Goal: Task Accomplishment & Management: Complete application form

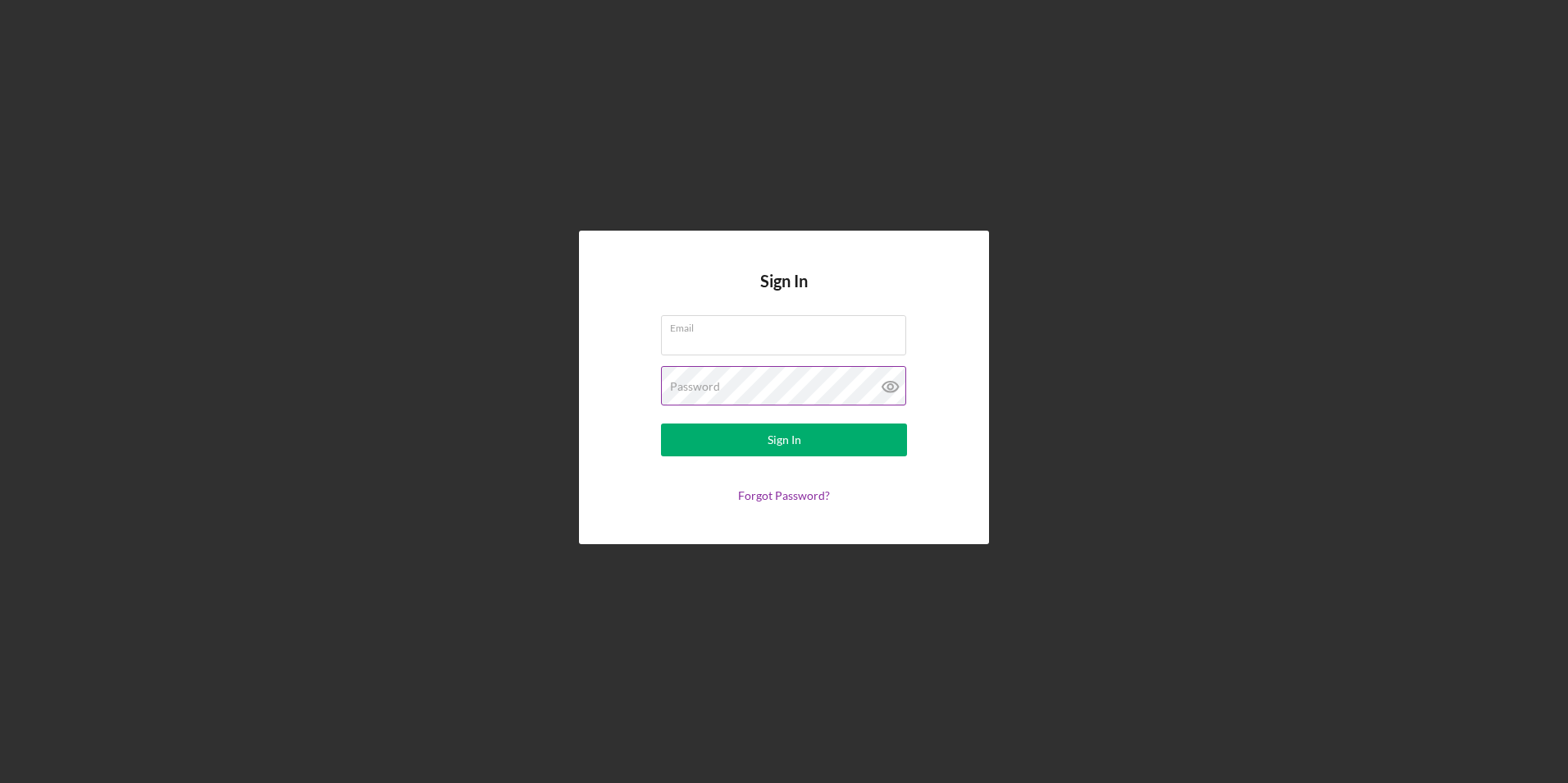
type input "[EMAIL_ADDRESS][DOMAIN_NAME]"
click at [885, 385] on icon at bounding box center [891, 386] width 41 height 41
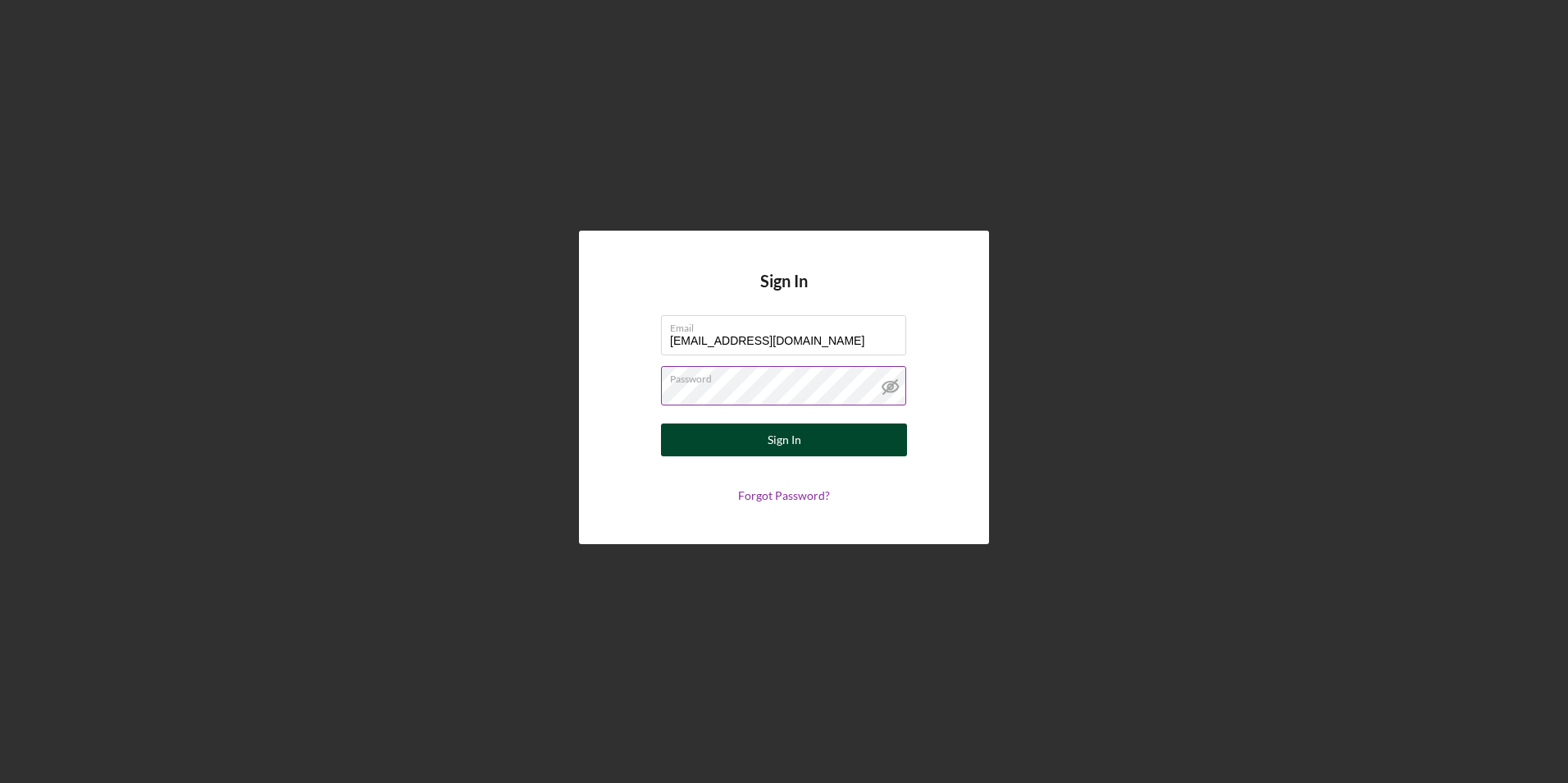
click at [830, 444] on button "Sign In" at bounding box center [784, 440] width 246 height 33
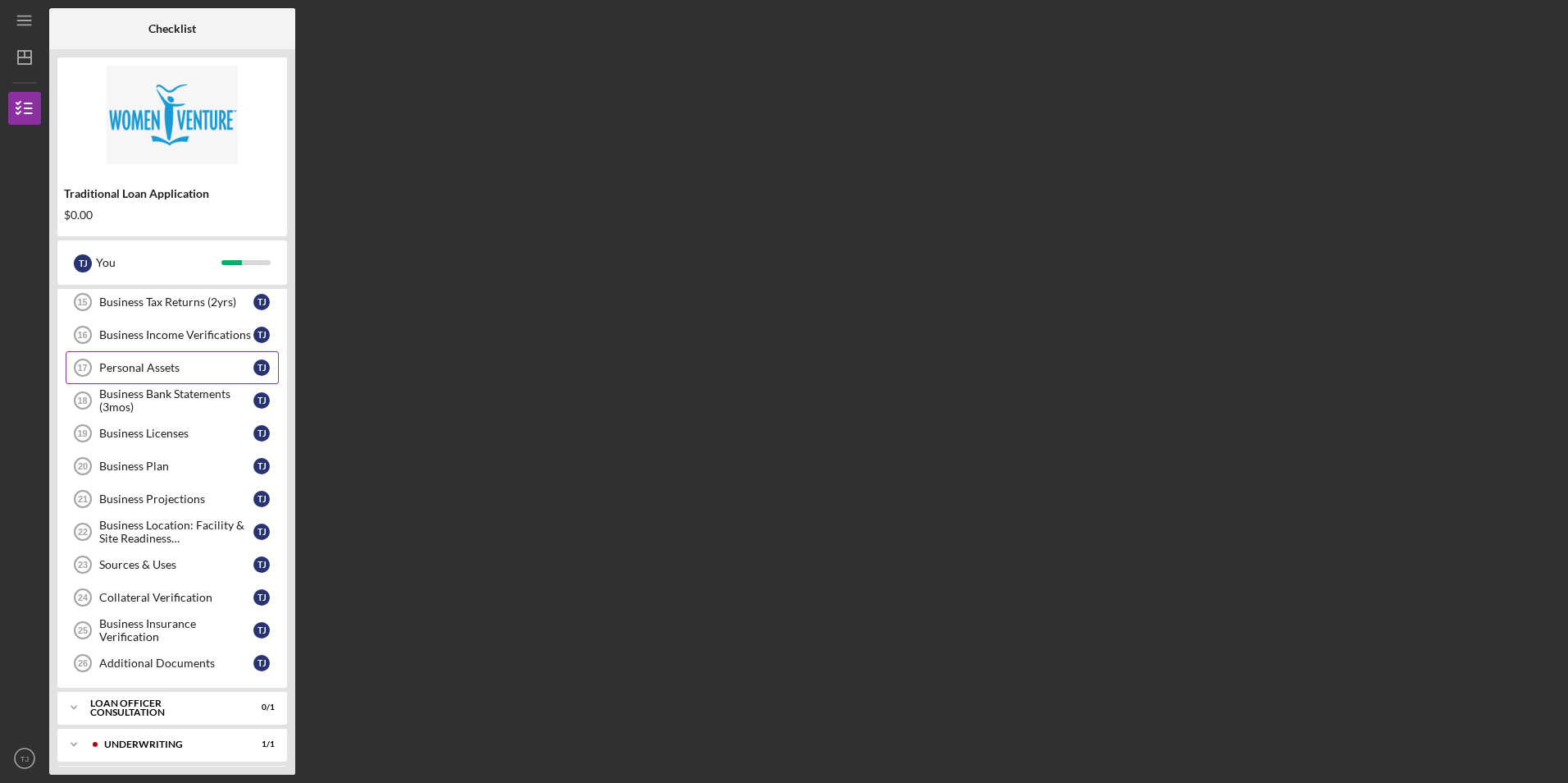
scroll to position [282, 0]
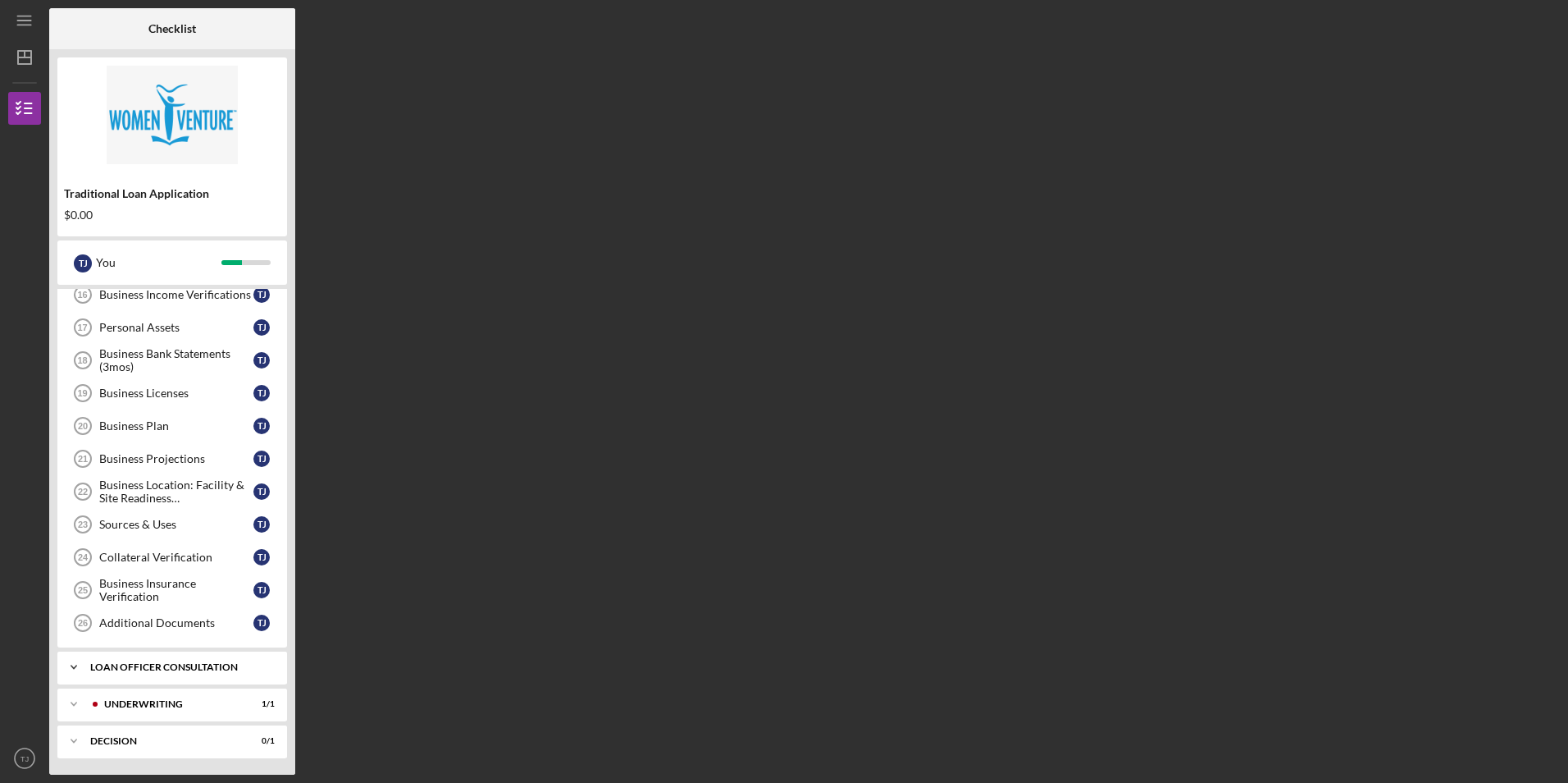
click at [198, 661] on div "Icon/Expander Loan Officer Consultation 0 / 1" at bounding box center [172, 666] width 230 height 33
click at [199, 696] on div "Consultation with Loan Officer" at bounding box center [176, 701] width 155 height 26
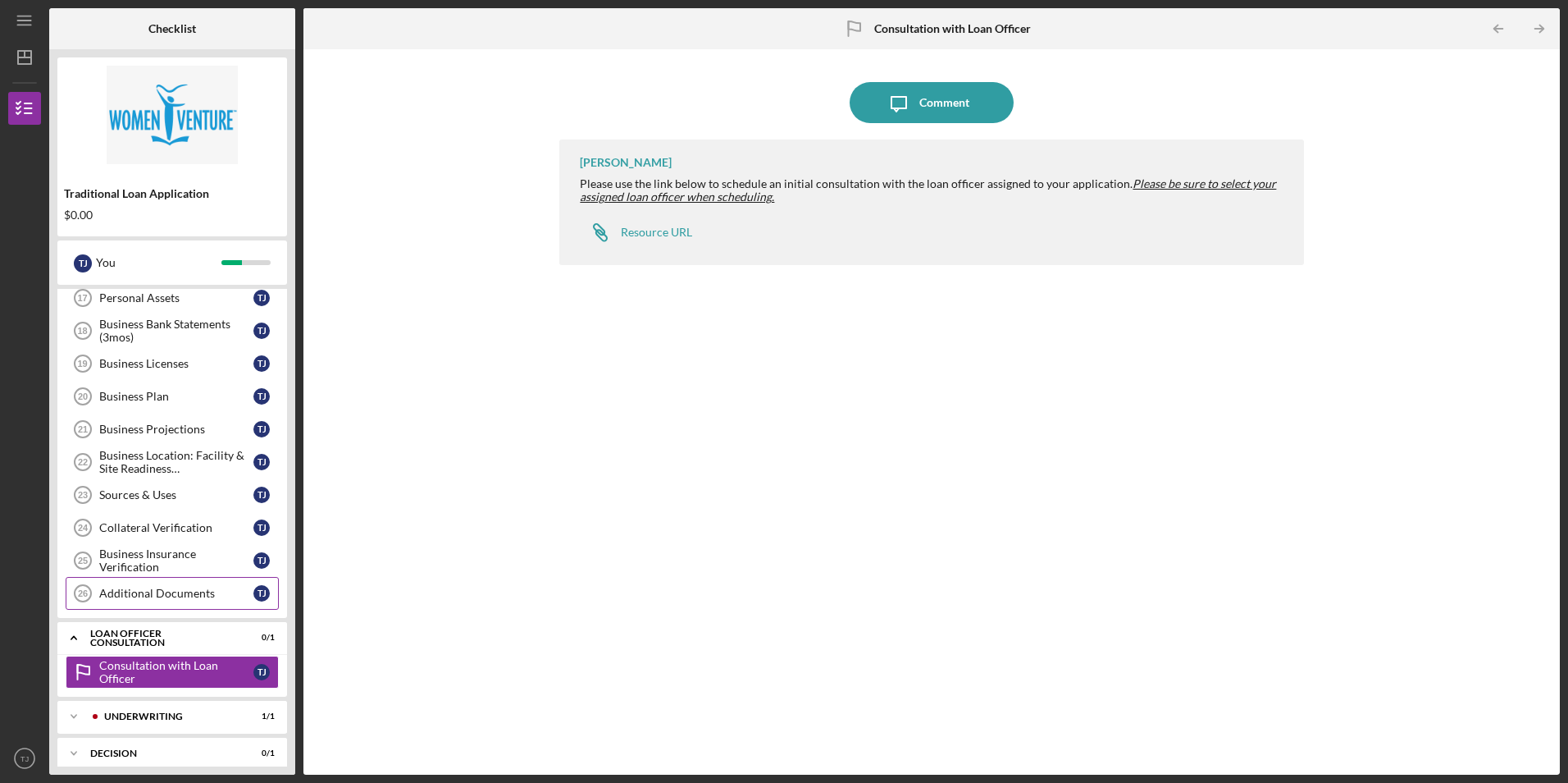
scroll to position [324, 0]
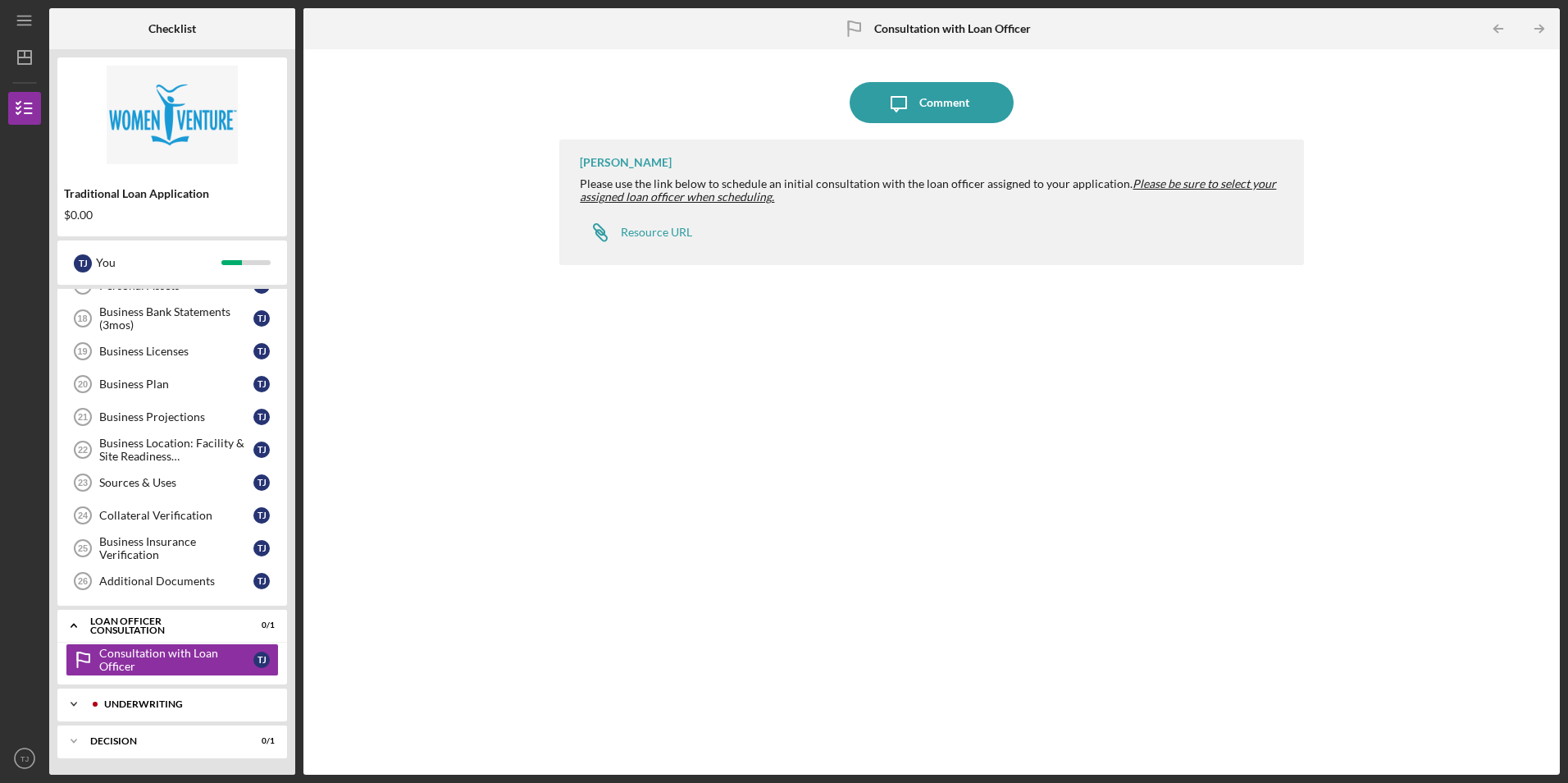
click at [166, 695] on div "Icon/Expander Underwriting 1 / 1" at bounding box center [172, 704] width 230 height 33
click at [656, 230] on div "Resource URL" at bounding box center [656, 232] width 71 height 13
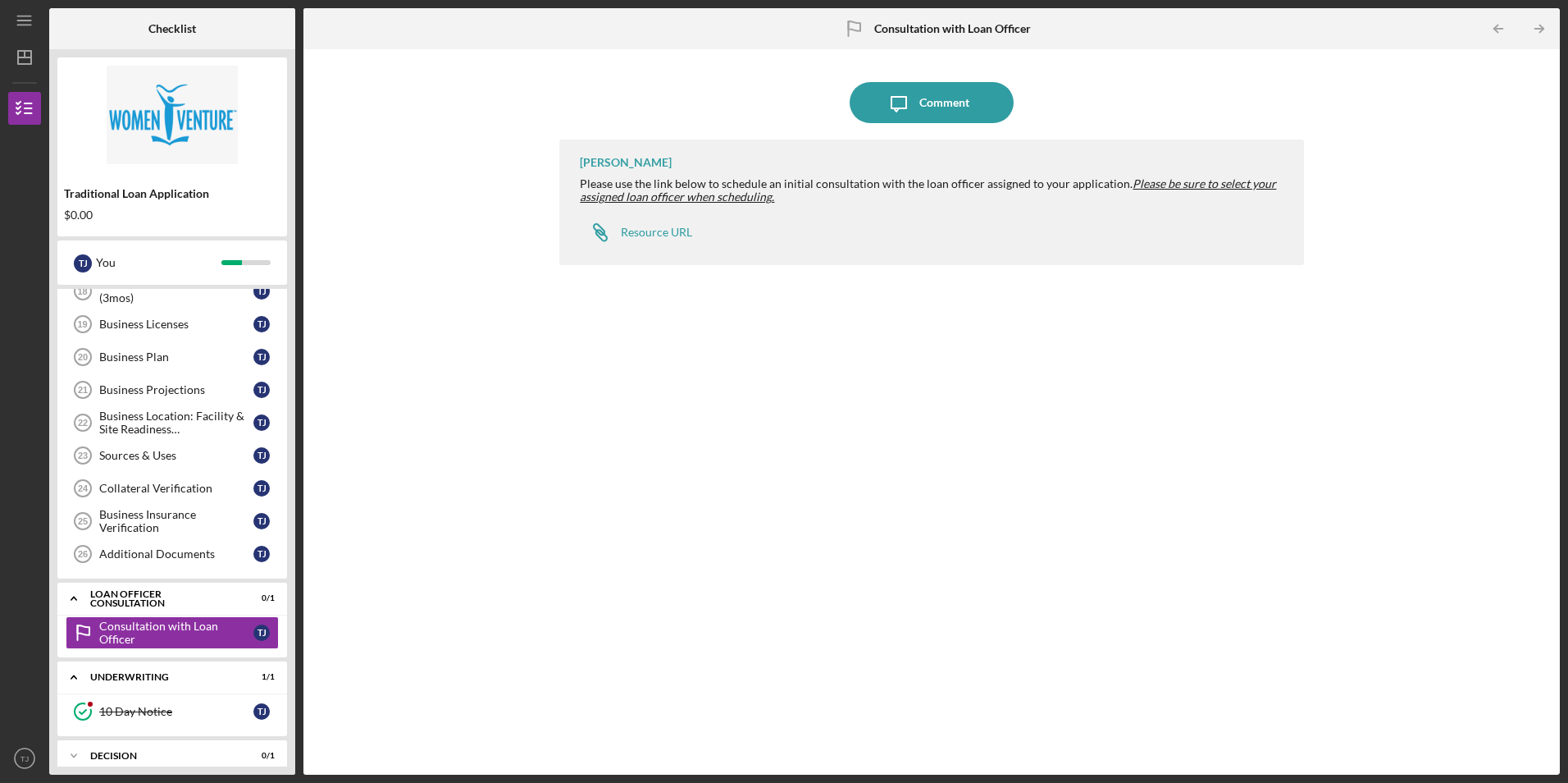
scroll to position [366, 0]
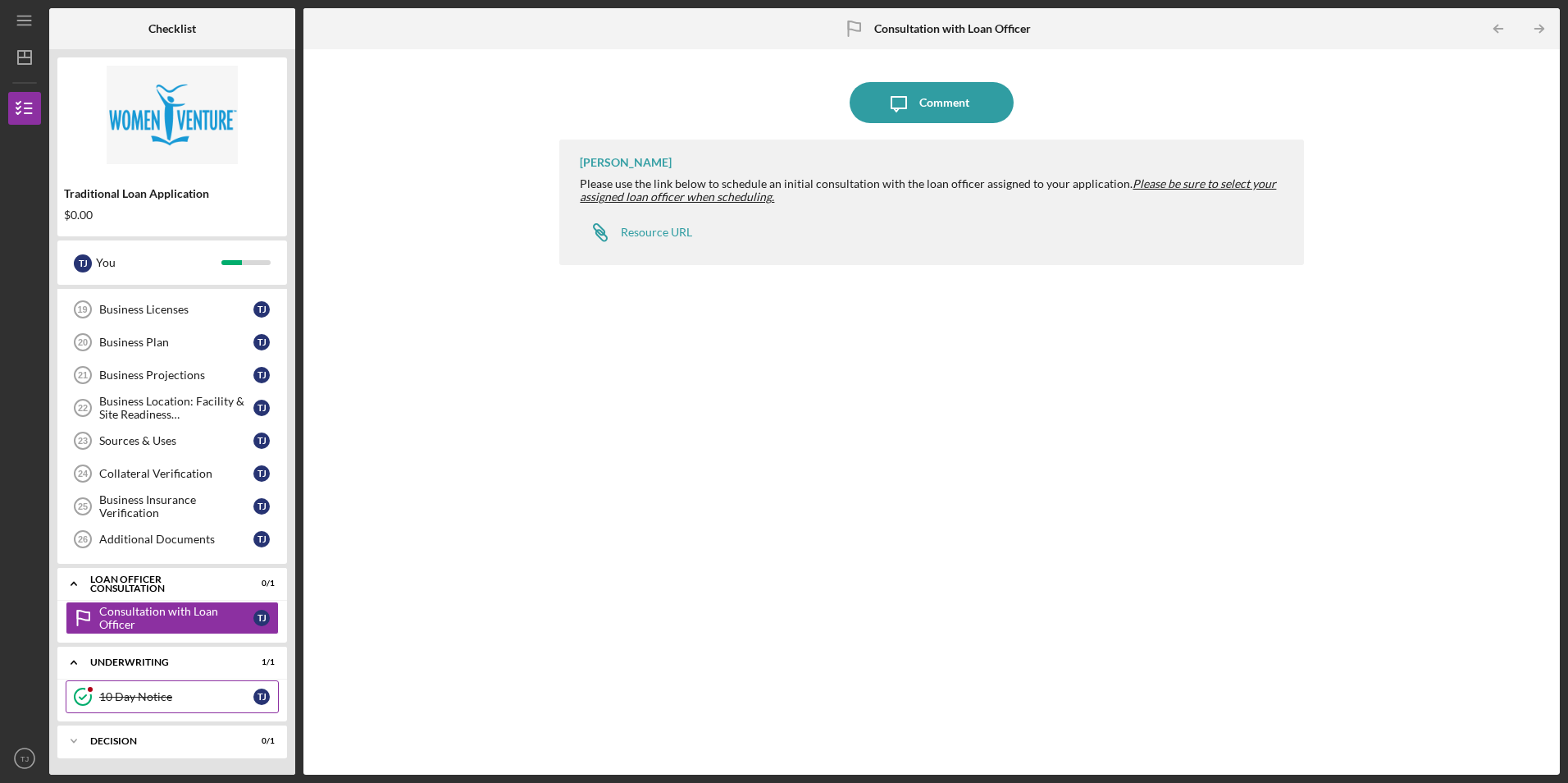
click at [116, 701] on div "10 Day Notice" at bounding box center [176, 697] width 155 height 13
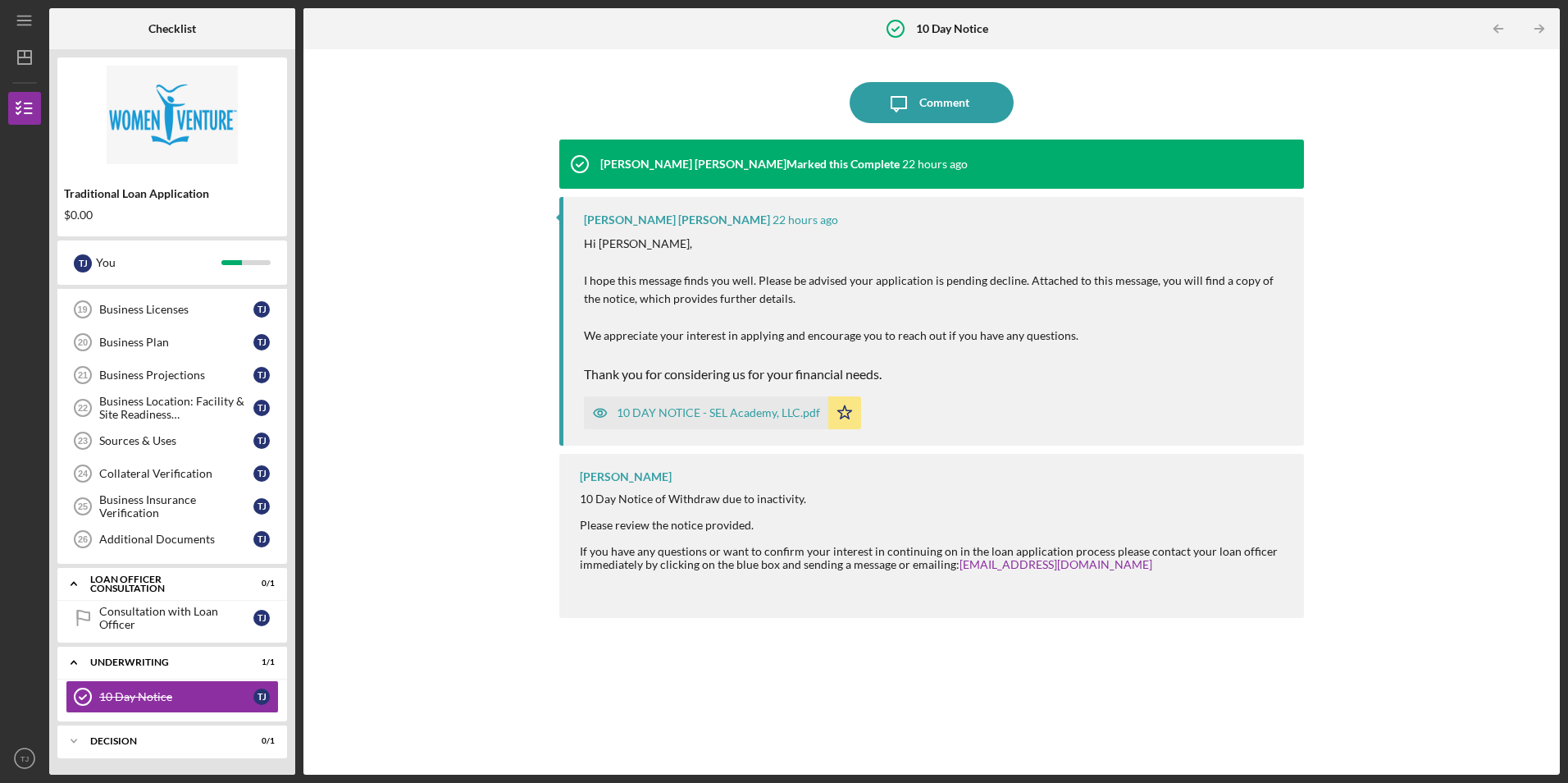
click at [671, 410] on div "10 DAY NOTICE - SEL Academy, LLC.pdf" at bounding box center [718, 413] width 203 height 13
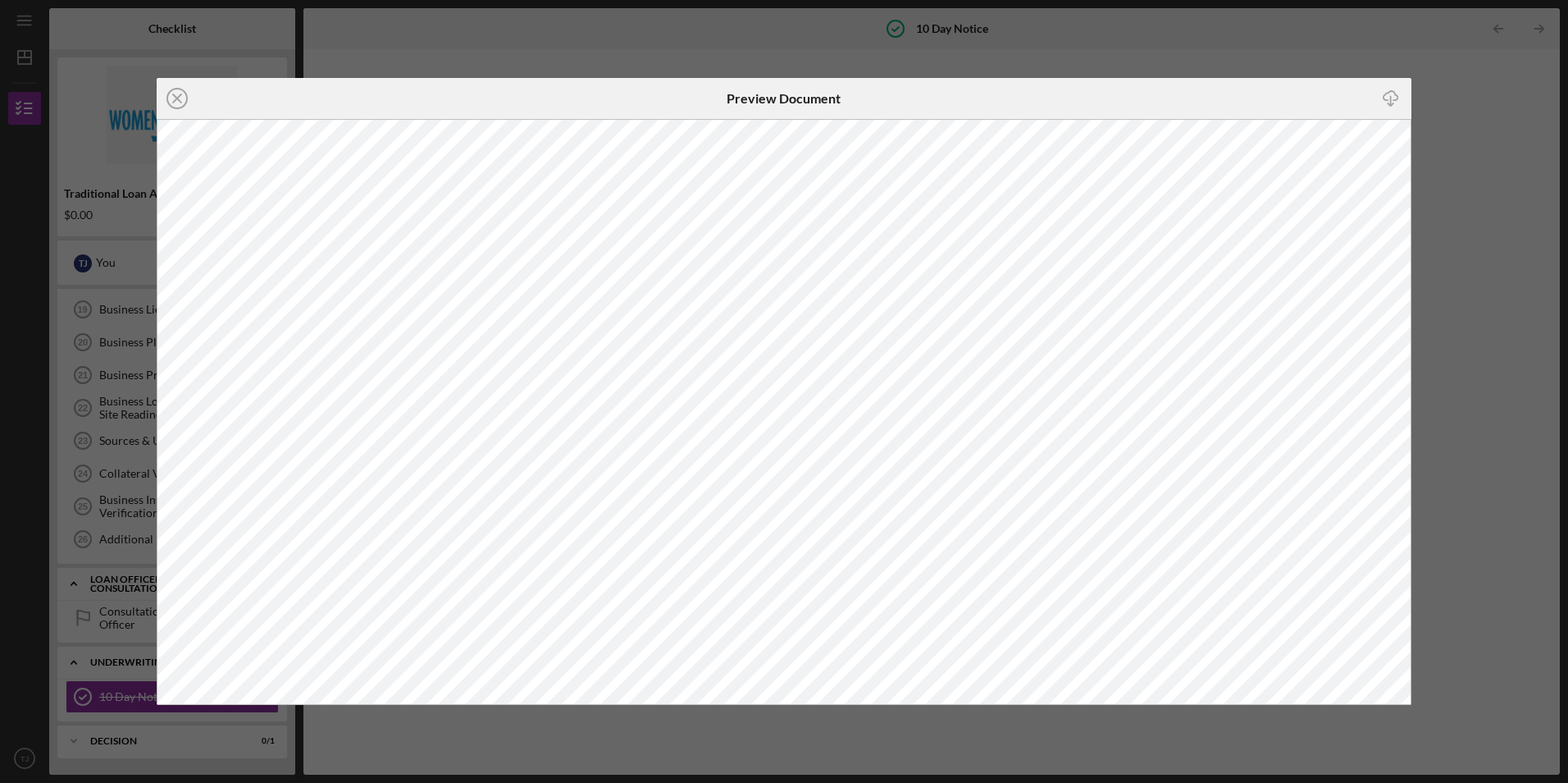
click at [1490, 551] on div "Icon/Close Preview Document Icon/Download" at bounding box center [784, 391] width 1568 height 783
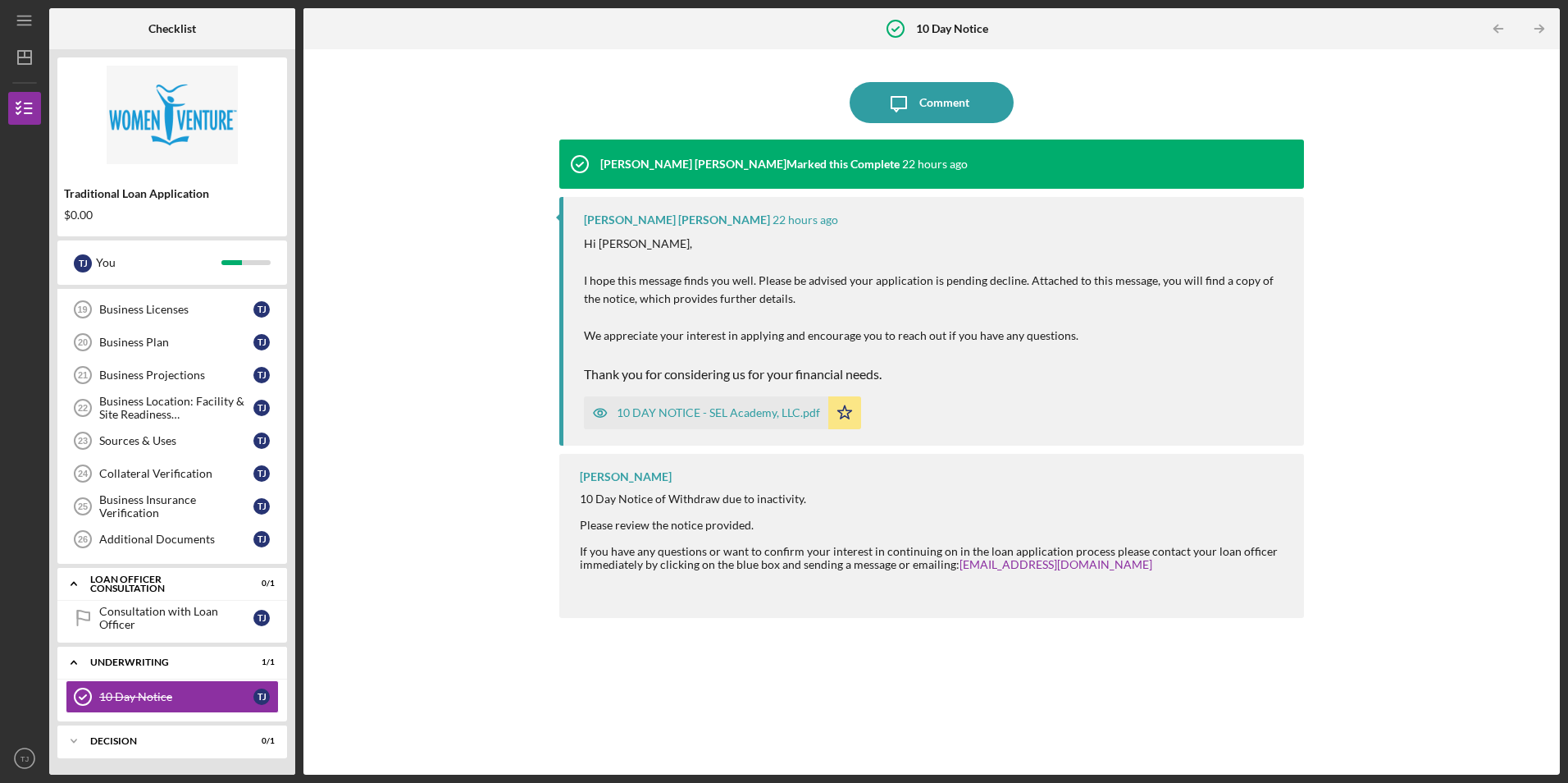
click at [677, 410] on div "10 DAY NOTICE - SEL Academy, LLC.pdf" at bounding box center [718, 413] width 203 height 13
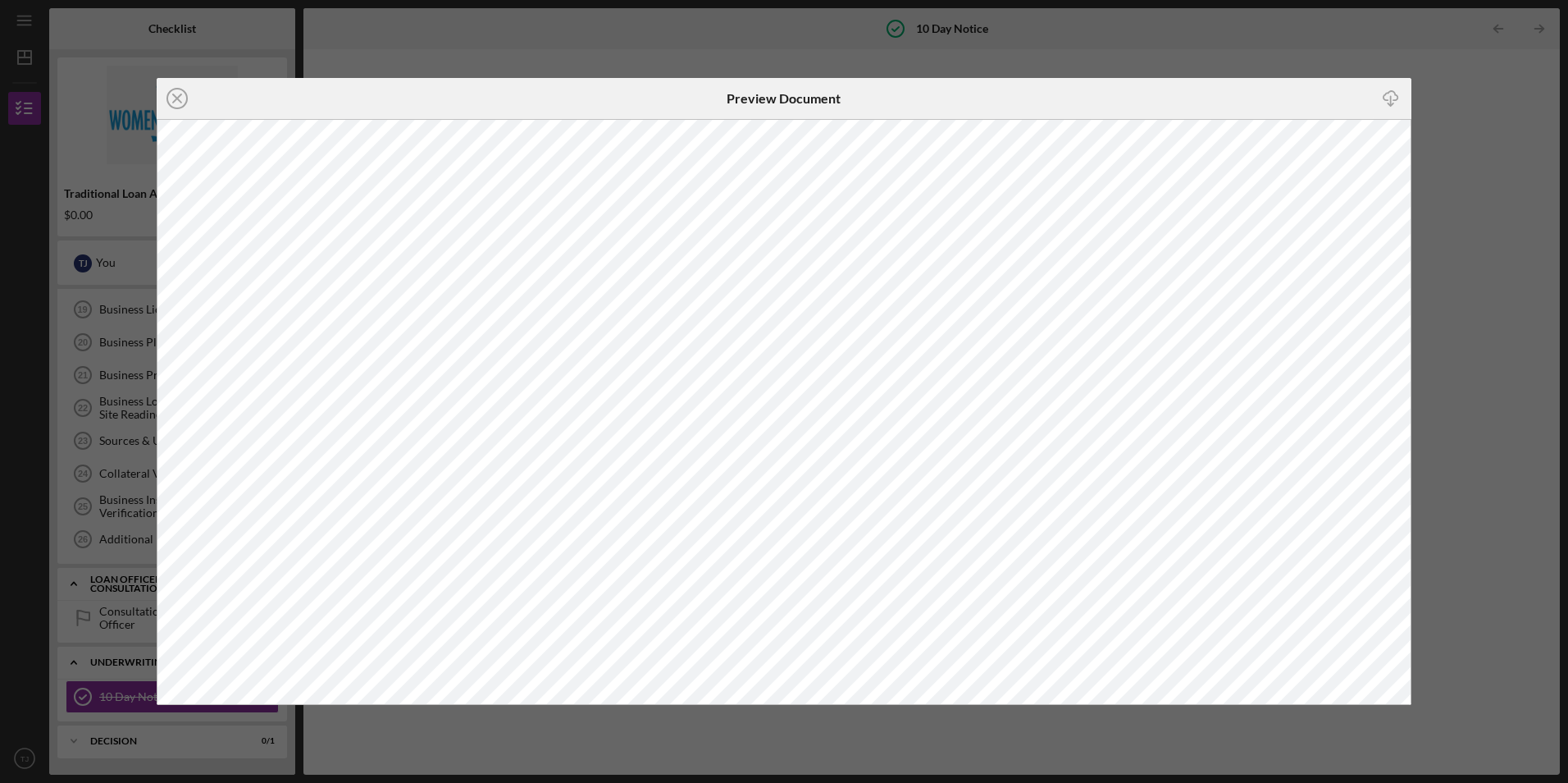
click at [685, 49] on div "Icon/Close Preview Document Icon/Download" at bounding box center [784, 391] width 1568 height 783
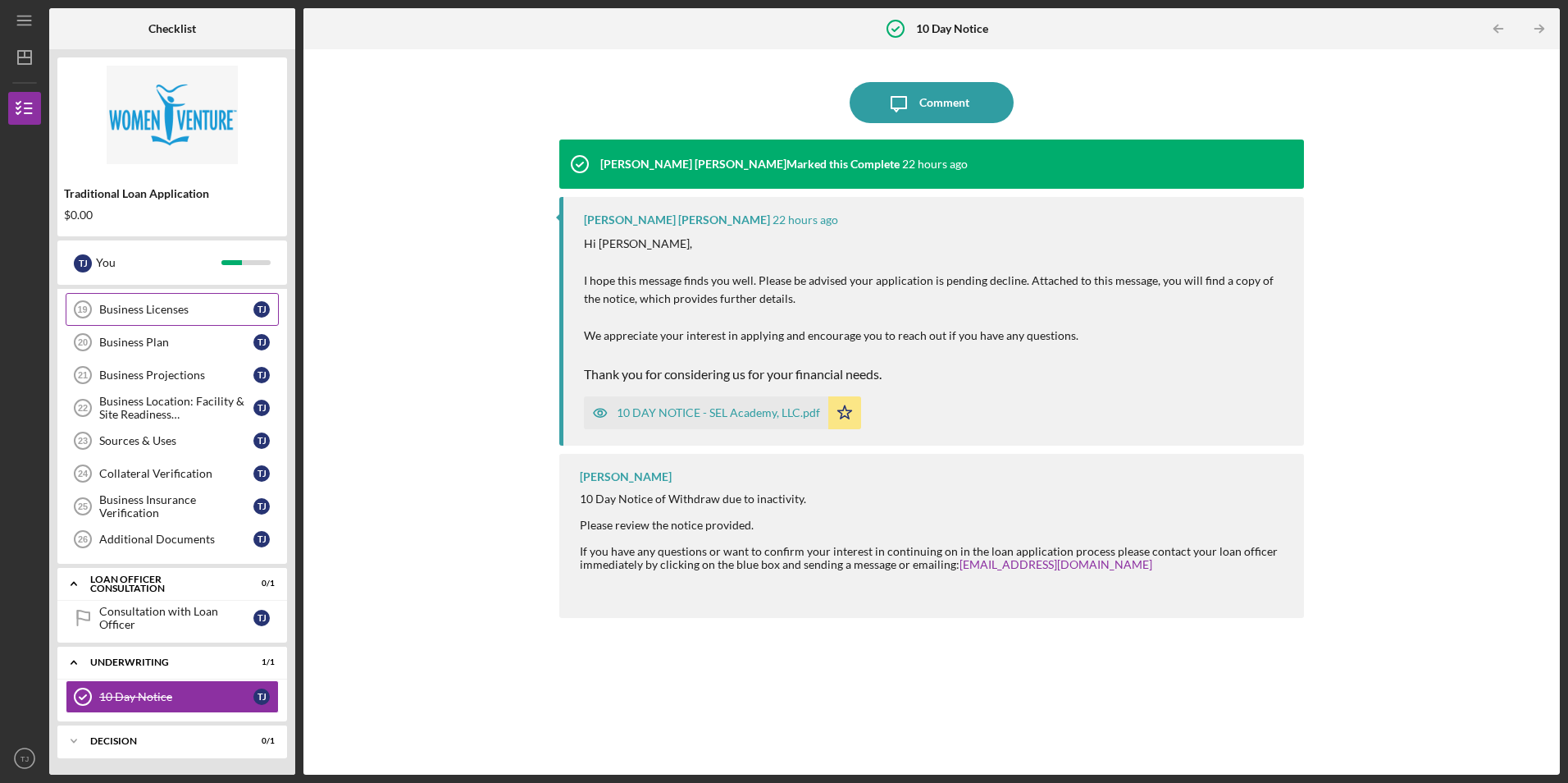
click at [180, 304] on div "Business Licenses" at bounding box center [176, 309] width 155 height 13
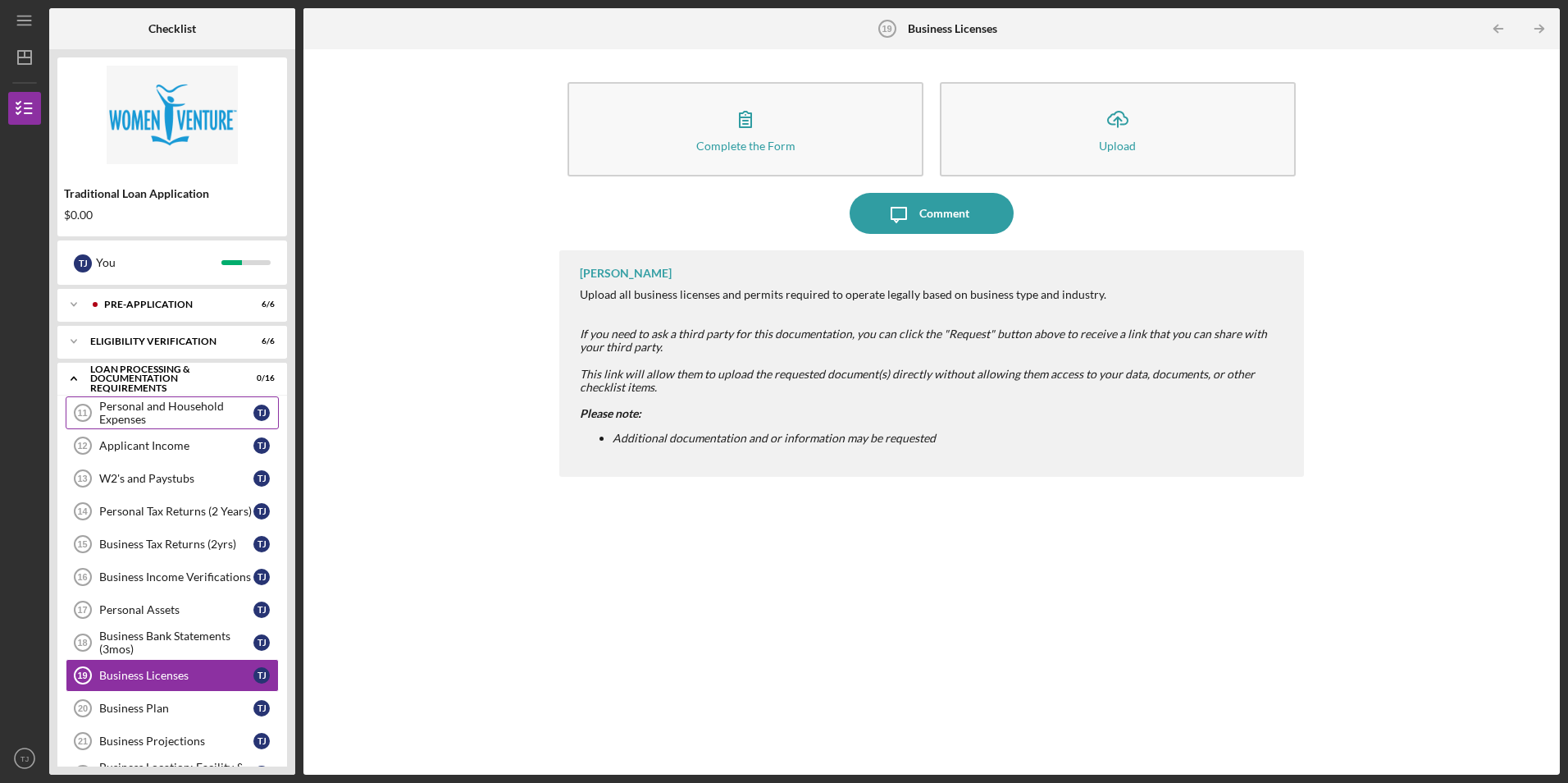
click at [195, 402] on div "Personal and Household Expenses" at bounding box center [176, 412] width 155 height 26
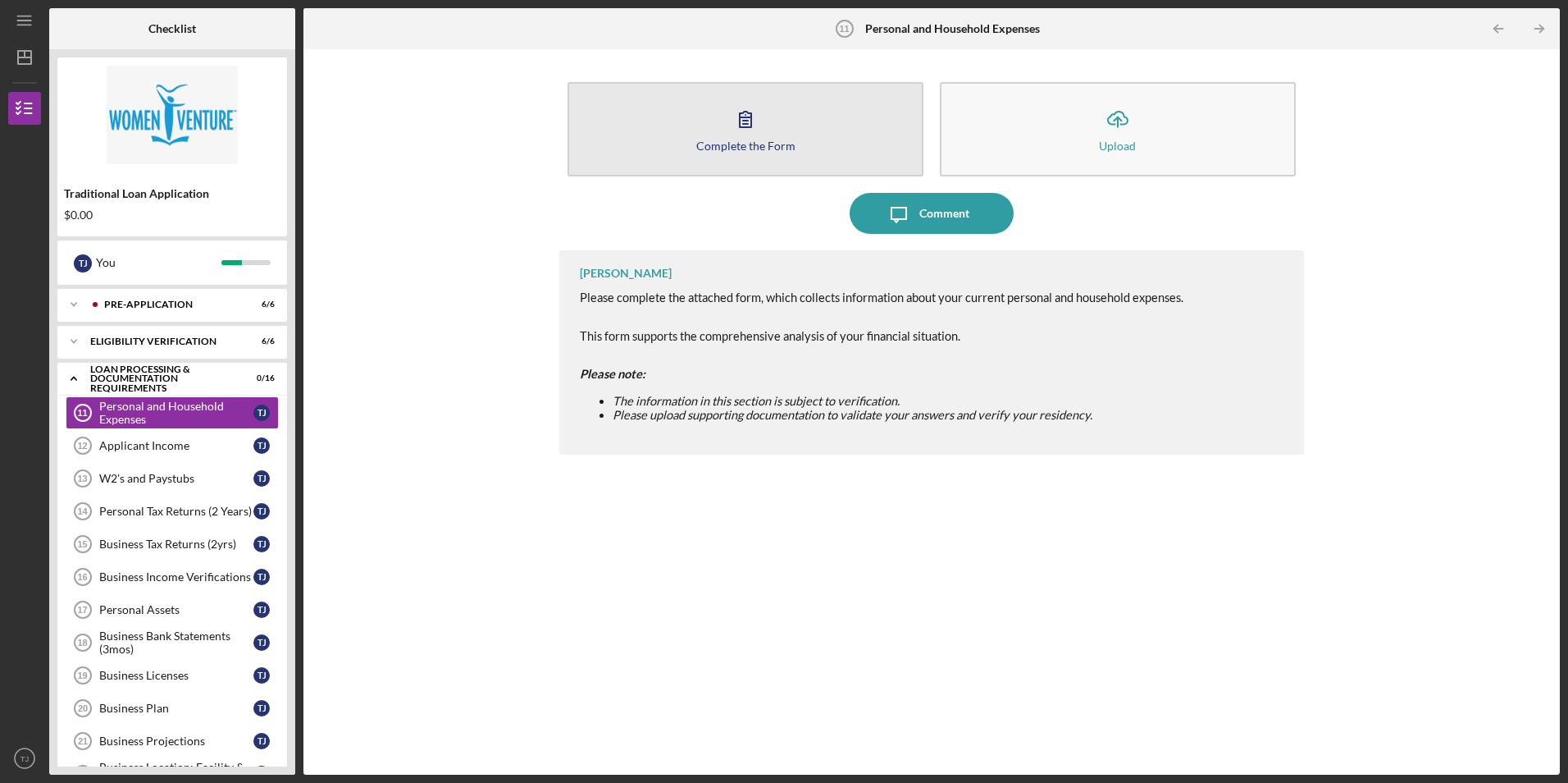
click at [757, 128] on icon "button" at bounding box center [745, 119] width 41 height 41
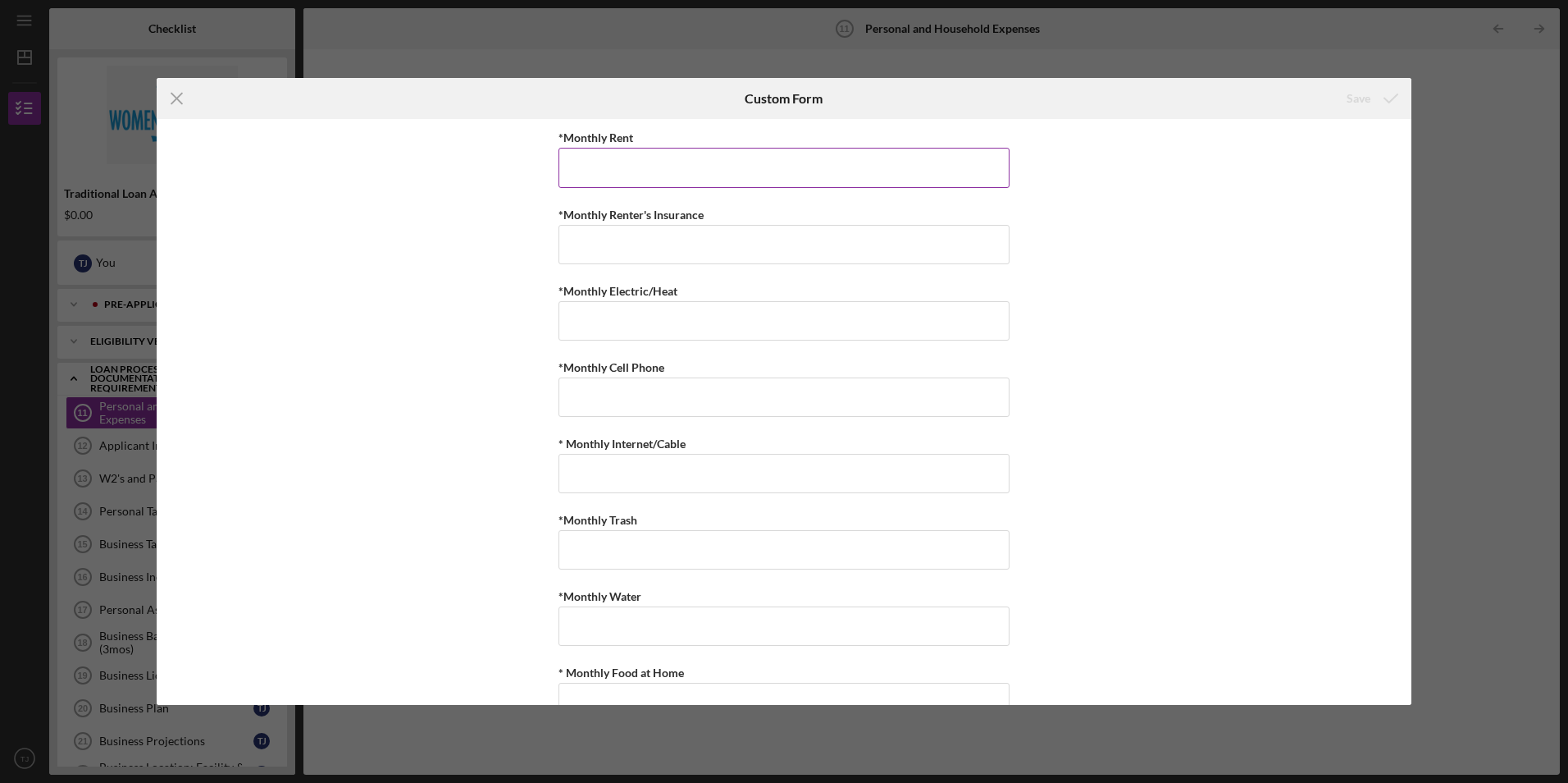
click at [728, 164] on input "*Monthly Rent" at bounding box center [784, 167] width 451 height 39
type input "$0"
type input "$150"
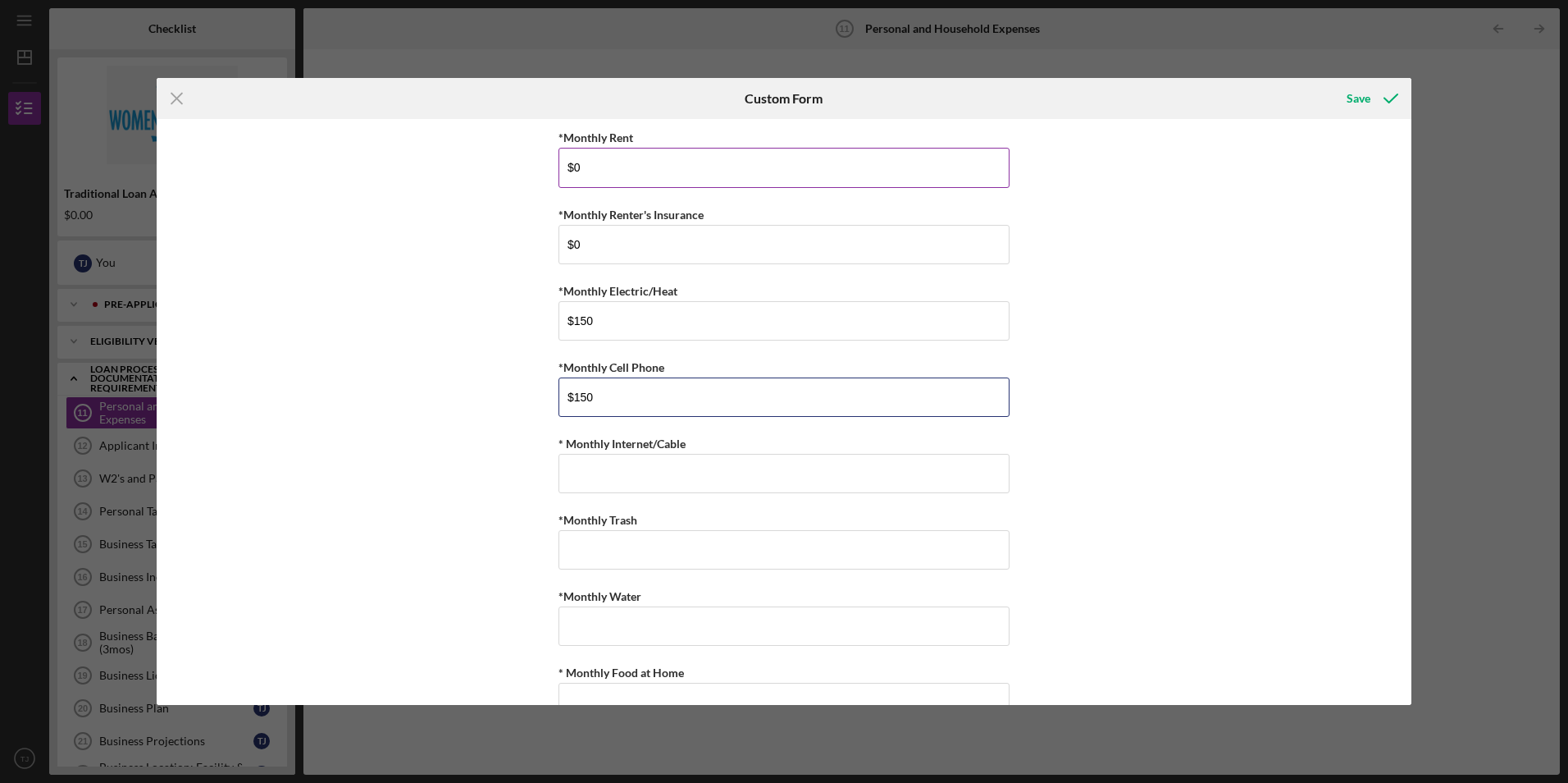
type input "$150"
type input "$50"
type input "$10"
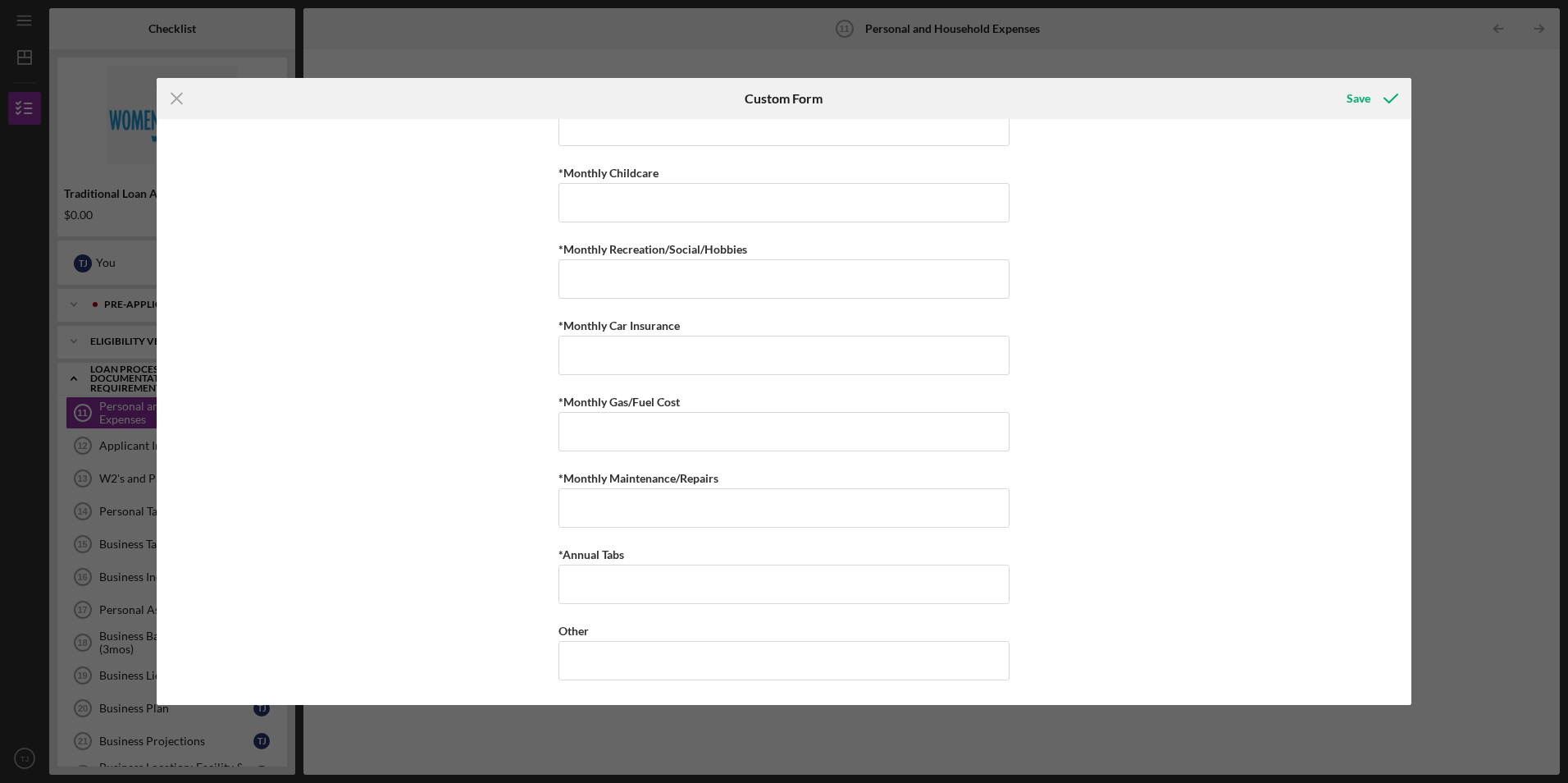
scroll to position [220, 0]
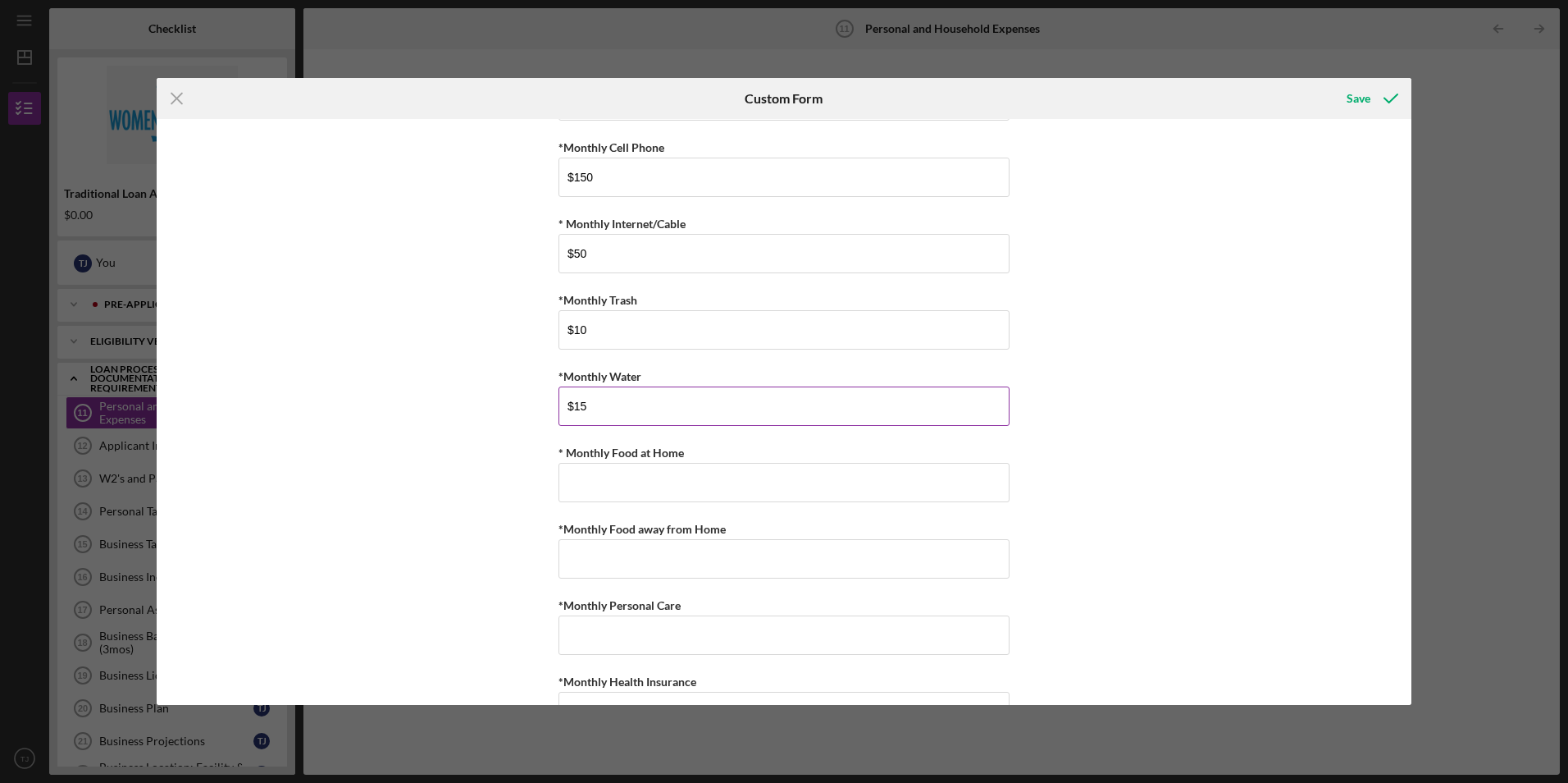
type input "$15"
type input "$200"
type input "$100"
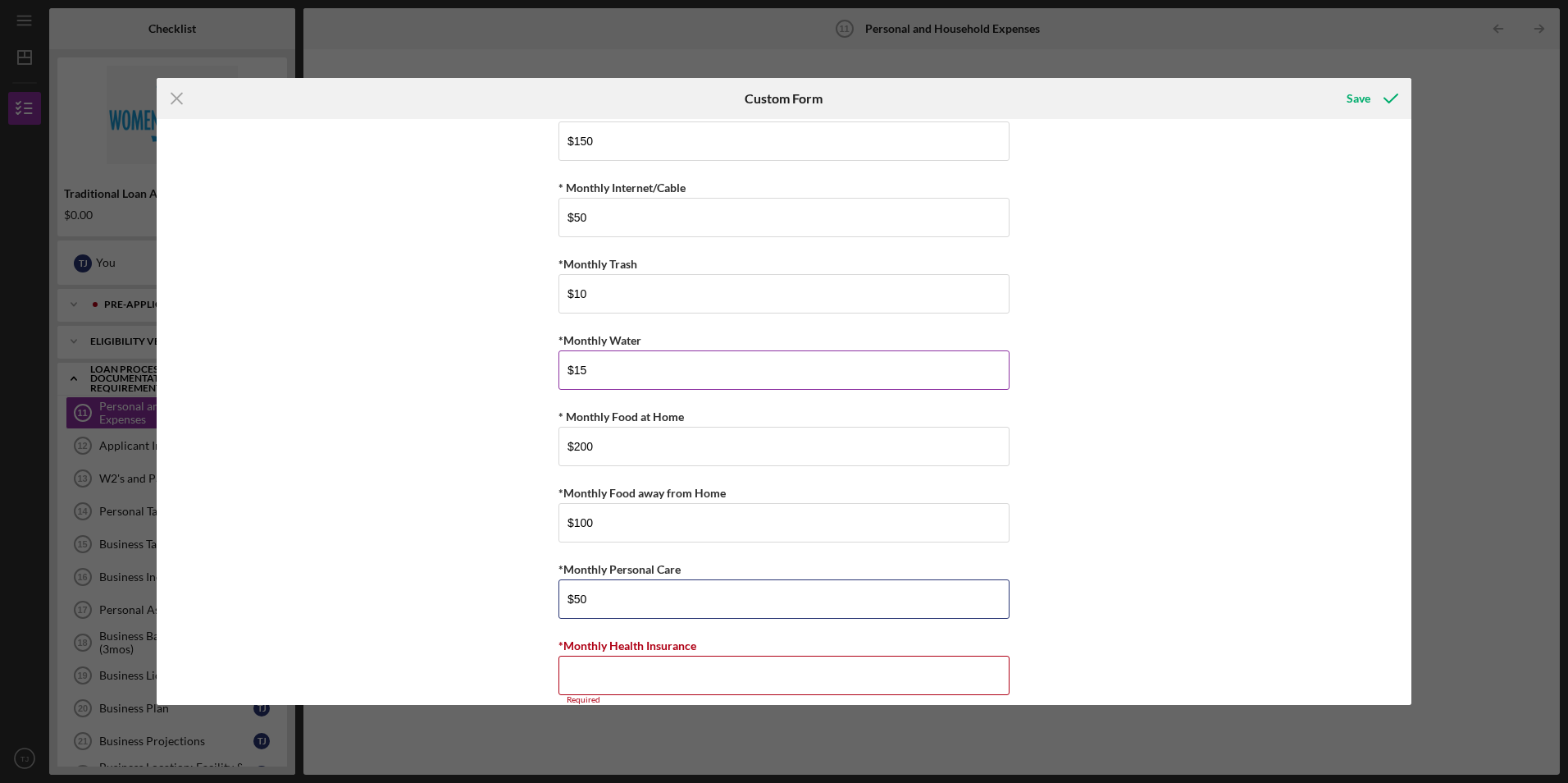
type input "$50"
type input "$3"
type input "$350"
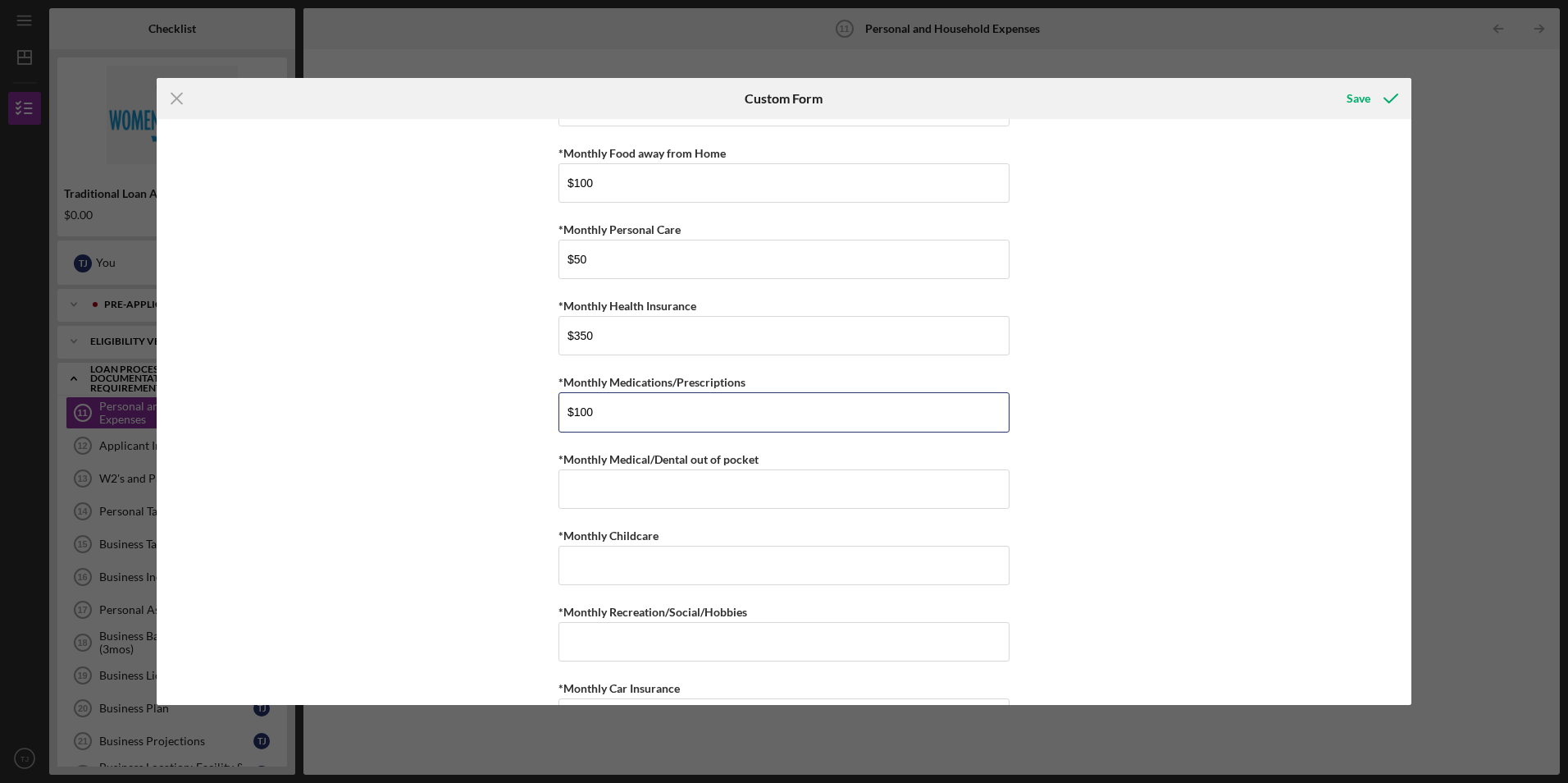
type input "$100"
type input "$0"
type input "$50"
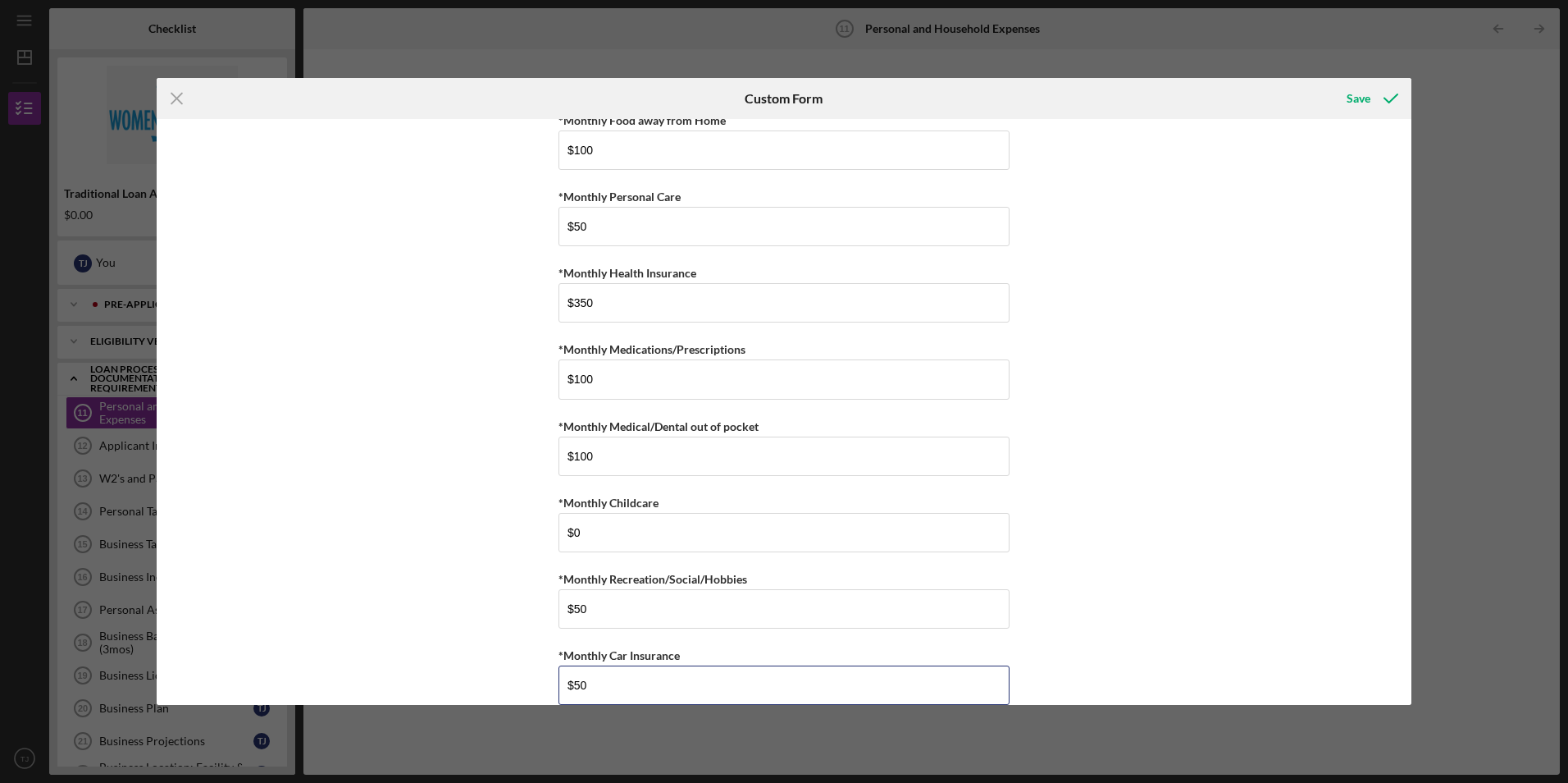
type input "$50"
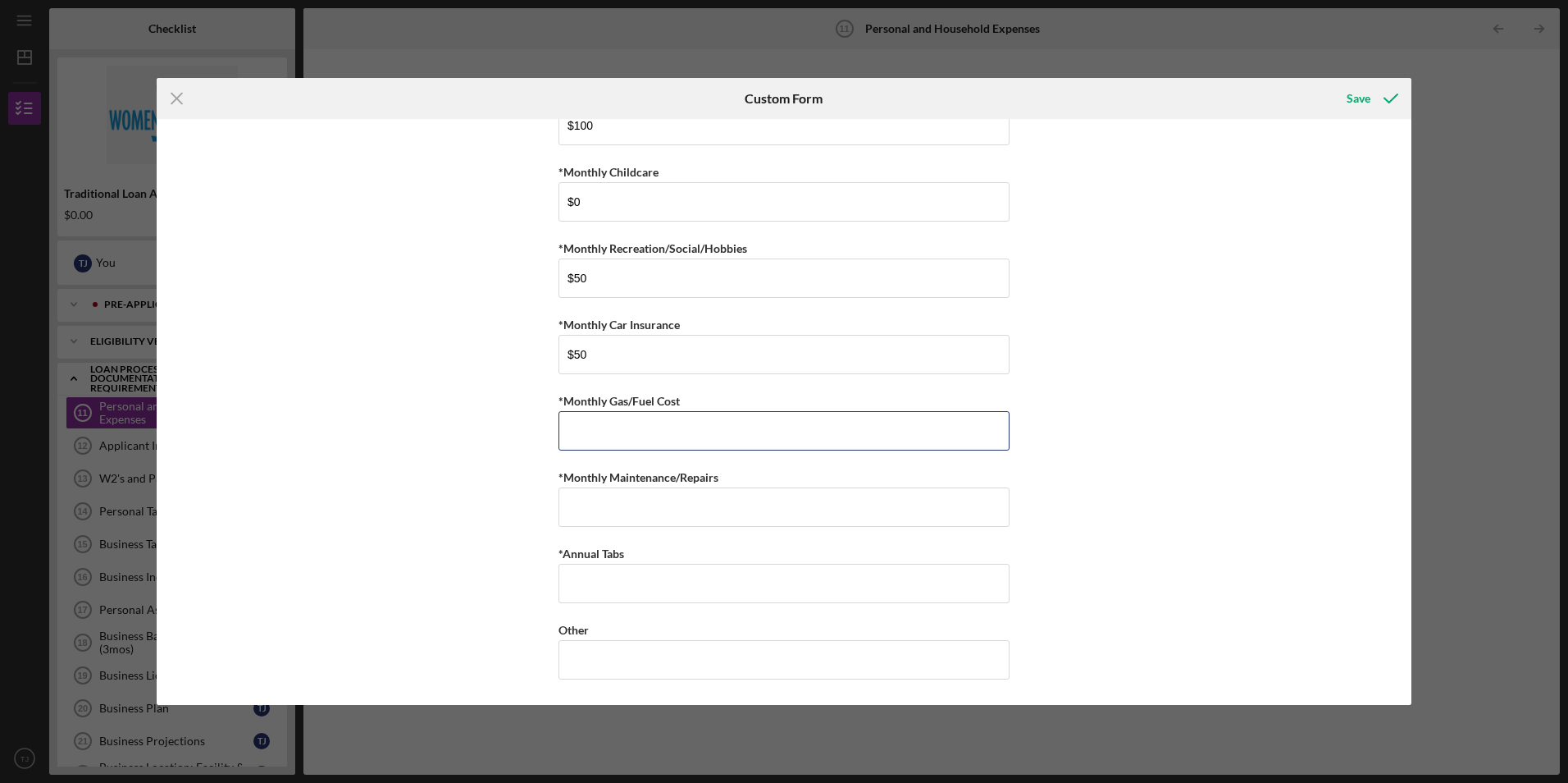
type input "$5"
type input "$1"
type input "$75"
type input "$."
type input "$30"
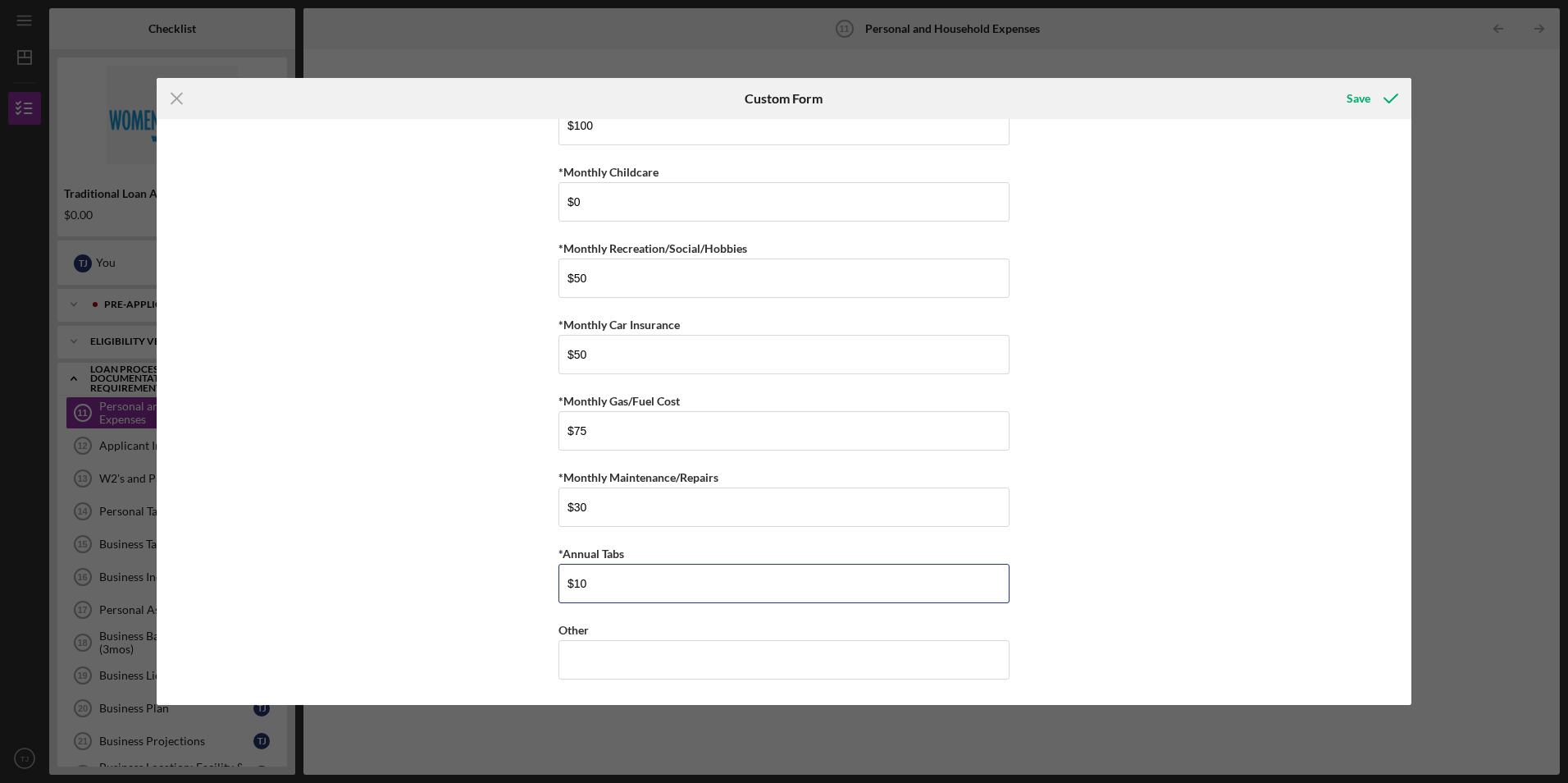
type input "$1"
type input "$75"
click at [1354, 99] on div "Save" at bounding box center [1358, 98] width 23 height 33
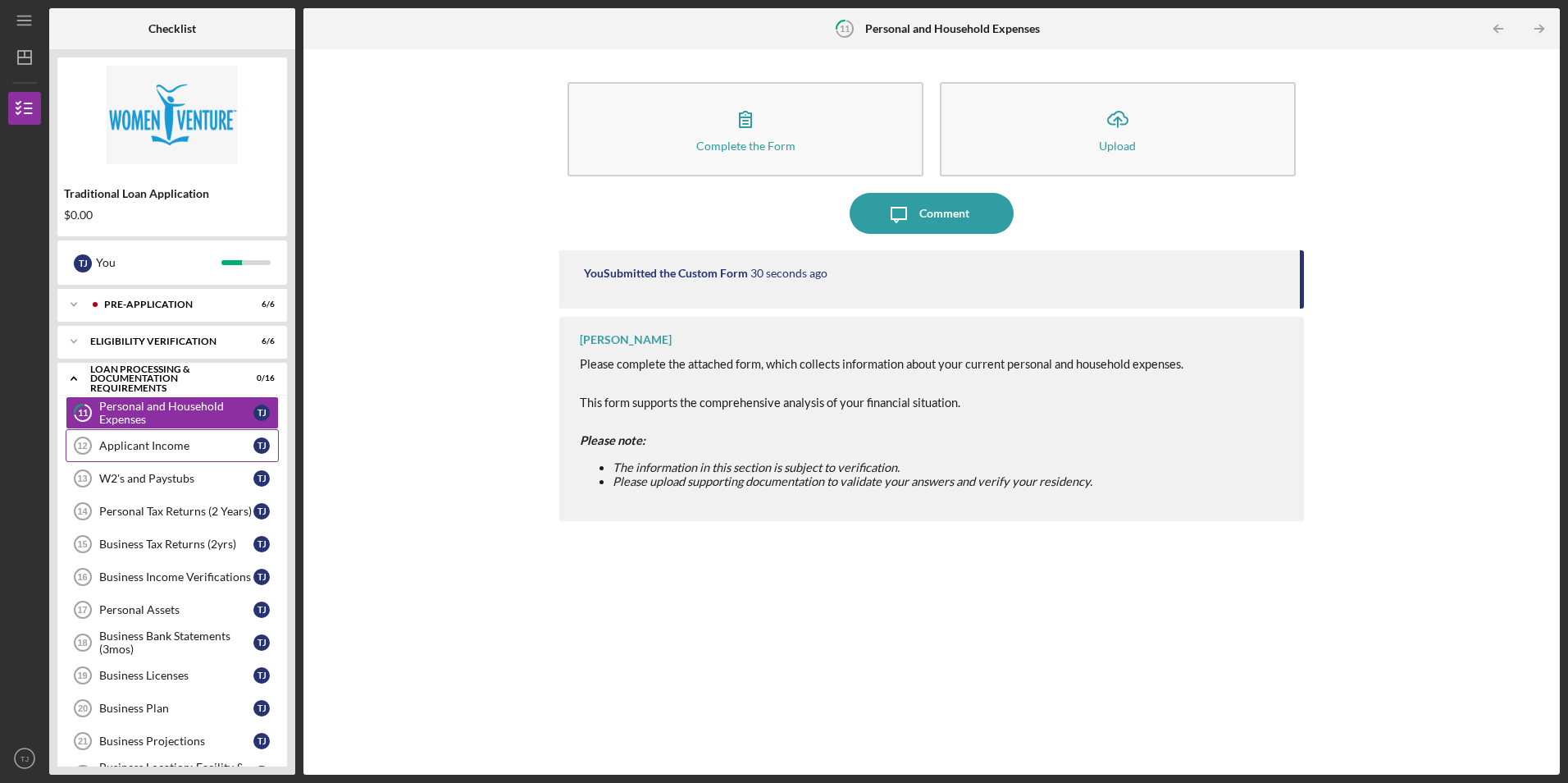
click at [150, 442] on div "Applicant Income" at bounding box center [176, 445] width 155 height 13
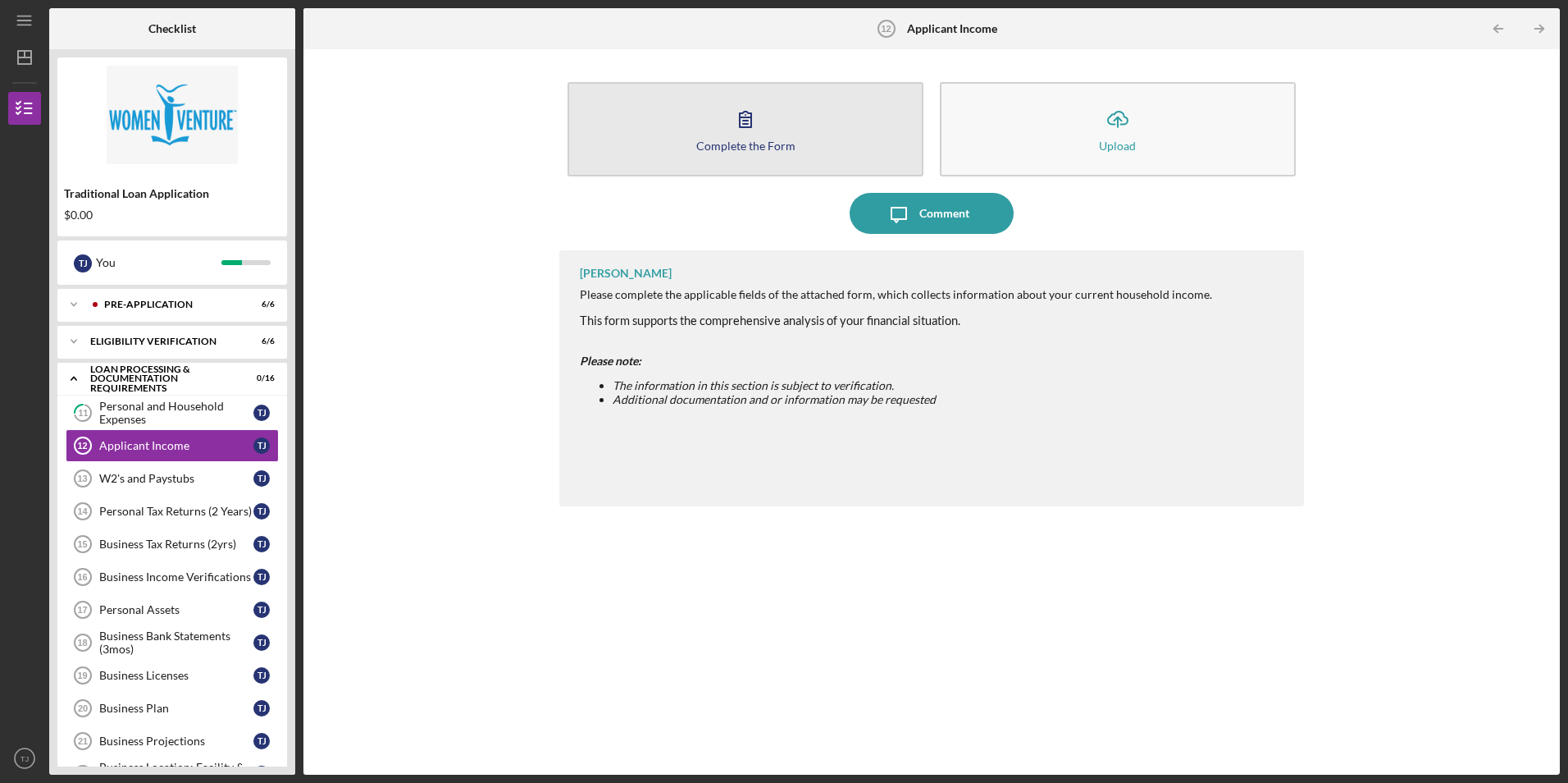
click at [732, 119] on icon "button" at bounding box center [745, 119] width 41 height 41
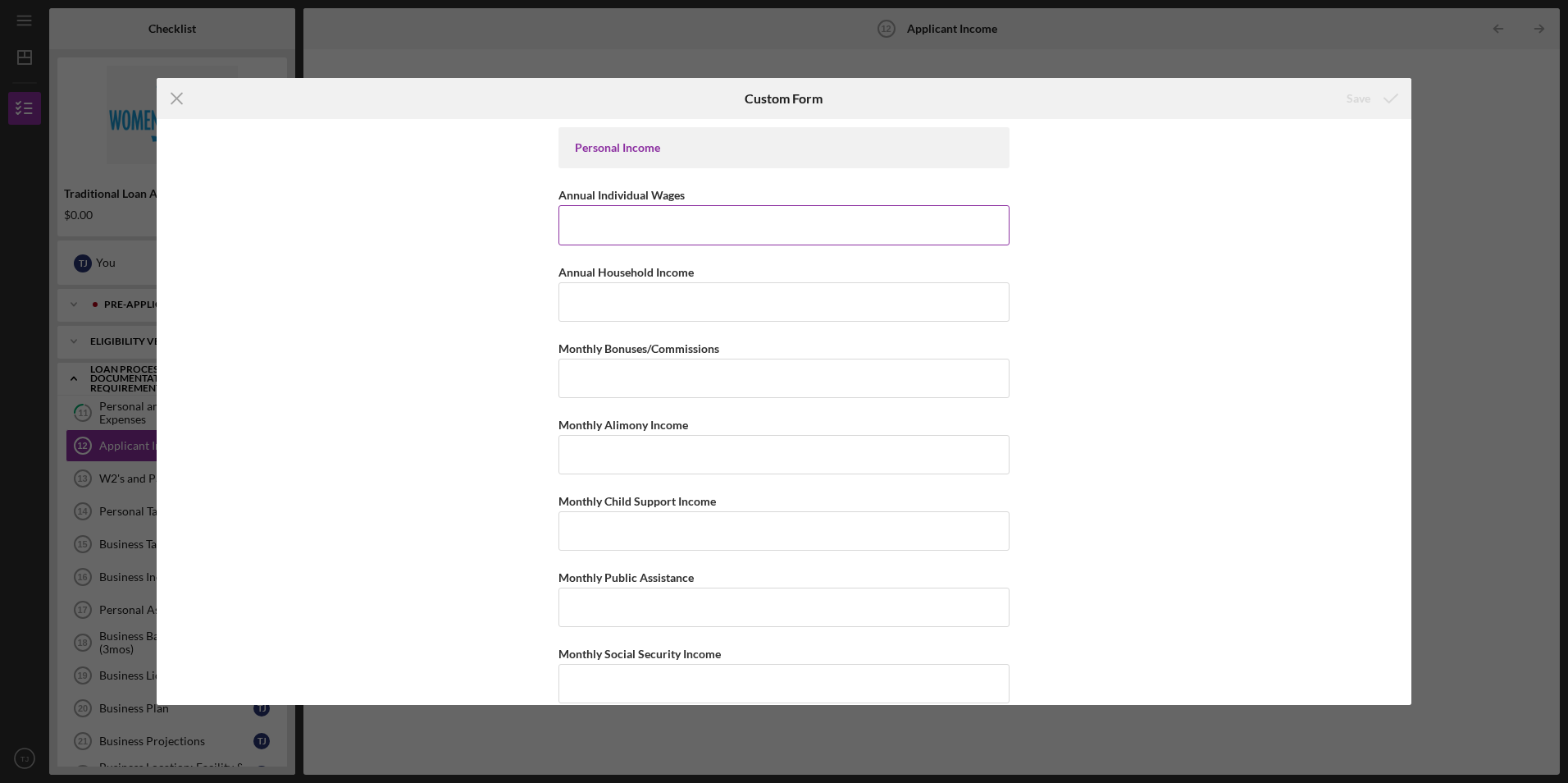
click at [667, 226] on input "Annual Individual Wages" at bounding box center [784, 224] width 451 height 39
type input "$20,000"
type input "$."
type input "$0"
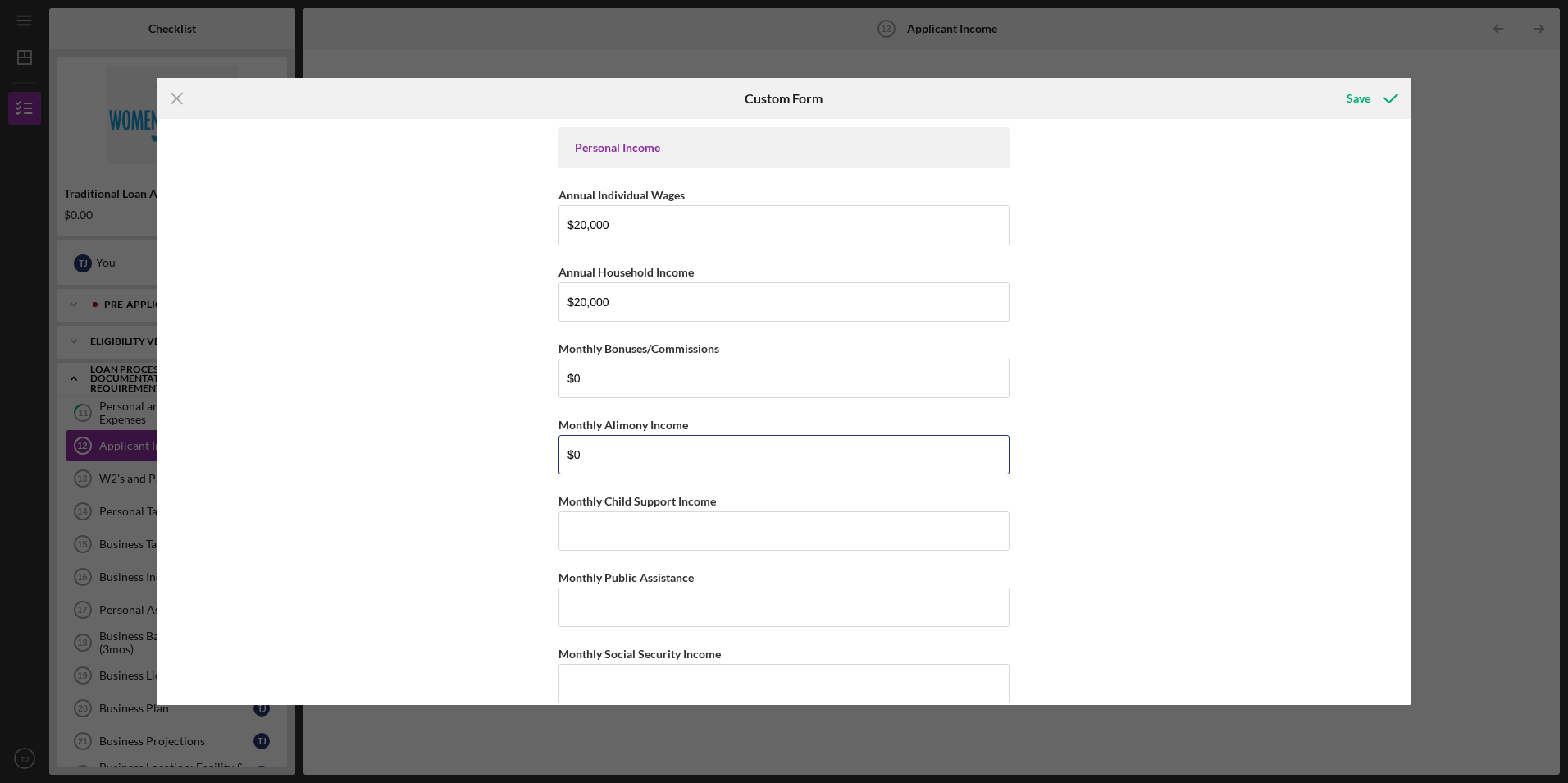
type input "$0"
type input "$600"
type input "$0"
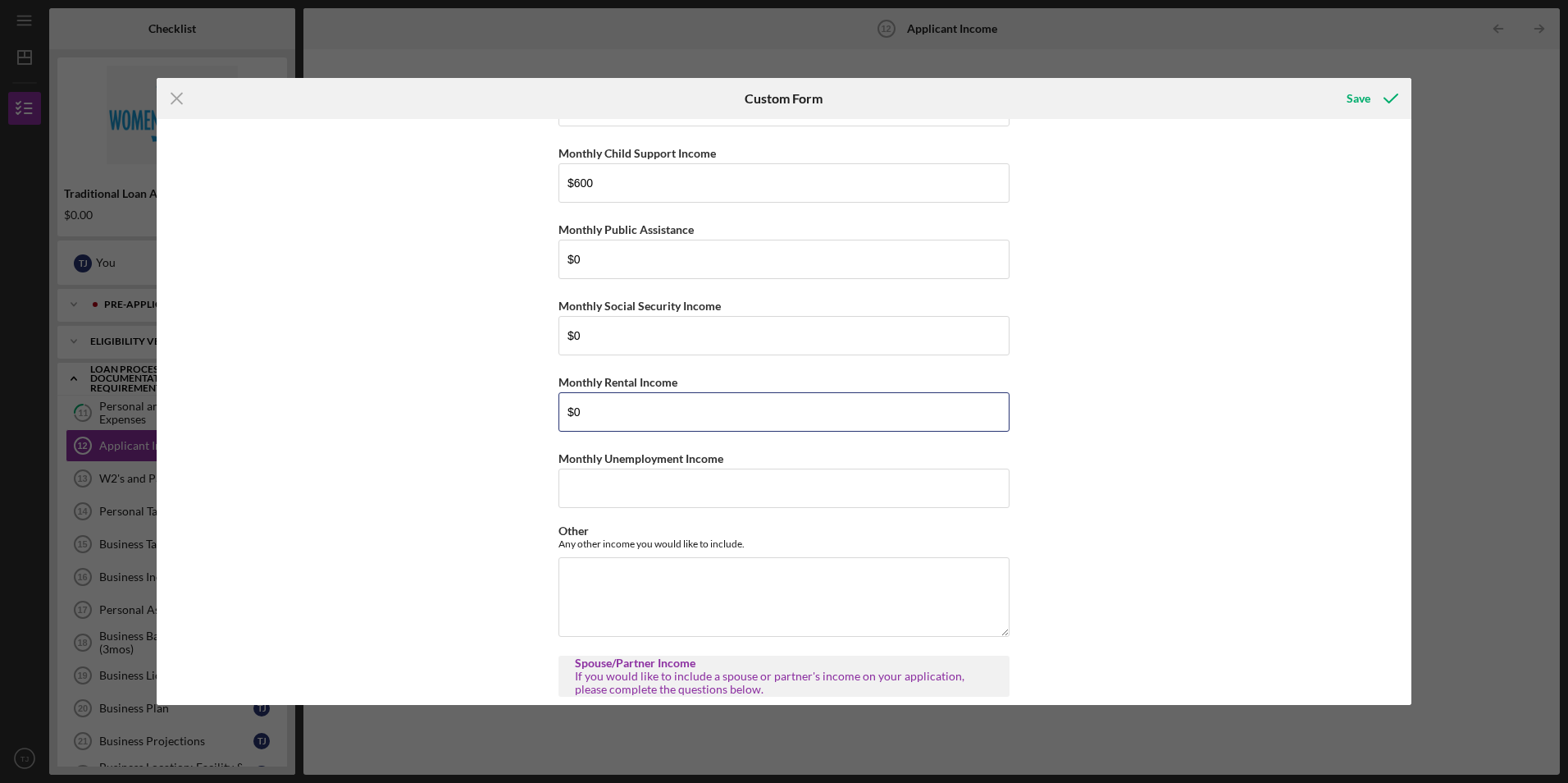
type input "$0"
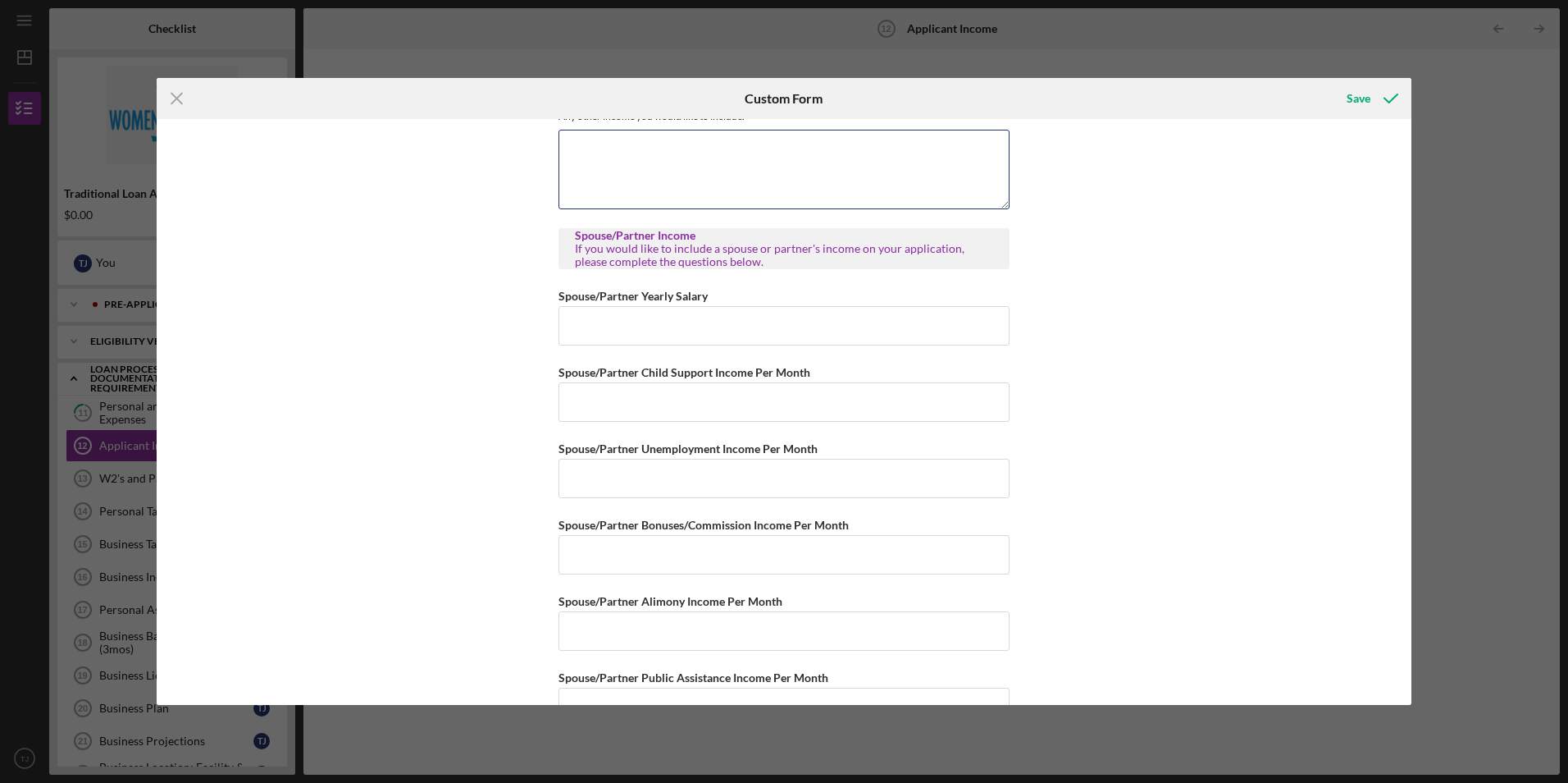
scroll to position [975, 0]
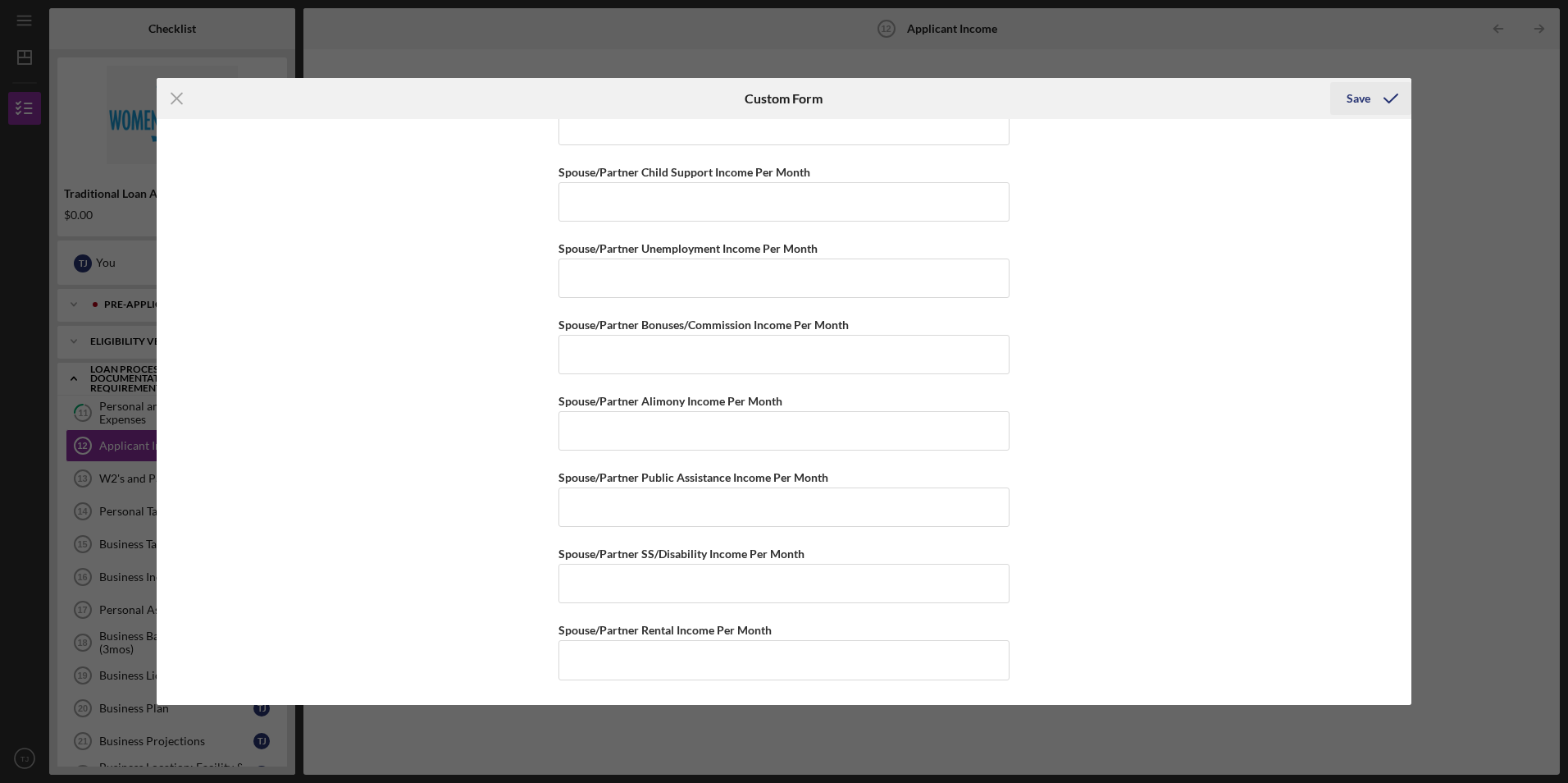
click at [1372, 103] on icon "submit" at bounding box center [1390, 98] width 41 height 41
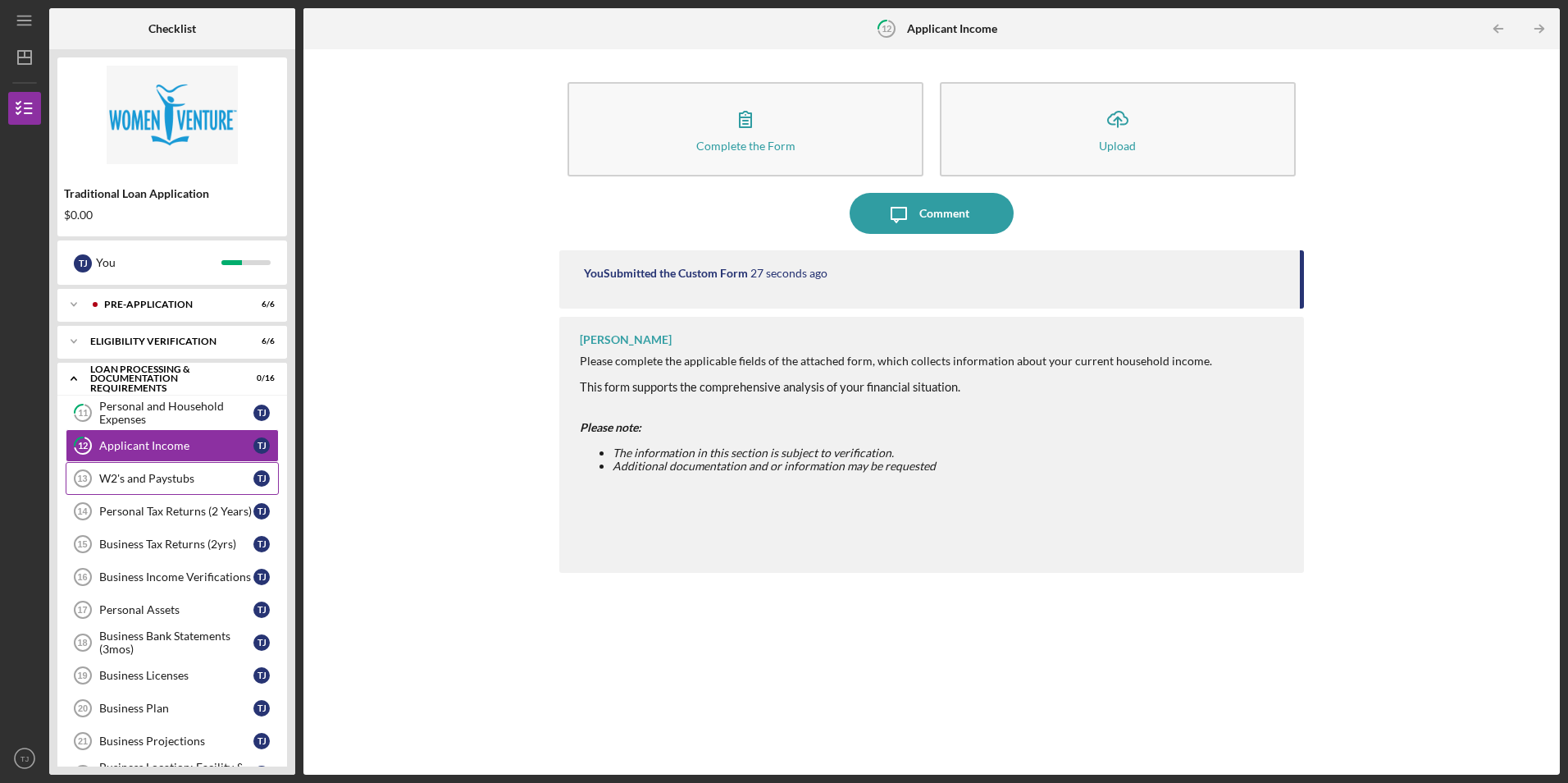
click at [151, 478] on div "W2's and Paystubs" at bounding box center [176, 478] width 155 height 13
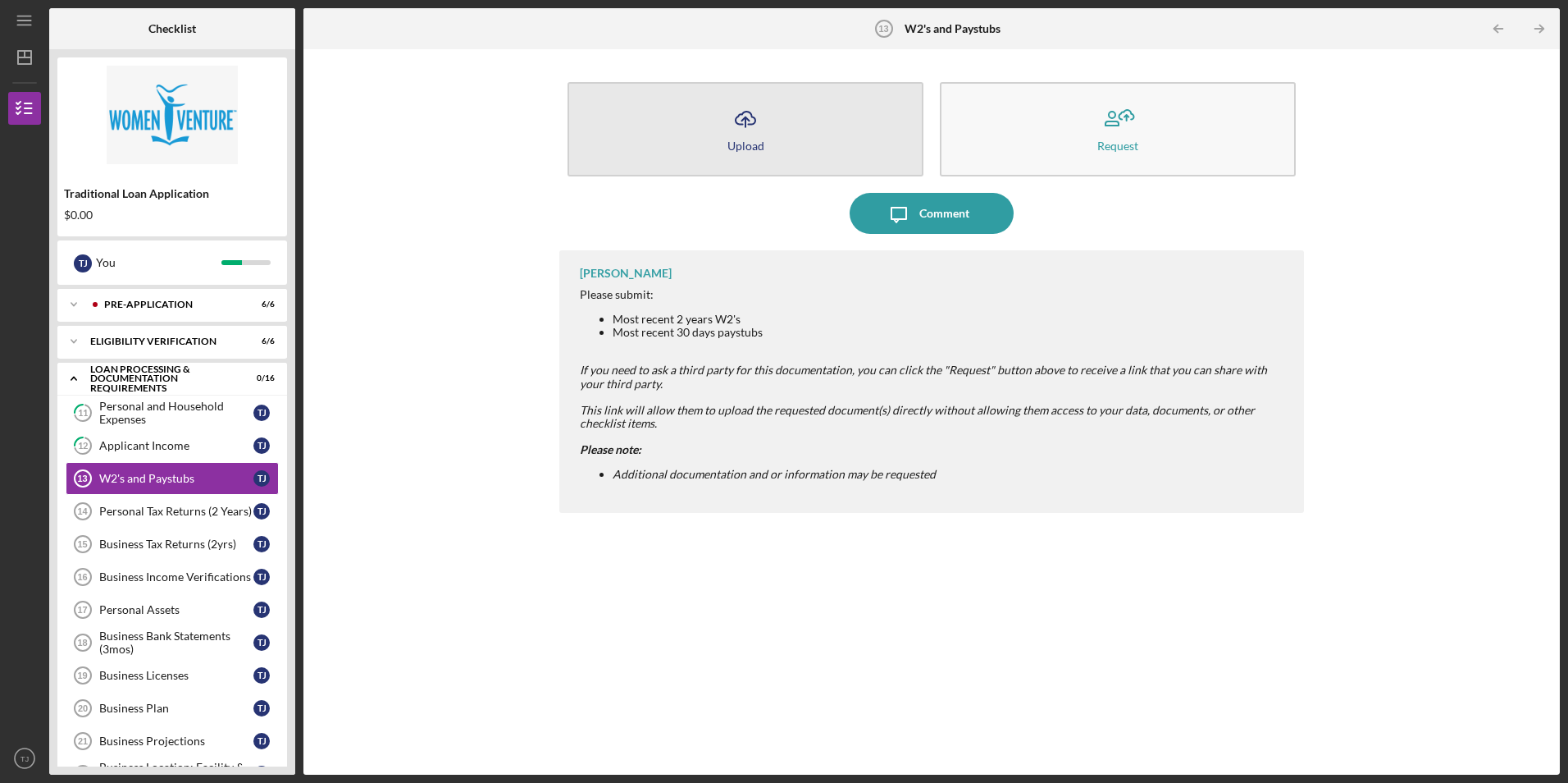
click at [749, 132] on icon "Icon/Upload" at bounding box center [745, 119] width 41 height 41
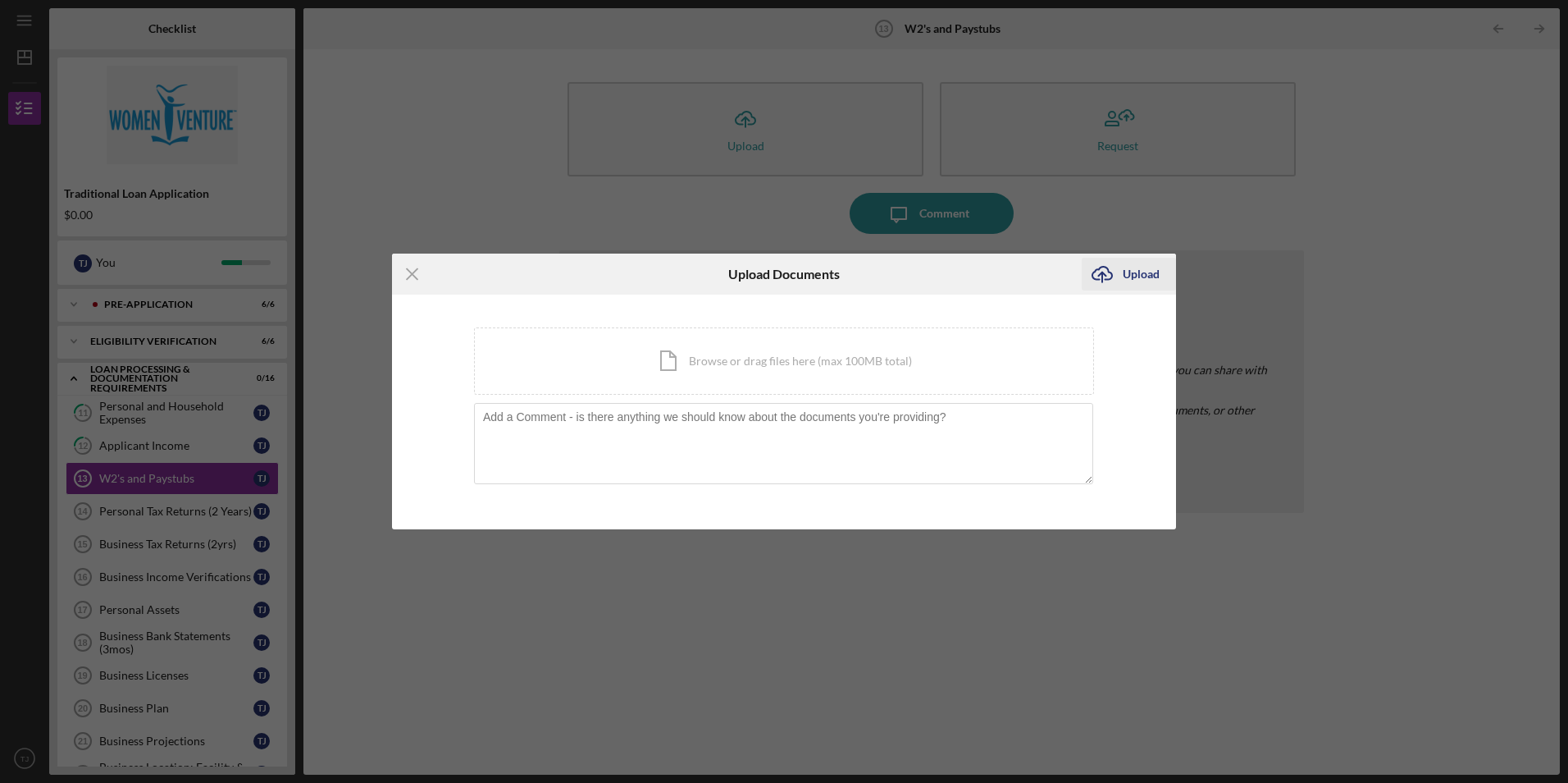
click at [1139, 276] on div "Upload" at bounding box center [1141, 273] width 37 height 33
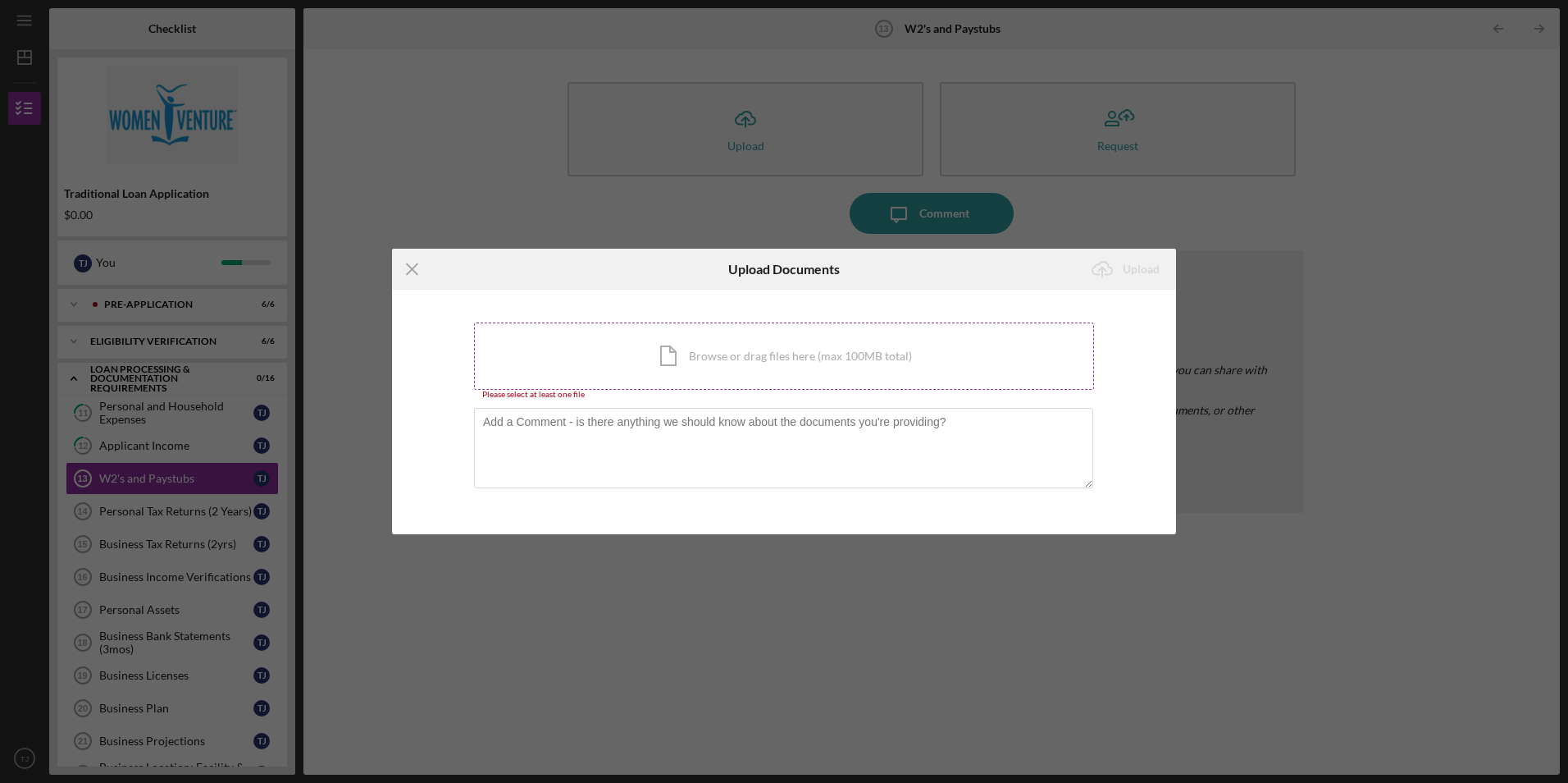
click at [754, 346] on div "Icon/Document Browse or drag files here (max 100MB total) Tap to choose files o…" at bounding box center [784, 356] width 620 height 67
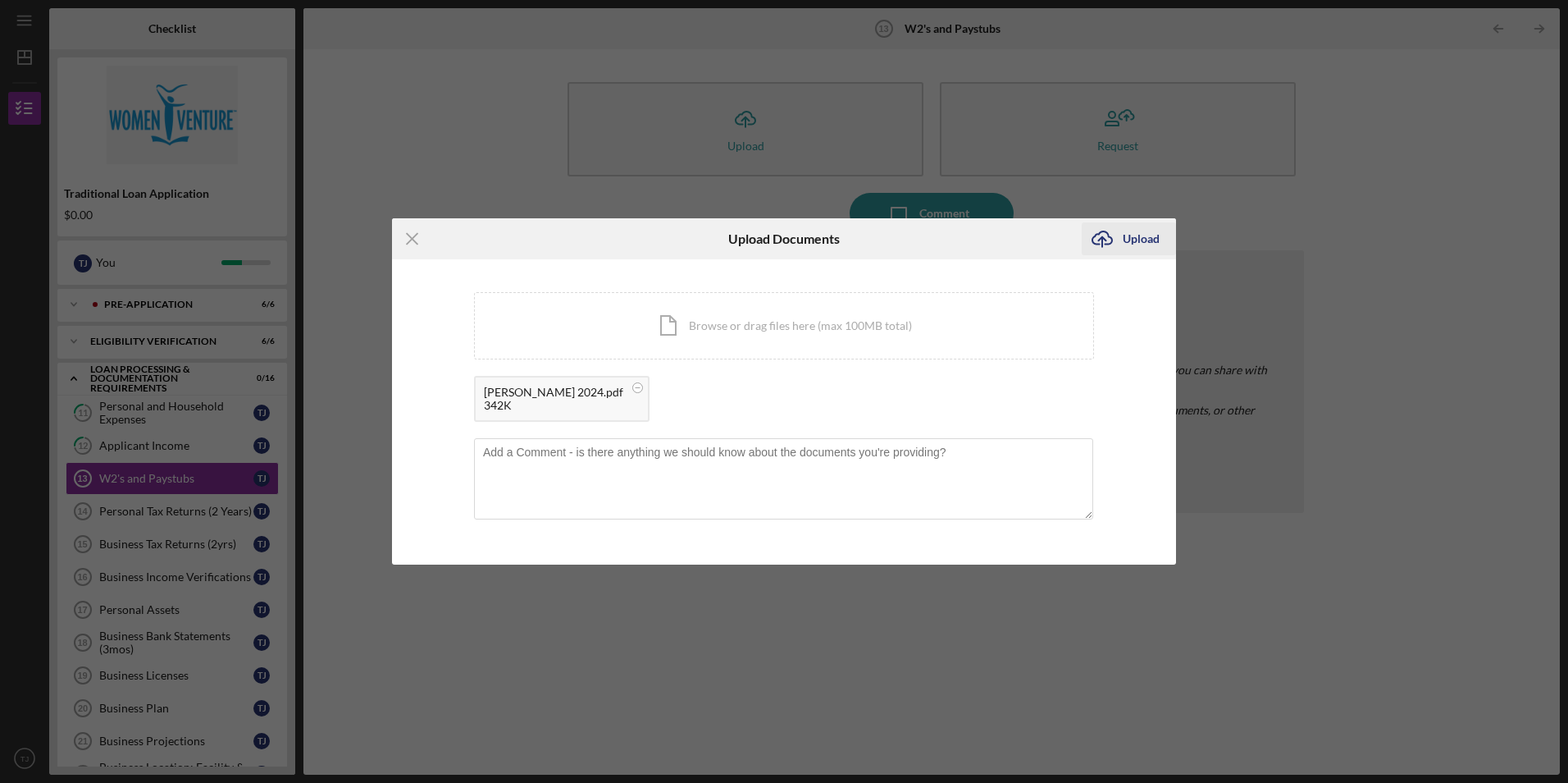
click at [1137, 236] on div "Upload" at bounding box center [1141, 238] width 37 height 33
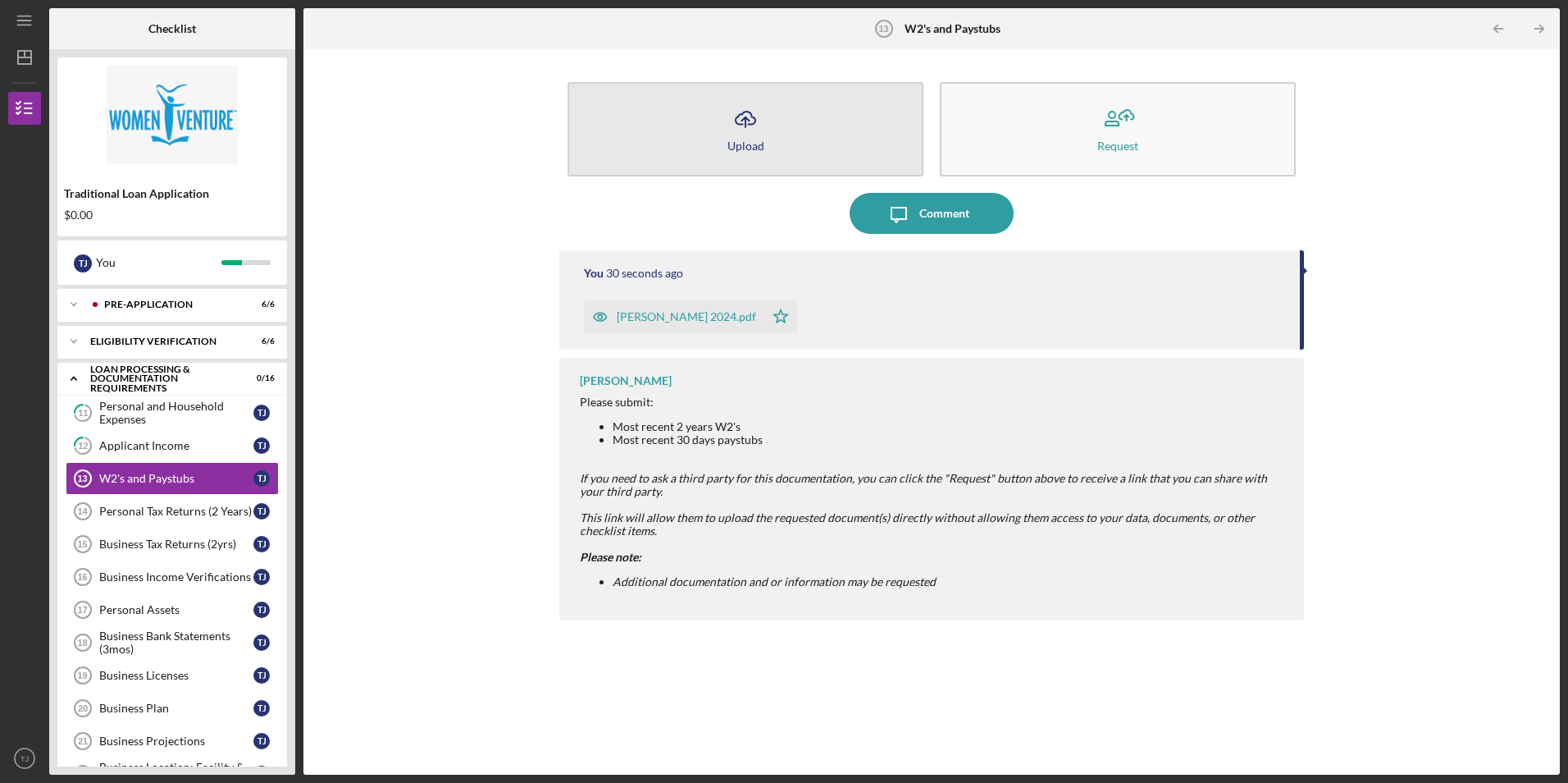
click at [753, 115] on icon "Icon/Upload" at bounding box center [745, 119] width 41 height 41
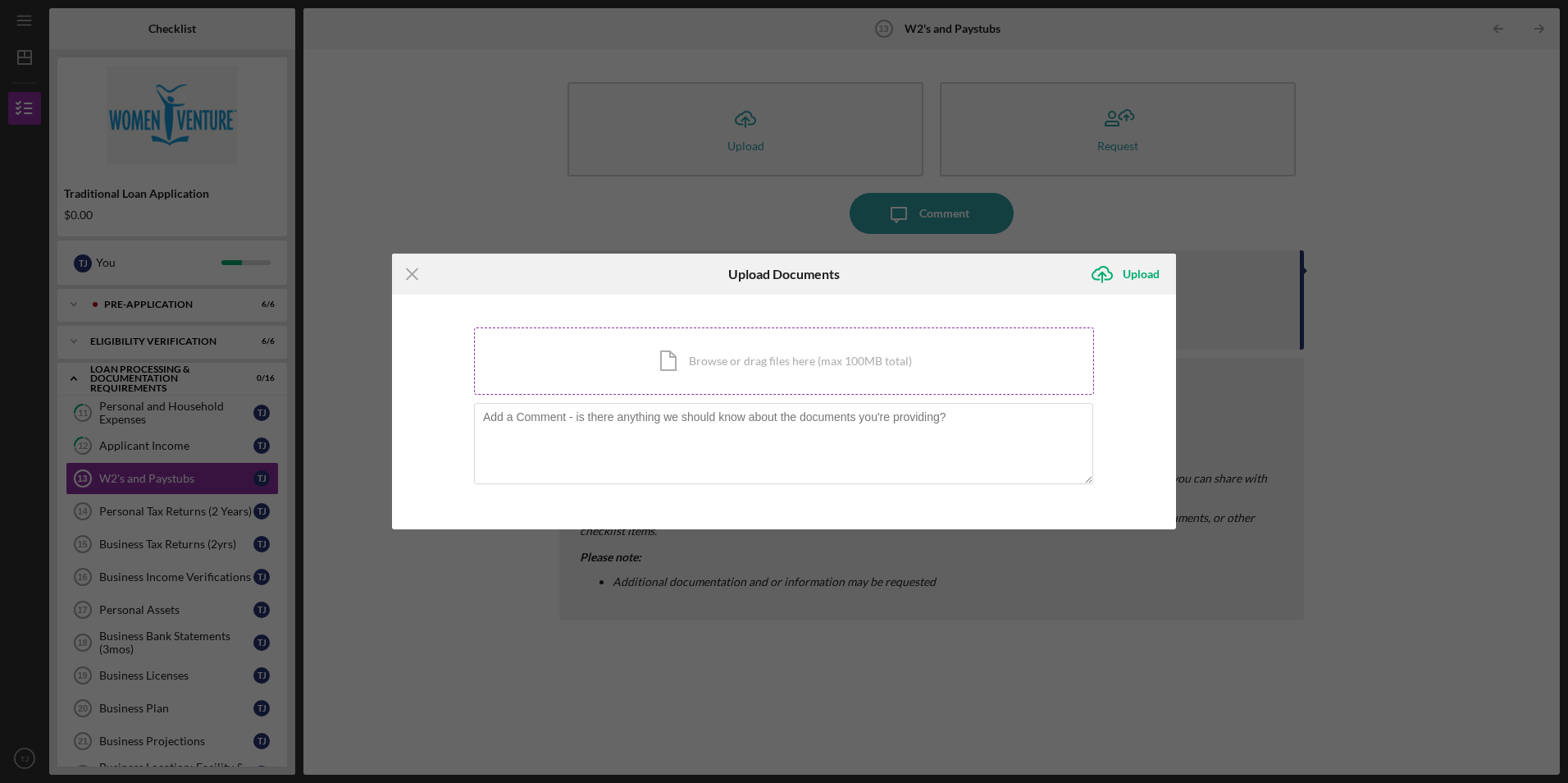
click at [756, 359] on div "Icon/Document Browse or drag files here (max 100MB total) Tap to choose files o…" at bounding box center [784, 361] width 620 height 67
click at [446, 170] on div "Icon/Menu Close Upload Documents Icon/Upload Upload You're uploading documents …" at bounding box center [784, 391] width 1568 height 783
click at [406, 277] on icon "Icon/Menu Close" at bounding box center [412, 273] width 41 height 41
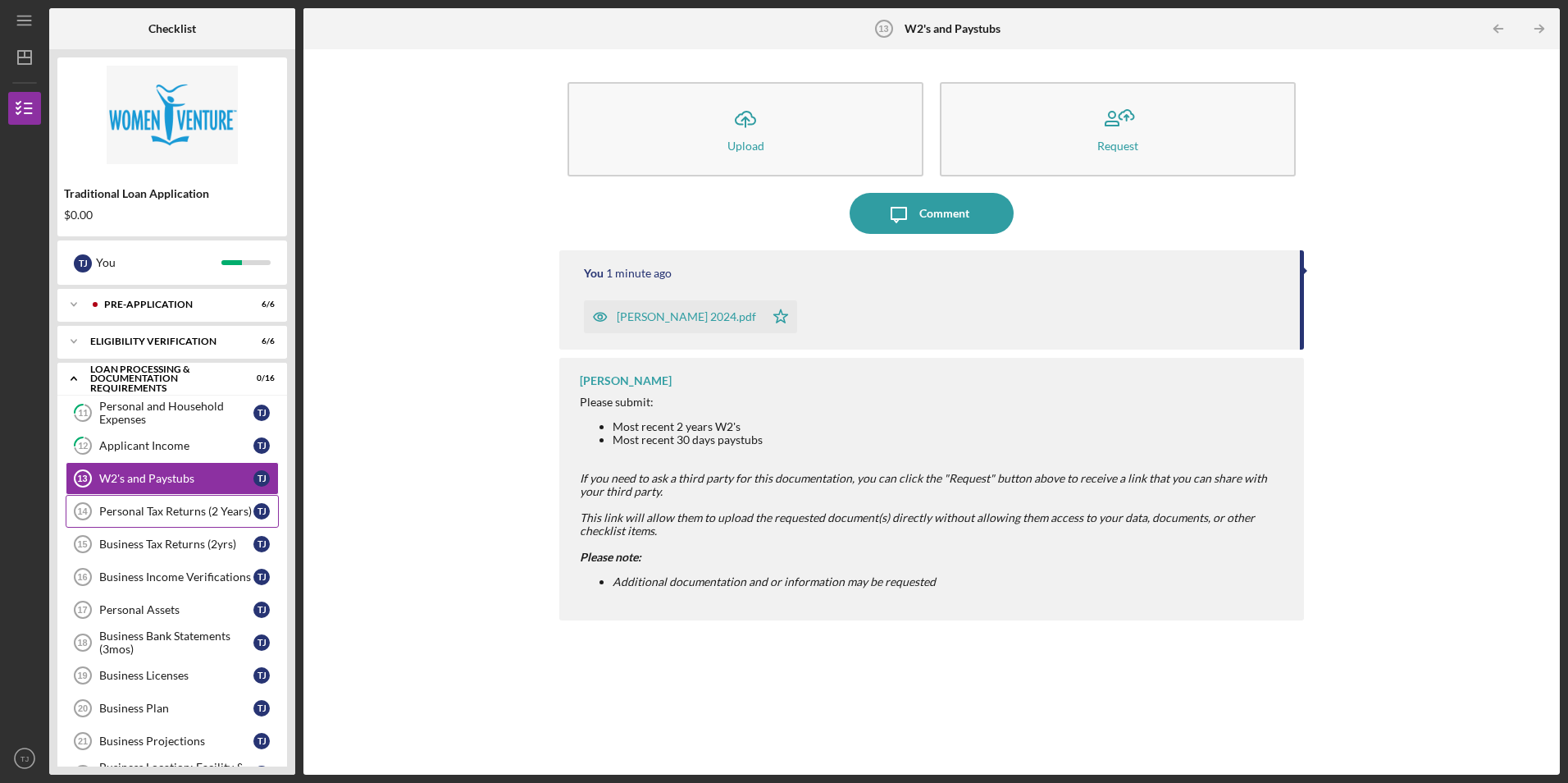
click at [153, 510] on div "Personal Tax Returns (2 Years)" at bounding box center [176, 511] width 155 height 13
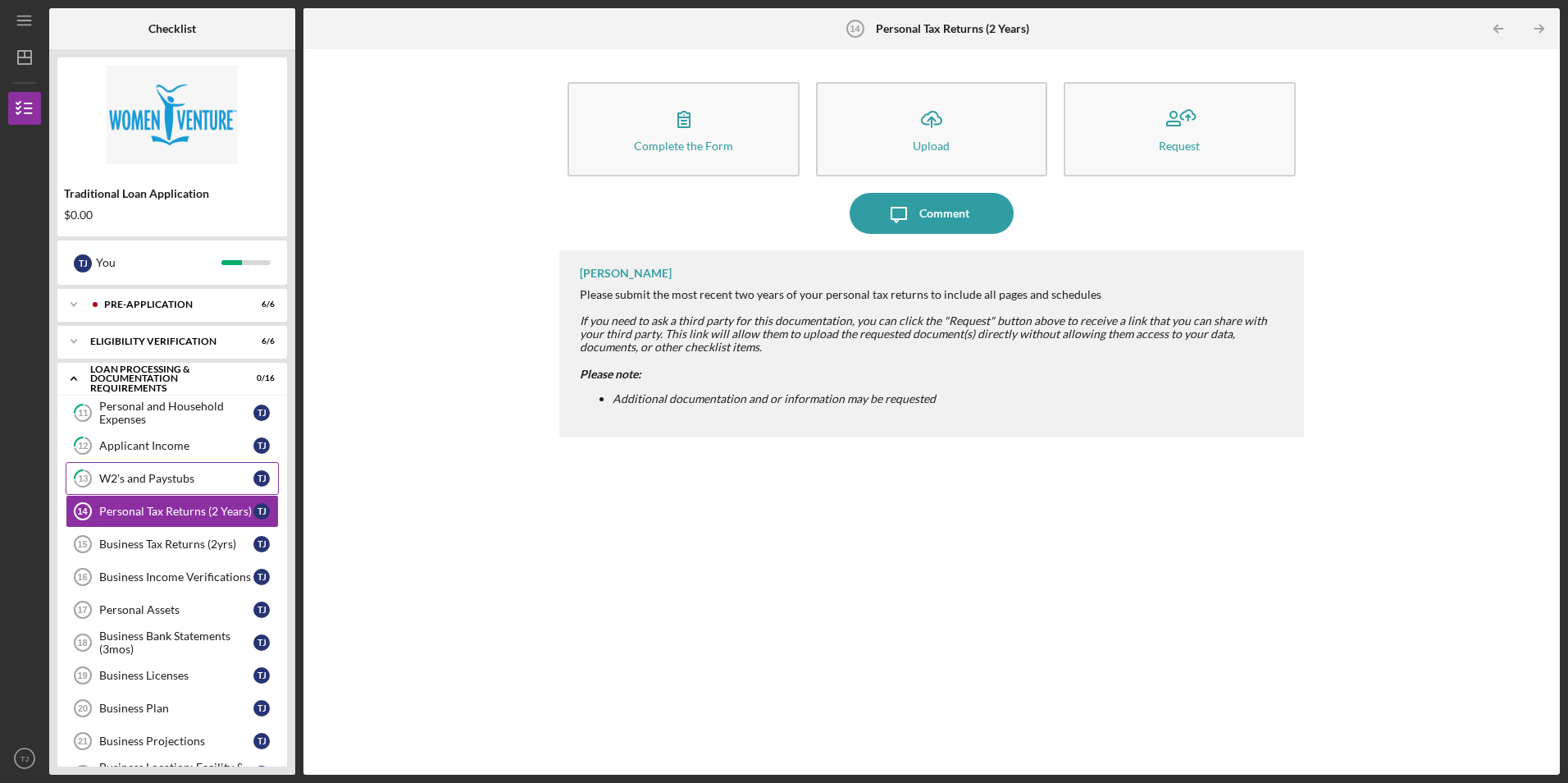
click at [166, 473] on div "W2's and Paystubs" at bounding box center [176, 478] width 155 height 13
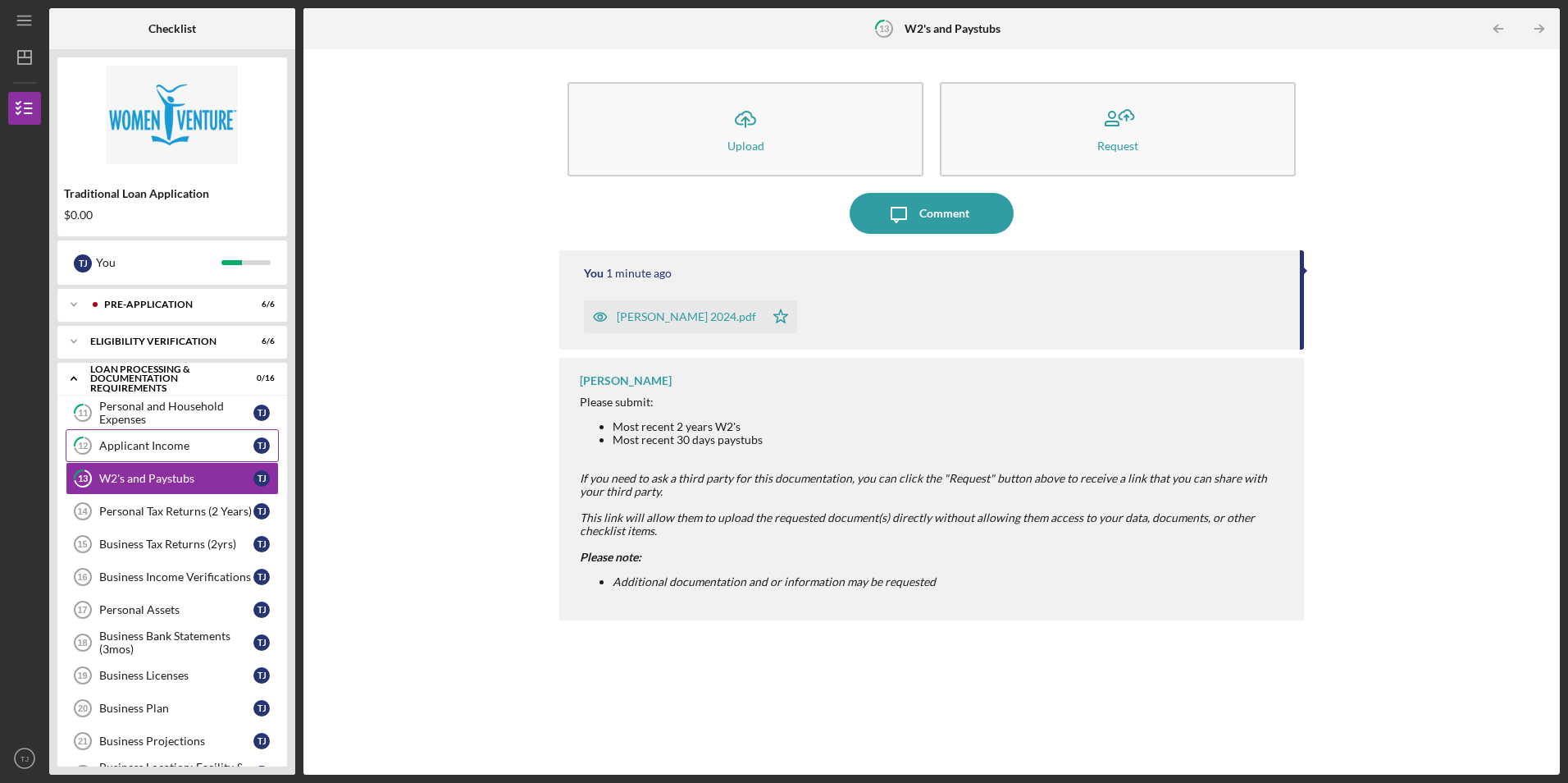
click at [157, 445] on div "Applicant Income" at bounding box center [176, 445] width 155 height 13
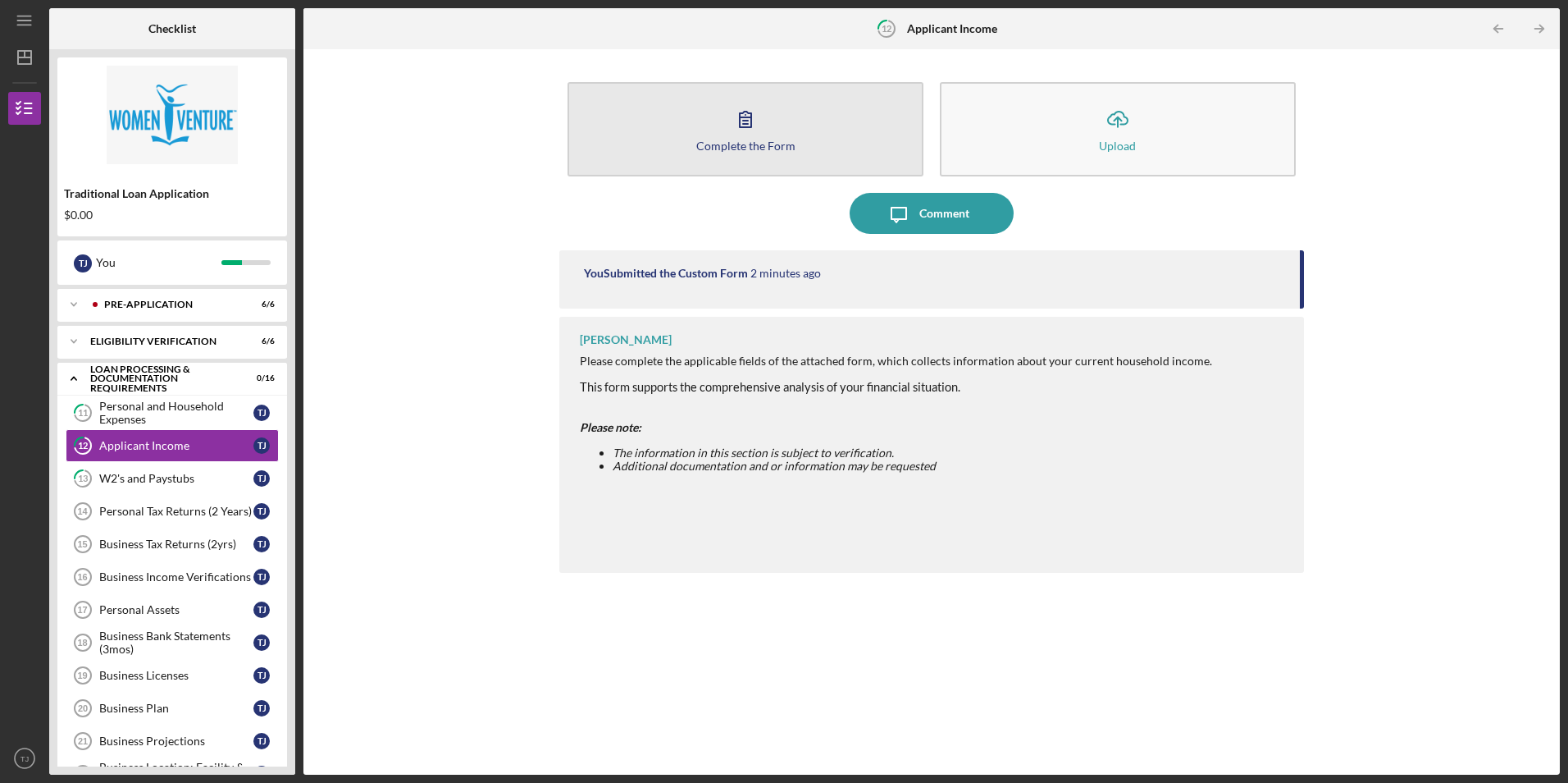
click at [752, 119] on icon "button" at bounding box center [745, 119] width 41 height 41
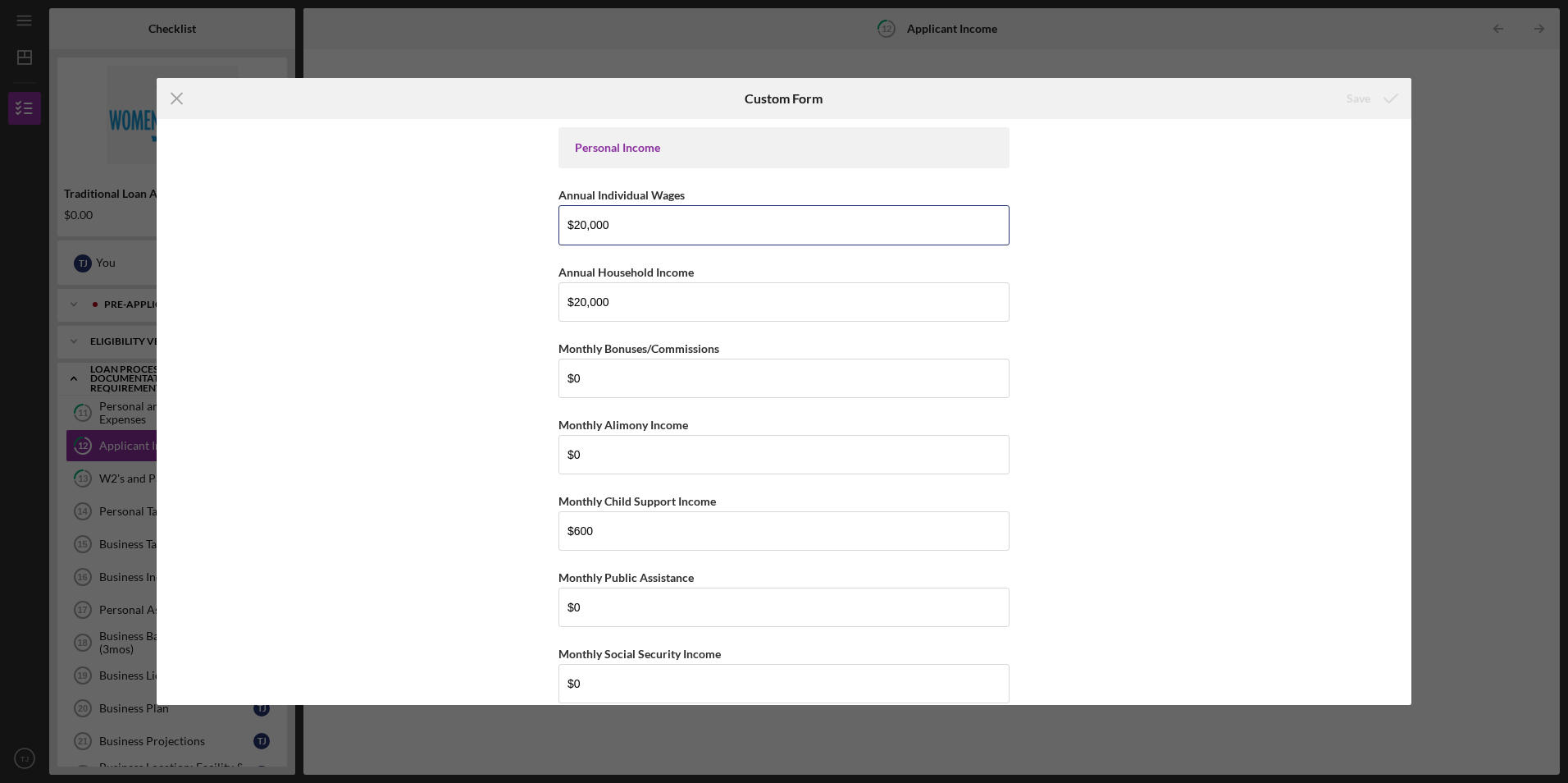
drag, startPoint x: 450, startPoint y: 208, endPoint x: 283, endPoint y: 193, distance: 167.7
click at [283, 193] on div "Personal Income Annual Individual Wages $20,000 Annual Household Income $20,000…" at bounding box center [784, 411] width 1255 height 585
type input "$0"
click at [1345, 87] on button "Save" at bounding box center [1370, 98] width 81 height 33
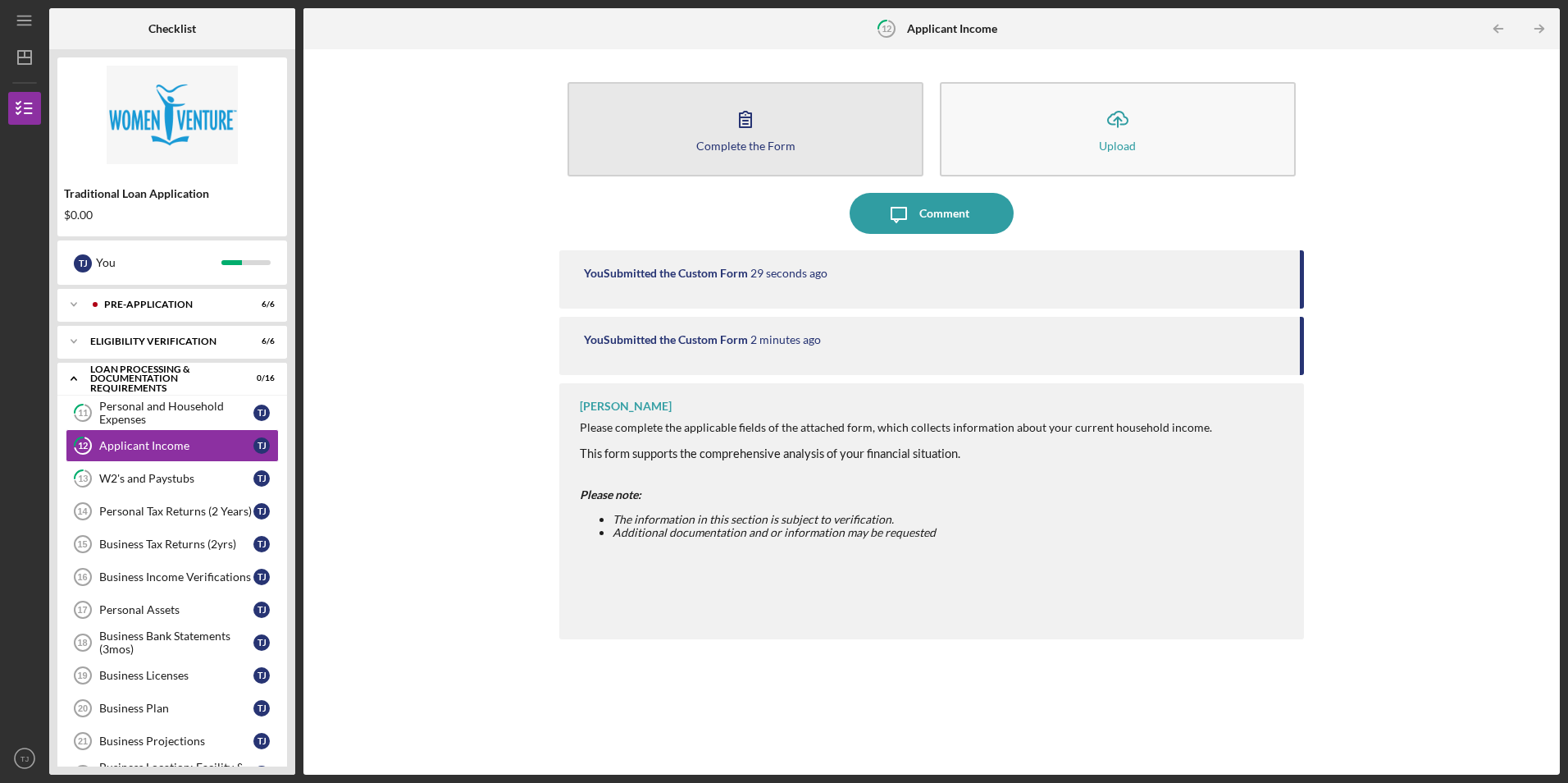
click at [754, 137] on icon "button" at bounding box center [745, 119] width 41 height 41
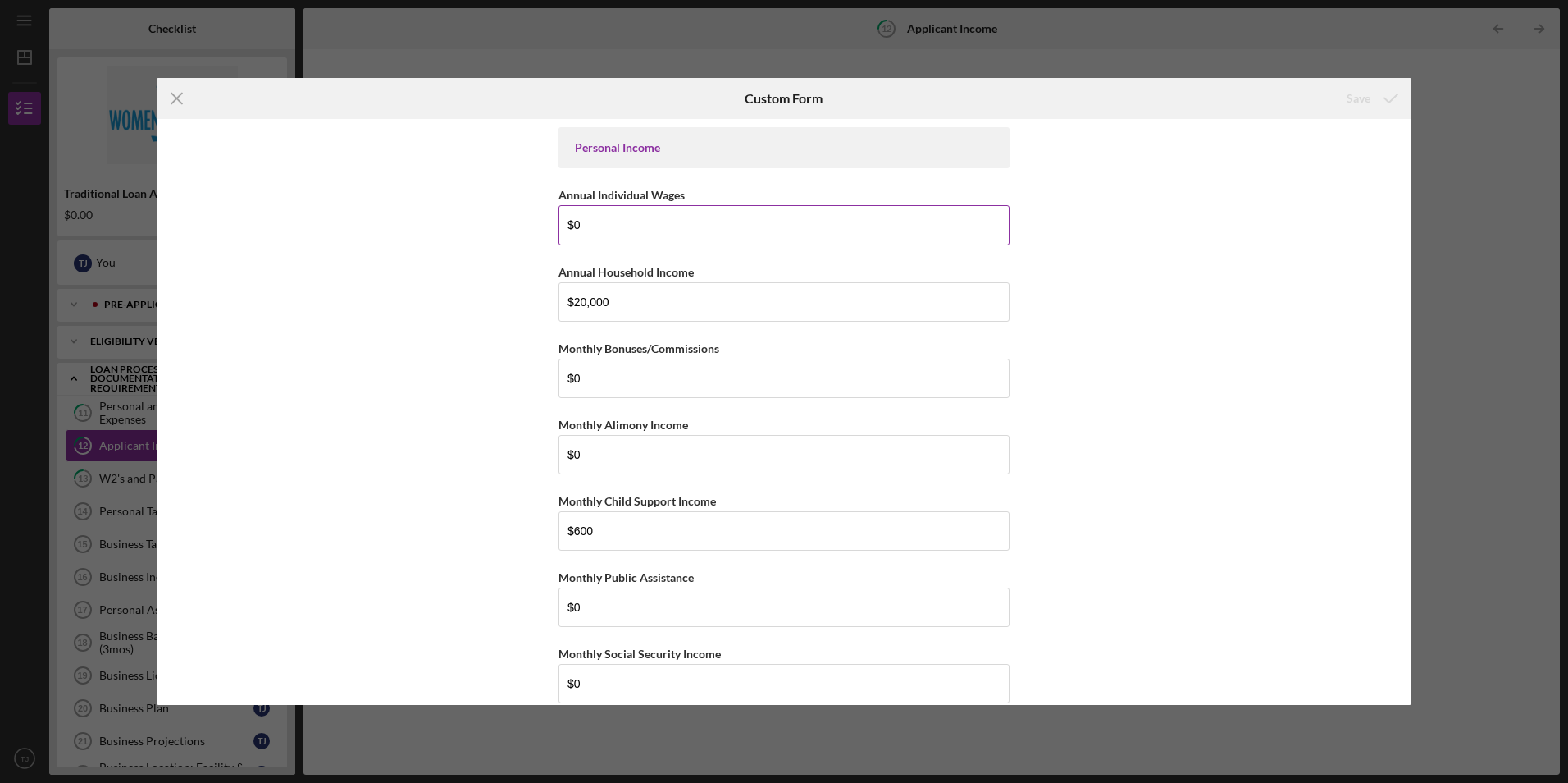
click at [657, 221] on input "$0" at bounding box center [784, 224] width 451 height 39
type input "$20,000"
click at [1362, 93] on div "Save" at bounding box center [1358, 98] width 23 height 33
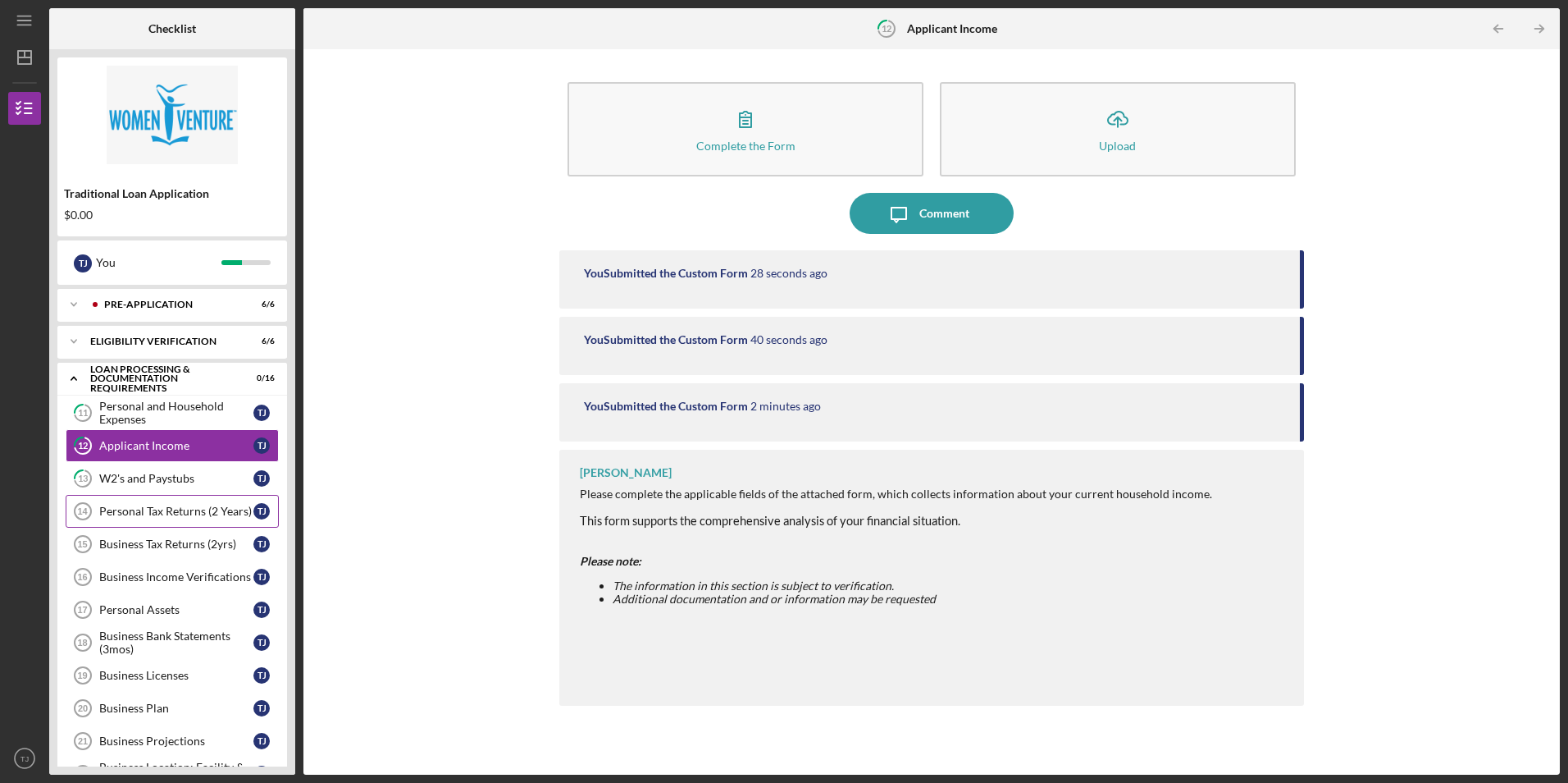
click at [172, 515] on div "Personal Tax Returns (2 Years)" at bounding box center [176, 511] width 155 height 13
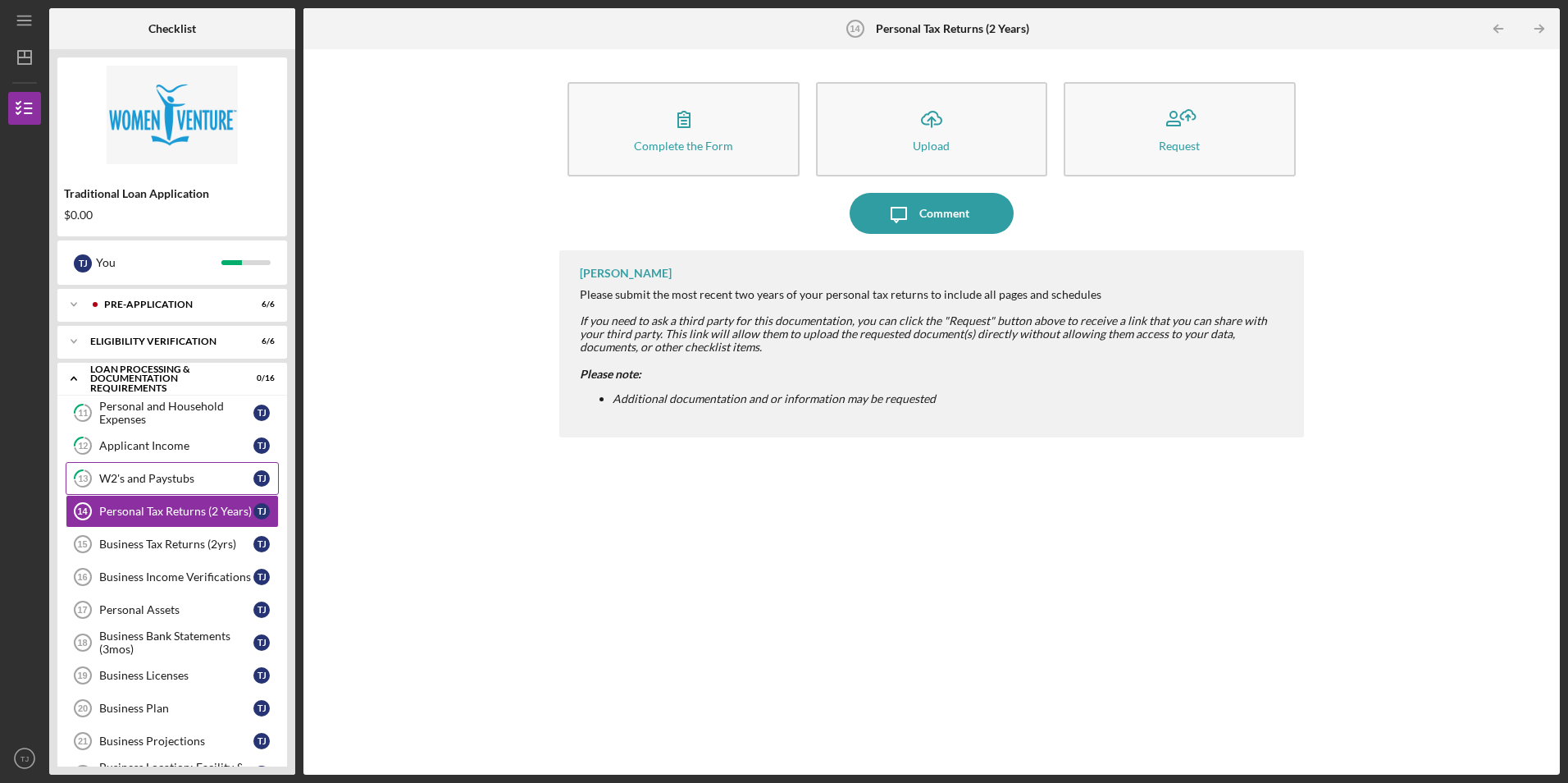
click at [171, 476] on div "W2's and Paystubs" at bounding box center [176, 478] width 155 height 13
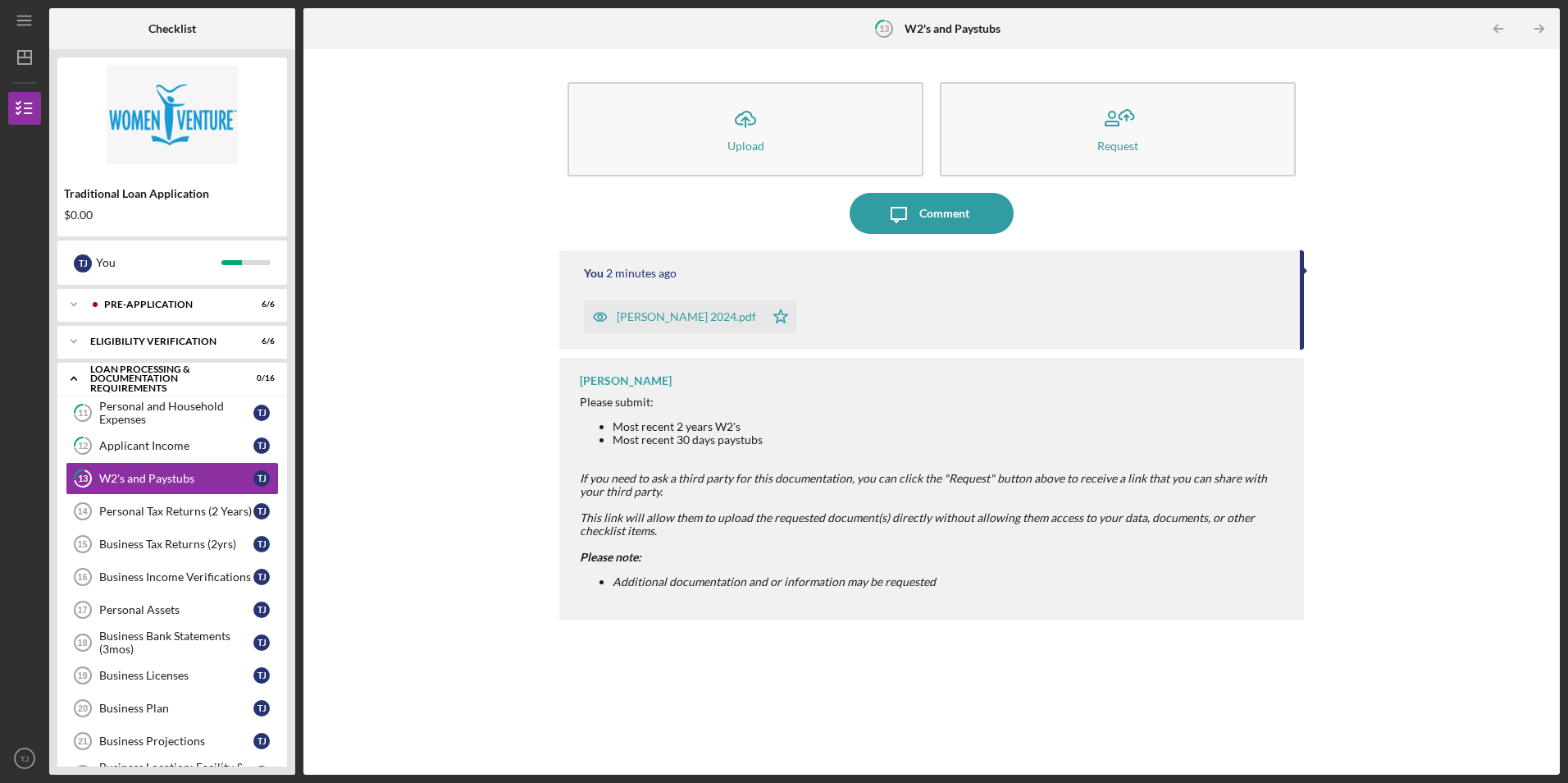
click at [690, 315] on div "[PERSON_NAME] 2024.pdf" at bounding box center [686, 317] width 140 height 13
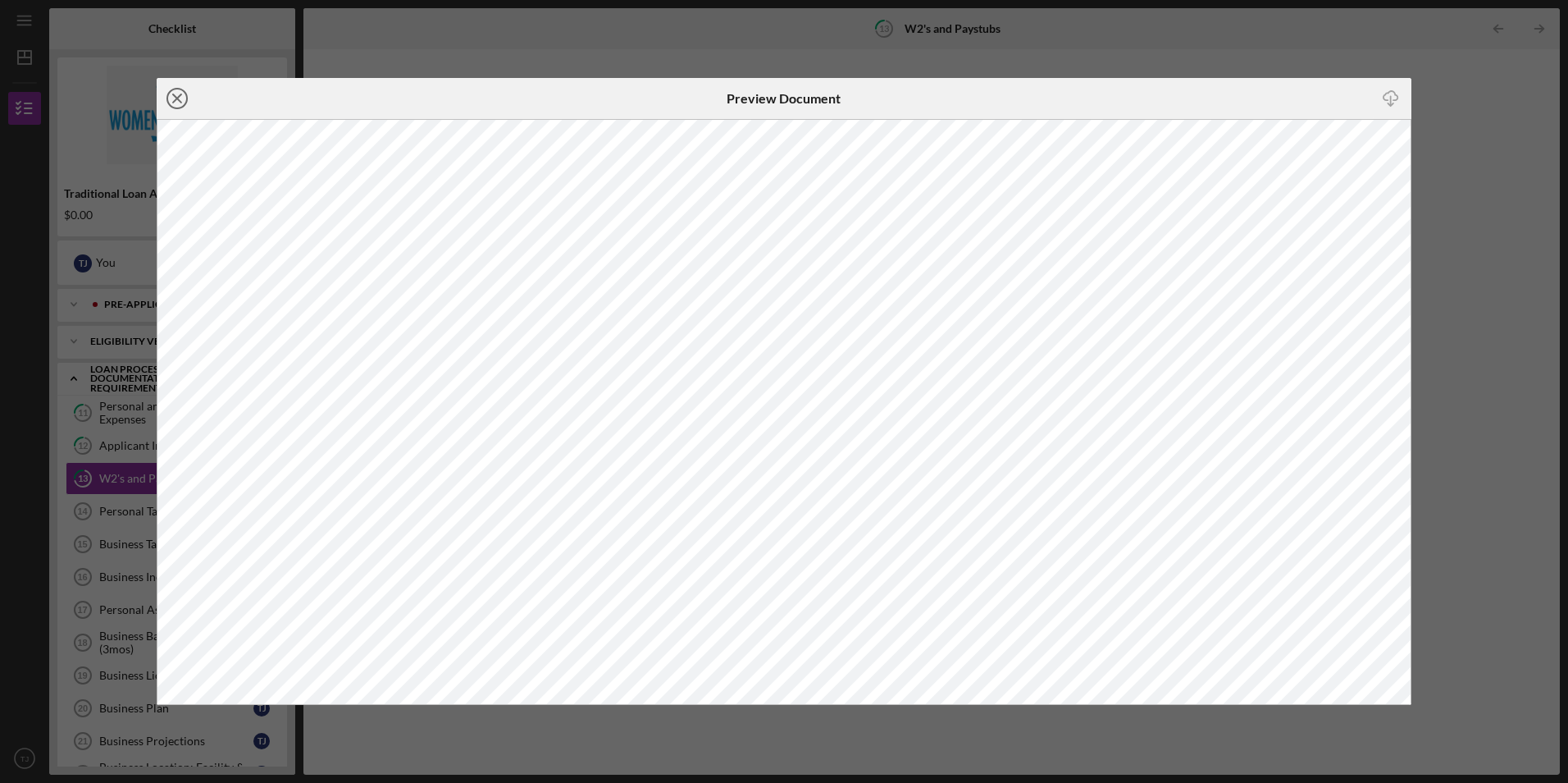
click at [174, 99] on icon "Icon/Close" at bounding box center [177, 98] width 41 height 41
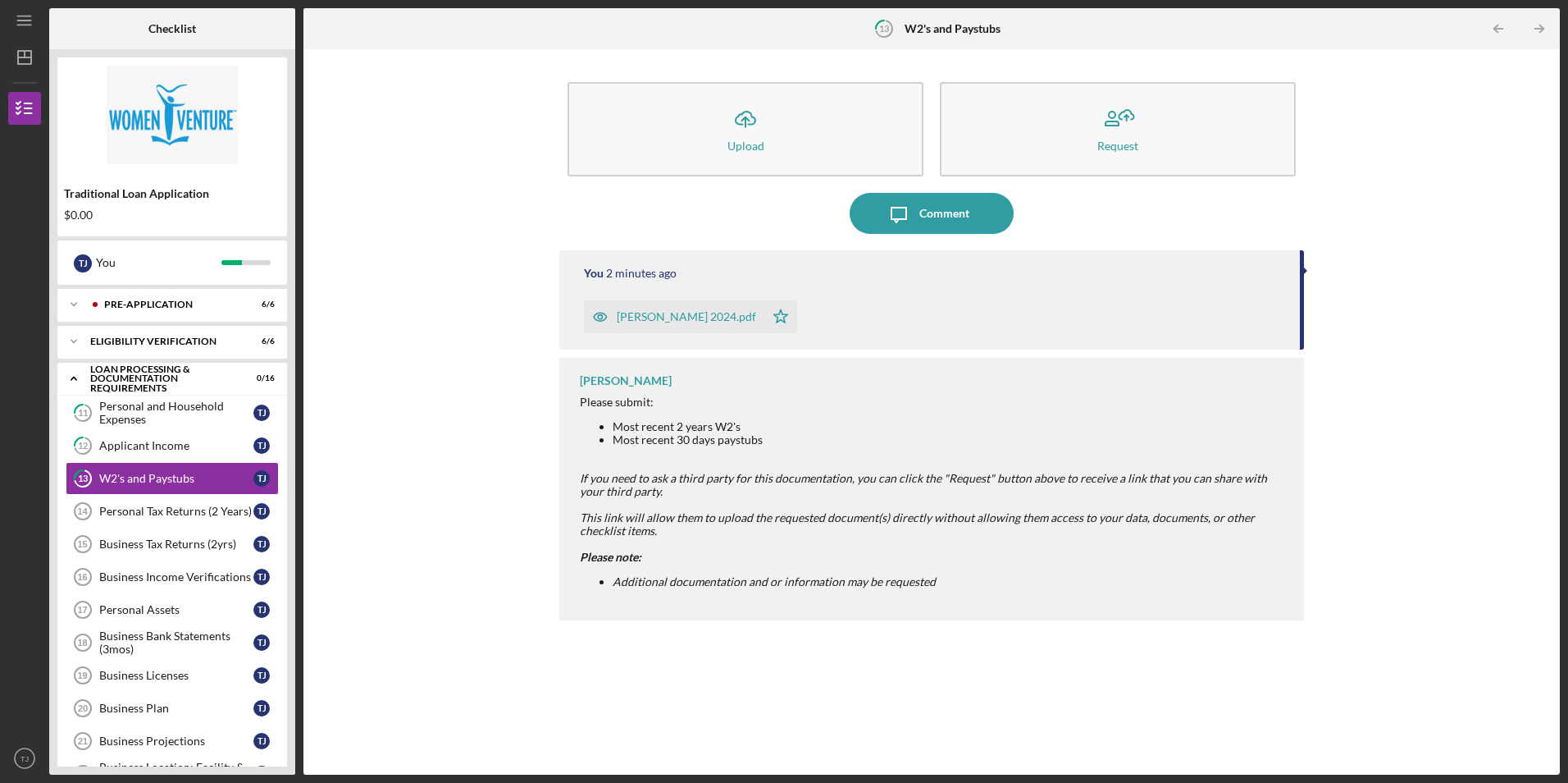
drag, startPoint x: 1047, startPoint y: 320, endPoint x: 933, endPoint y: 320, distance: 114.0
click at [933, 320] on div "[PERSON_NAME] 2024.pdf Icon/Star" at bounding box center [933, 312] width 698 height 41
click at [656, 321] on div "[PERSON_NAME] 2024.pdf" at bounding box center [686, 317] width 140 height 13
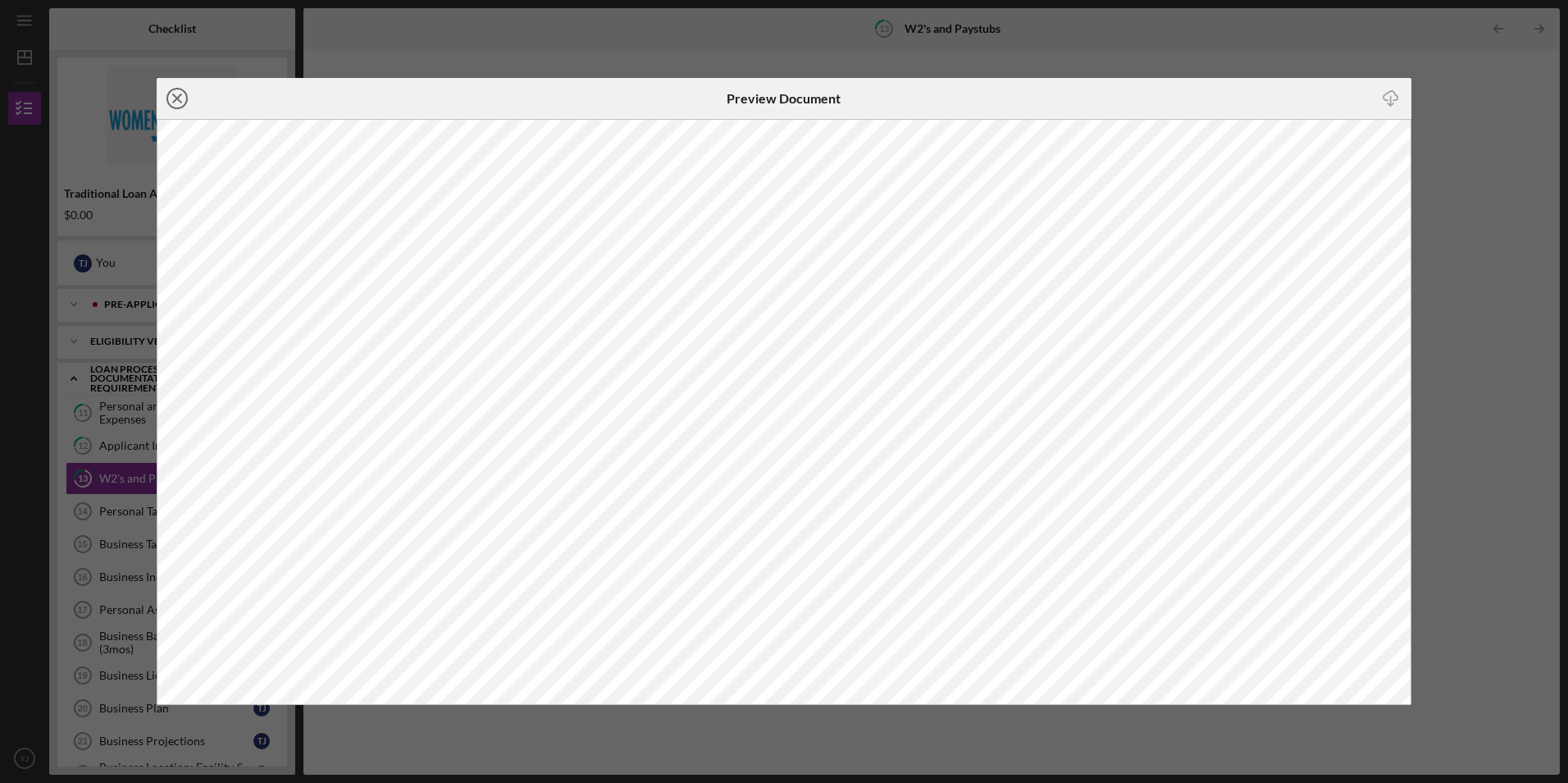
click at [174, 97] on icon "Icon/Close" at bounding box center [177, 98] width 41 height 41
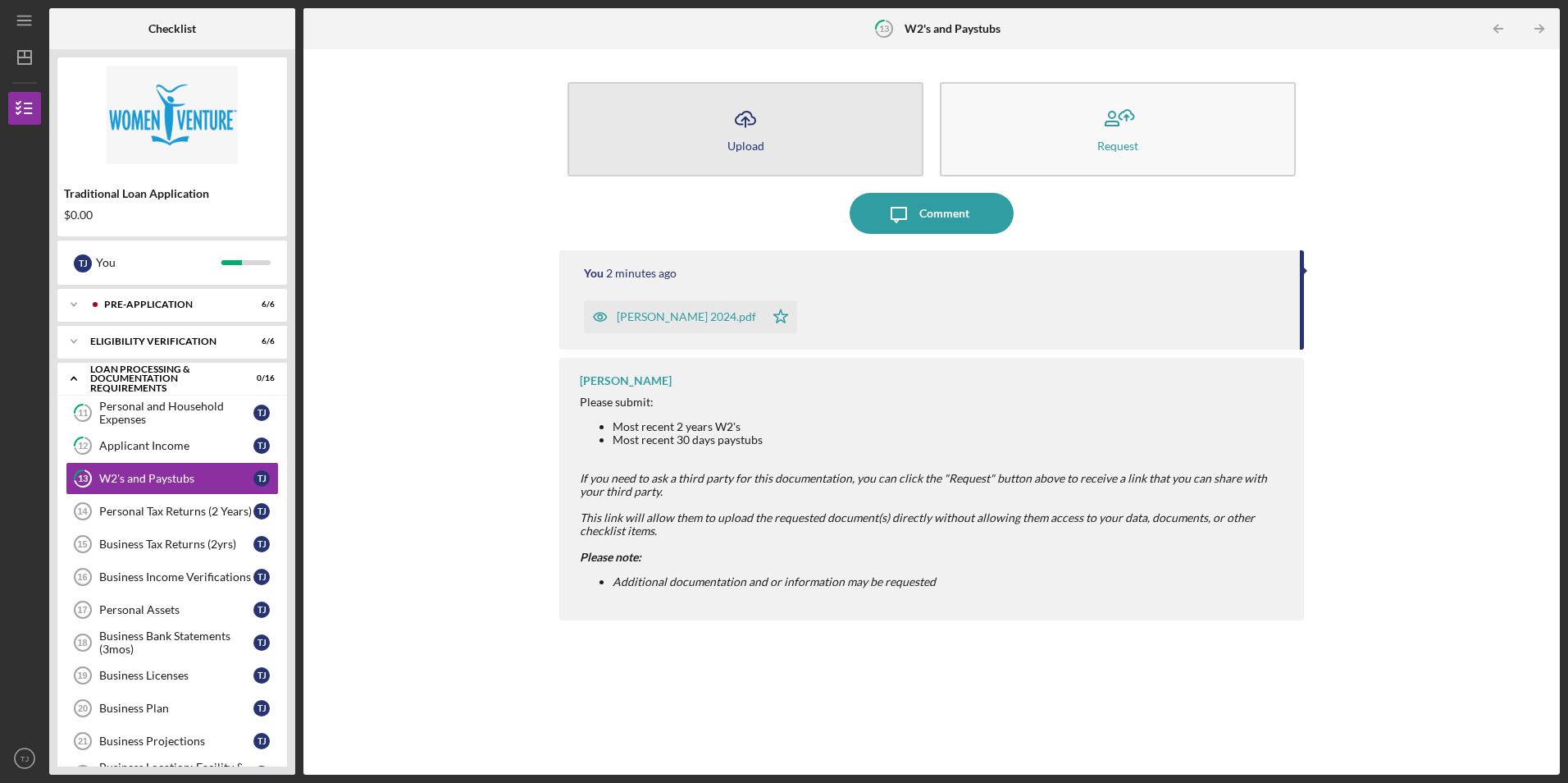
click at [735, 150] on div "Upload" at bounding box center [746, 145] width 37 height 13
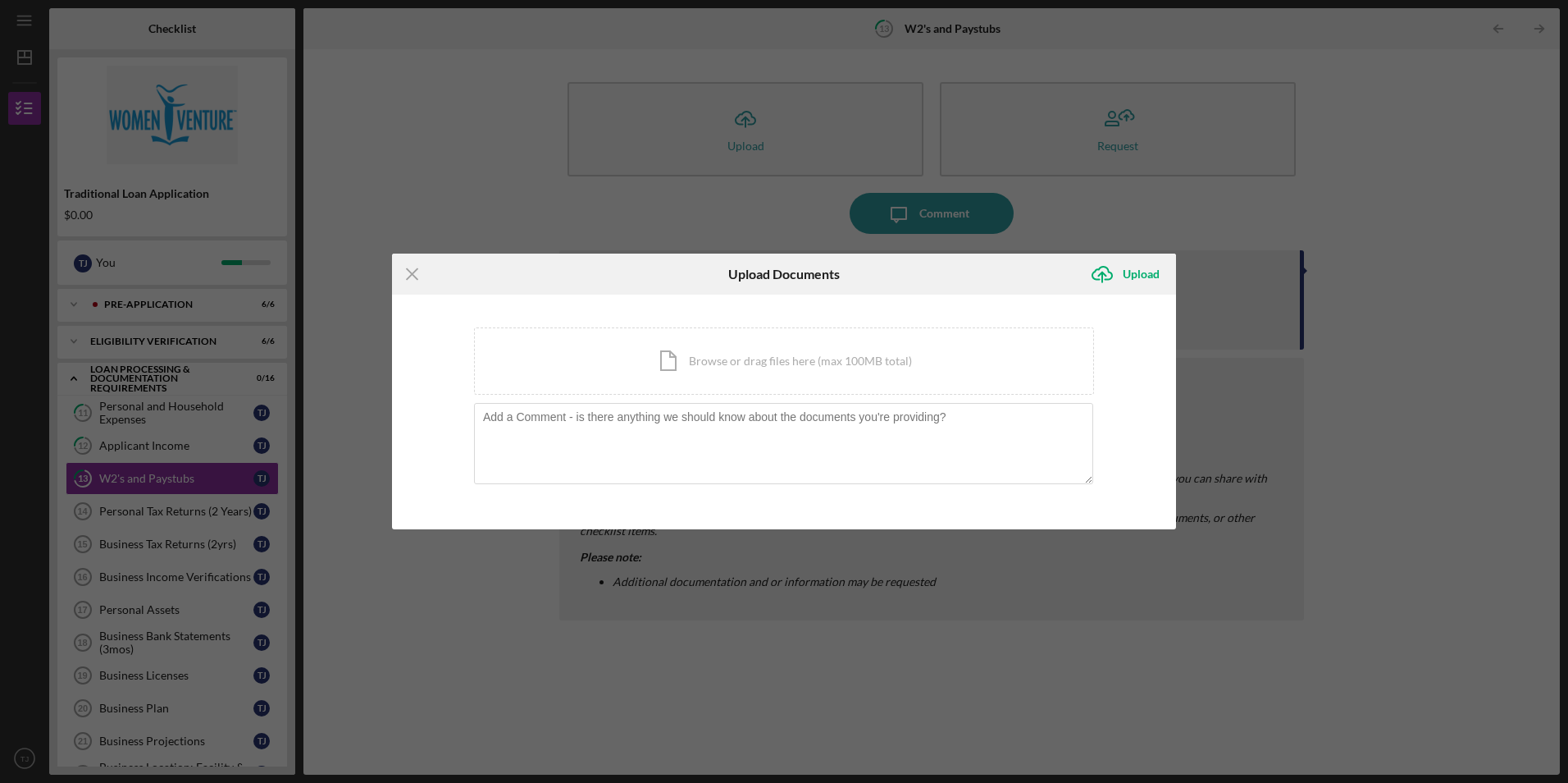
click at [427, 270] on icon "Icon/Menu Close" at bounding box center [412, 273] width 41 height 41
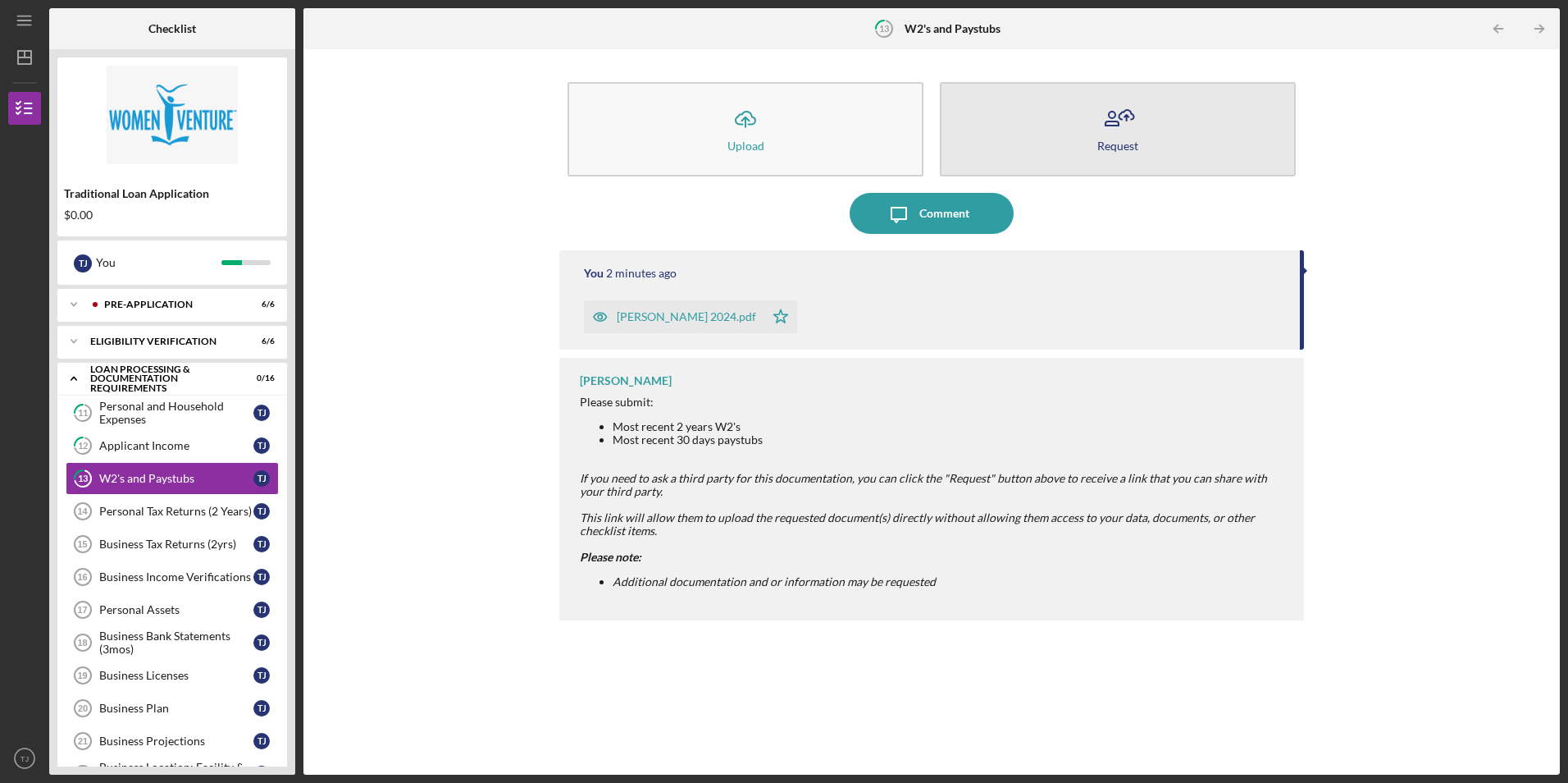
click at [1107, 140] on div "Request" at bounding box center [1117, 145] width 41 height 13
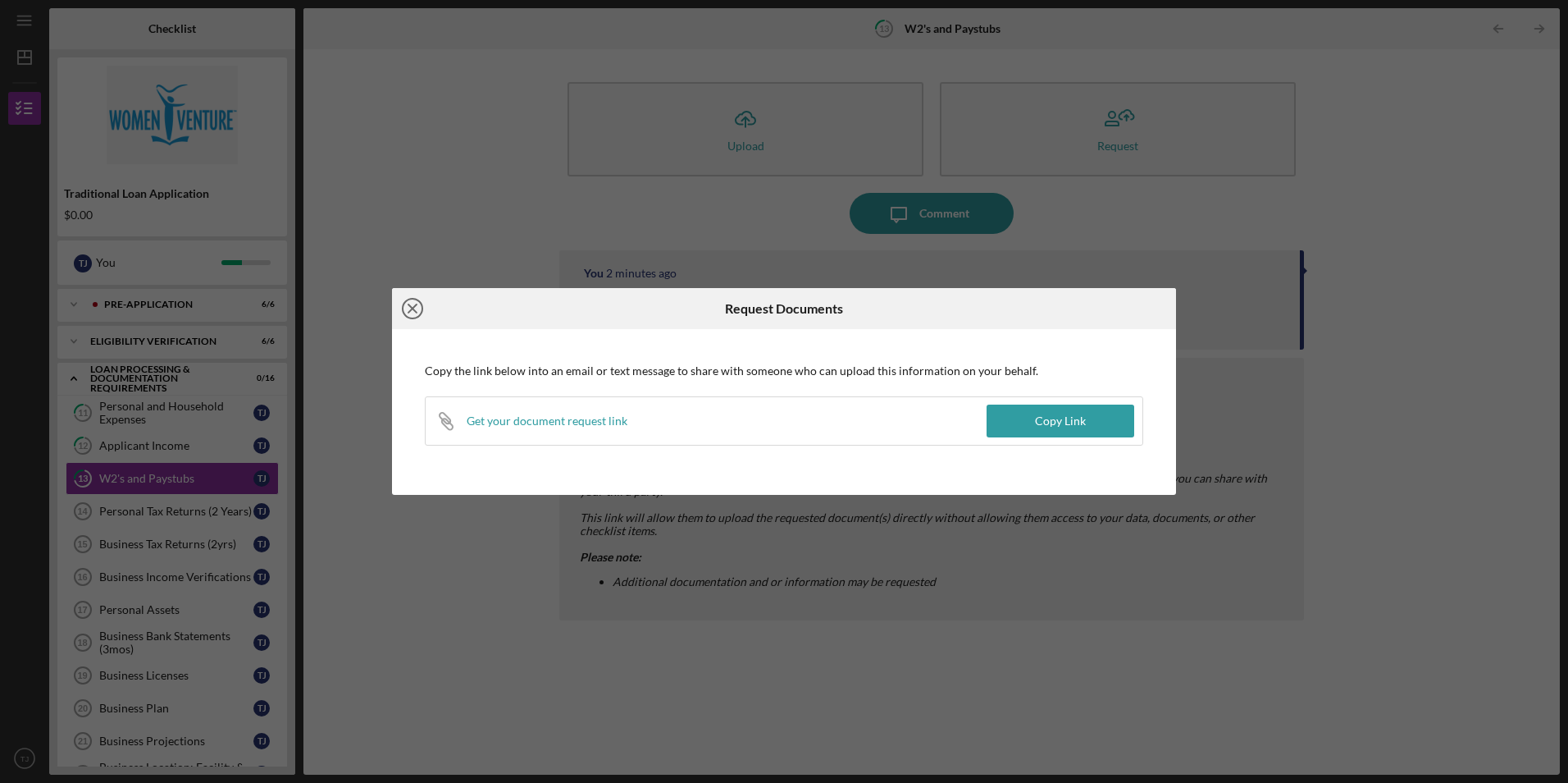
click at [408, 311] on icon "Icon/Close" at bounding box center [412, 308] width 41 height 41
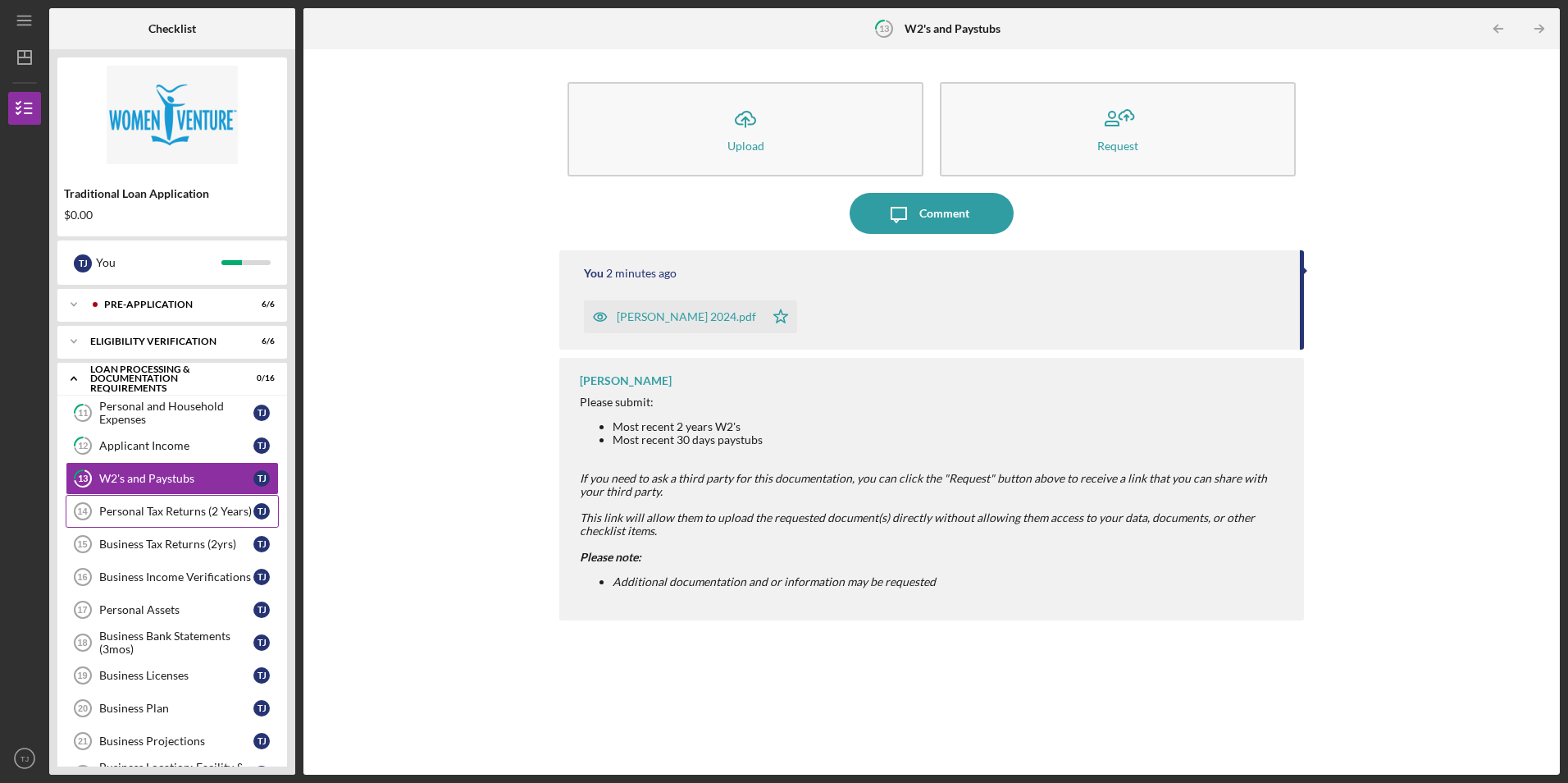
click at [172, 510] on div "Personal Tax Returns (2 Years)" at bounding box center [176, 511] width 155 height 13
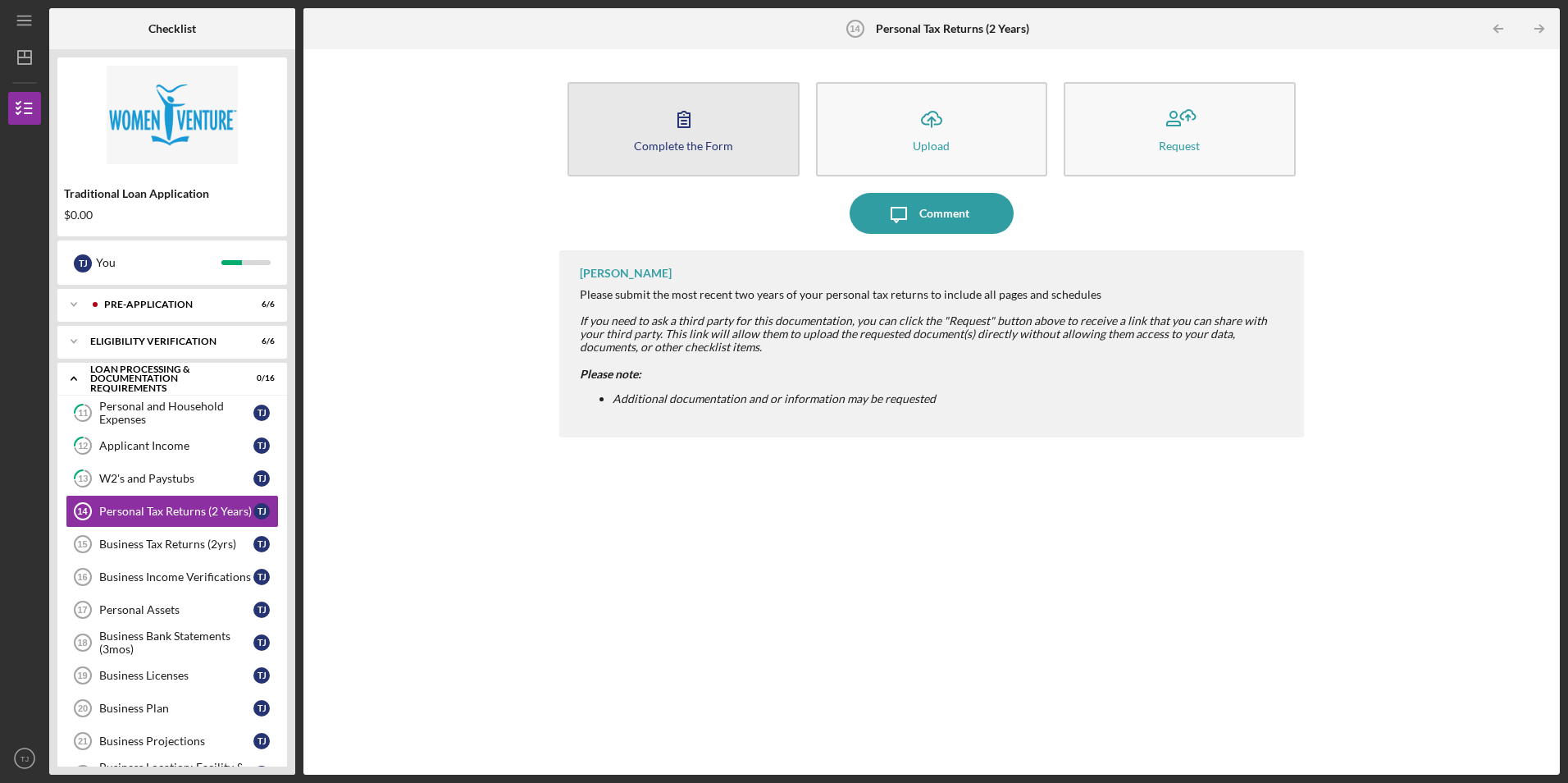
click at [692, 123] on icon "button" at bounding box center [683, 119] width 41 height 41
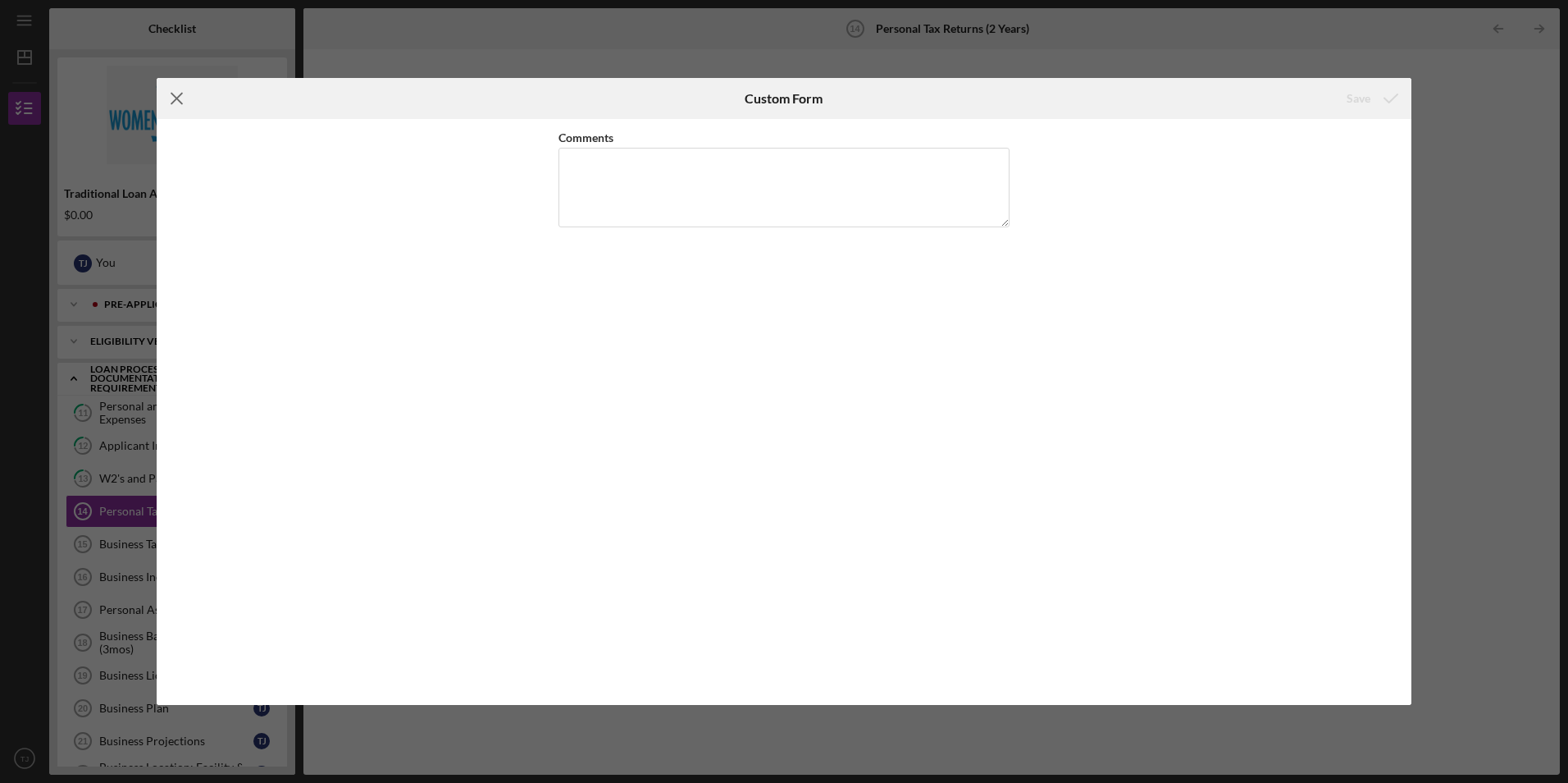
click at [179, 102] on line at bounding box center [176, 99] width 11 height 11
